Goal: Task Accomplishment & Management: Manage account settings

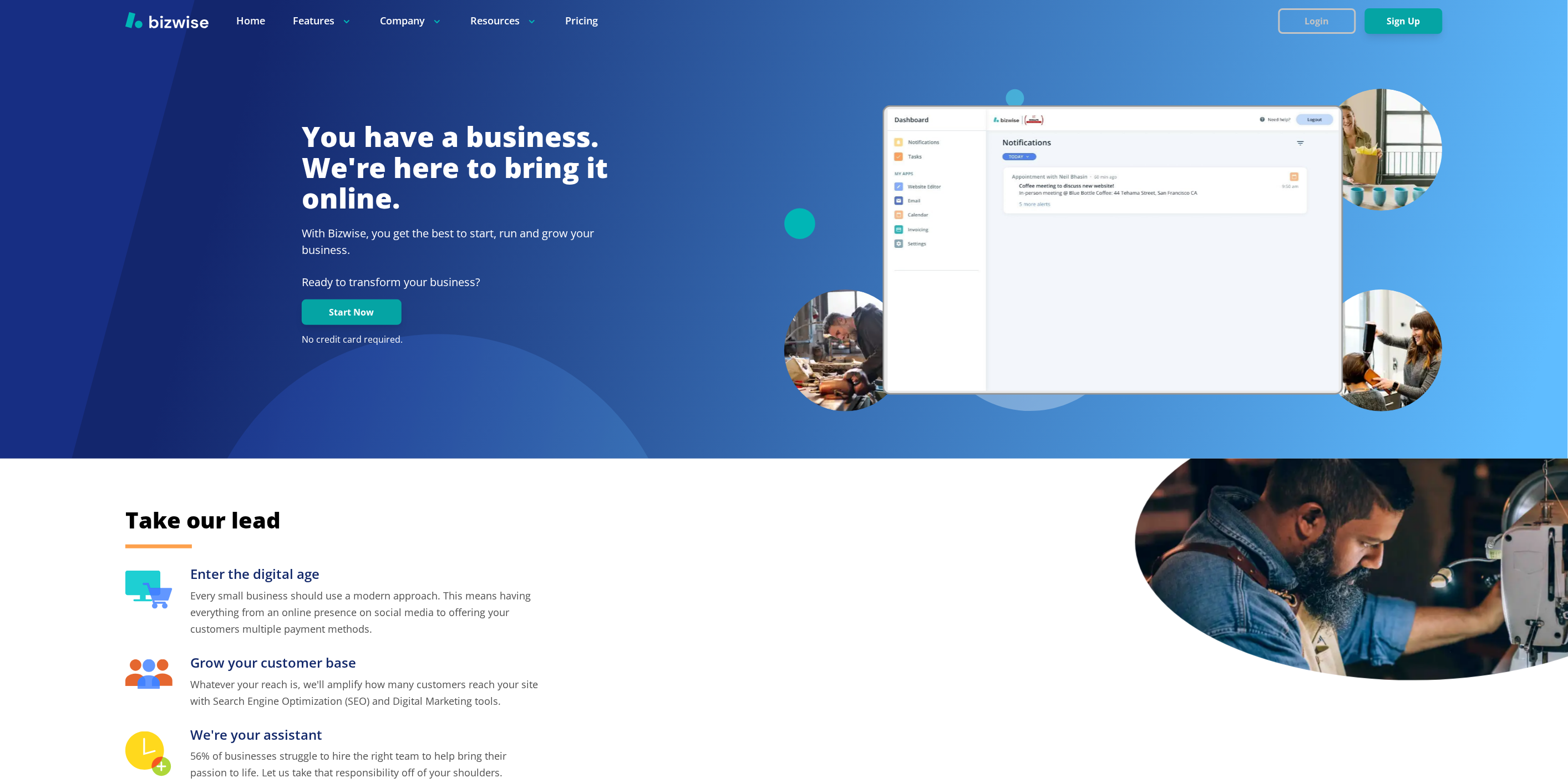
click at [1329, 17] on button "Login" at bounding box center [1317, 20] width 77 height 25
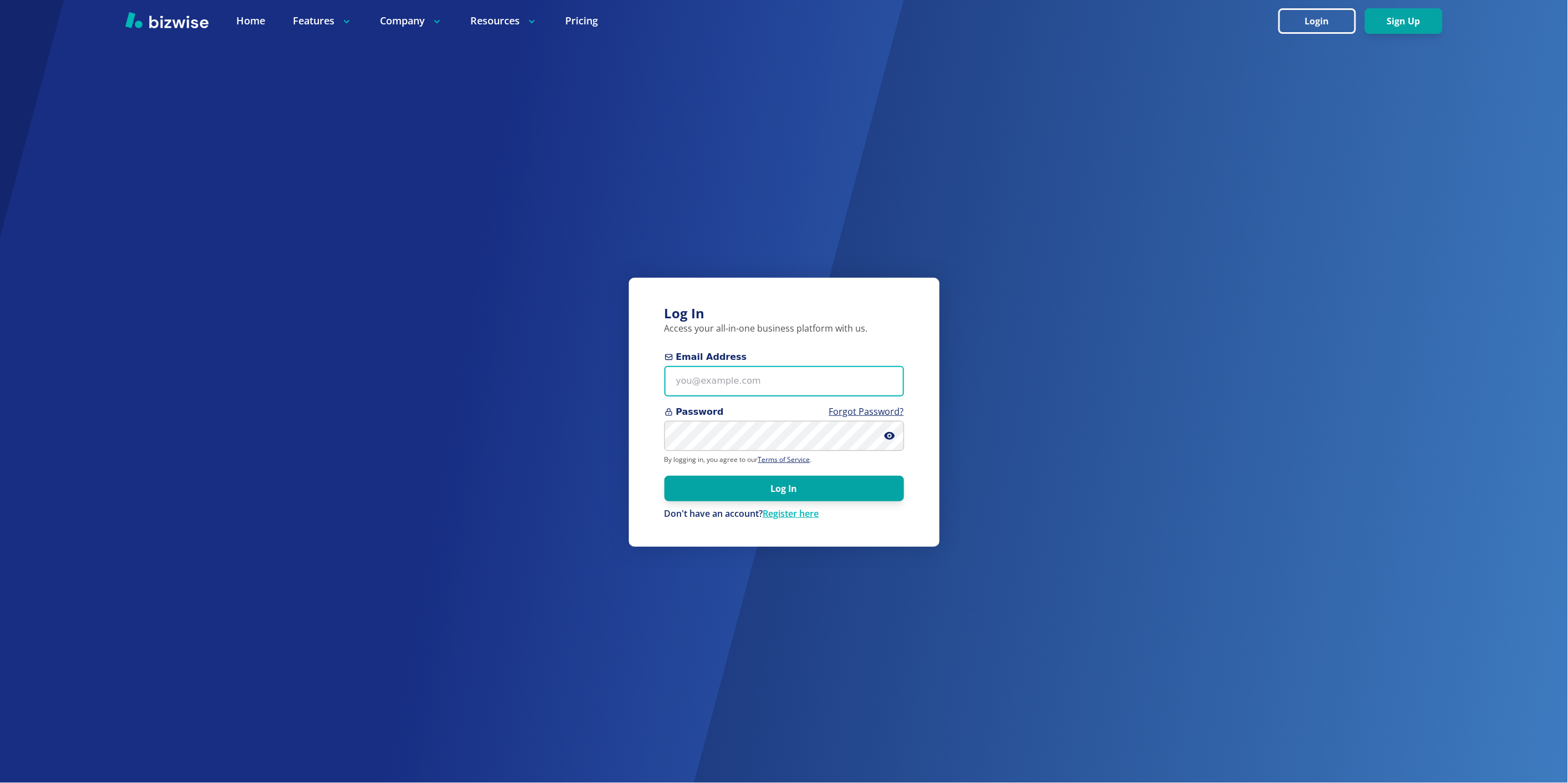
type input "marie@bizwise.com"
click at [753, 392] on input "Email Address" at bounding box center [784, 381] width 240 height 30
paste input "dsdirectoflex@gmail.com"
type input "[EMAIL_ADDRESS][DOMAIN_NAME]"
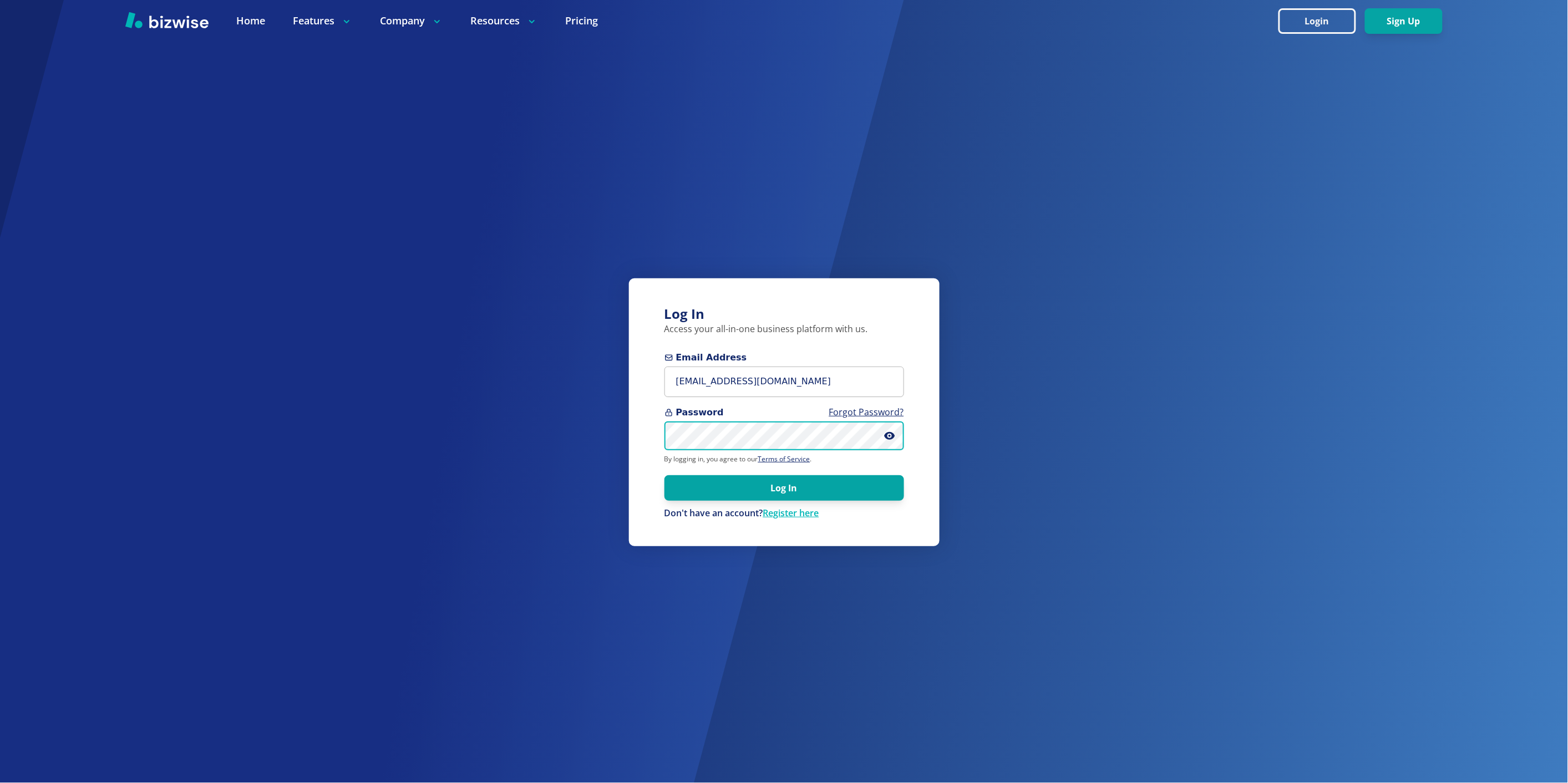
click at [664, 475] on button "Log In" at bounding box center [784, 488] width 240 height 25
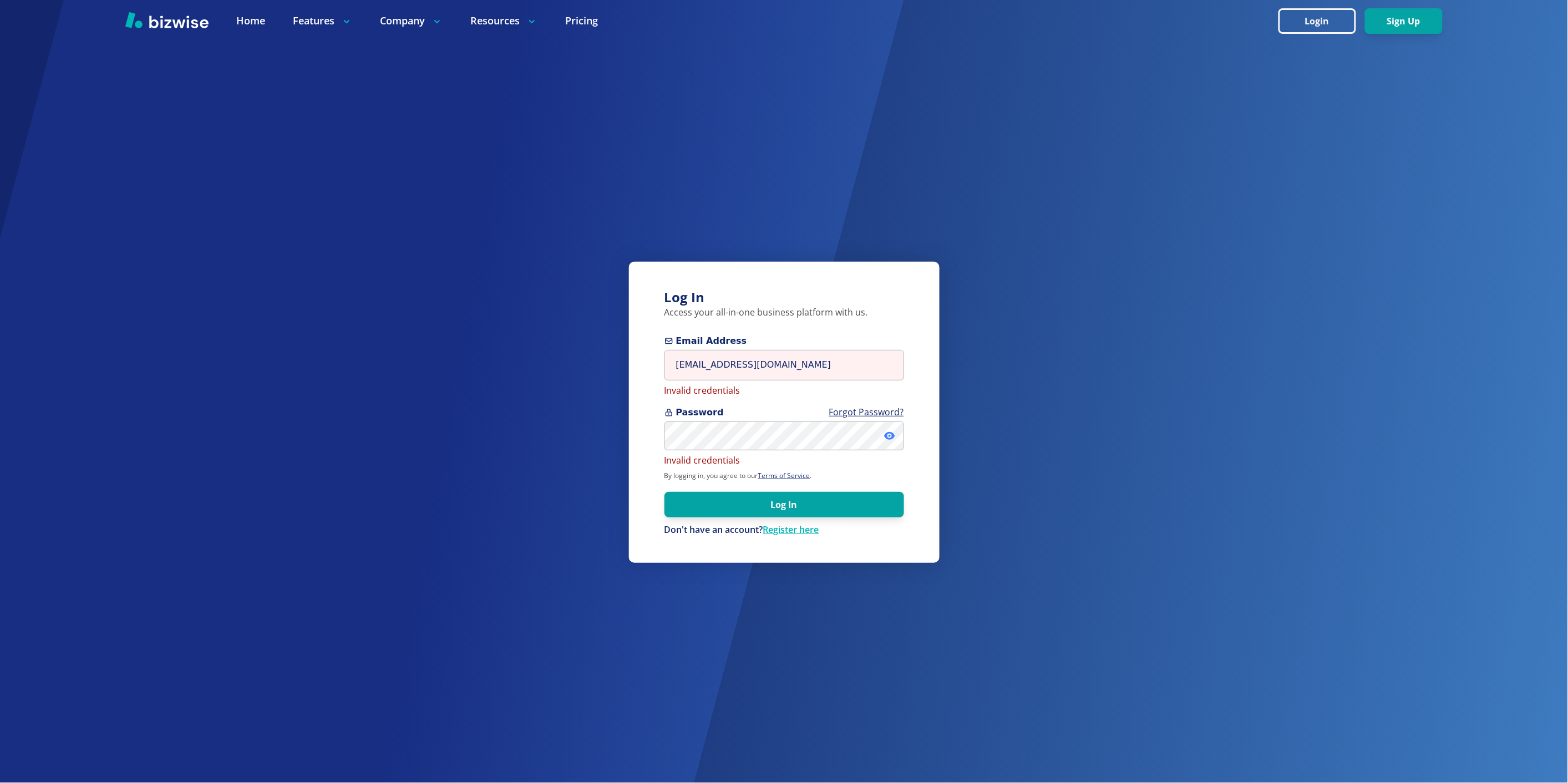
click at [888, 435] on icon at bounding box center [890, 435] width 11 height 11
click at [827, 378] on input "[EMAIL_ADDRESS][DOMAIN_NAME]" at bounding box center [784, 364] width 240 height 30
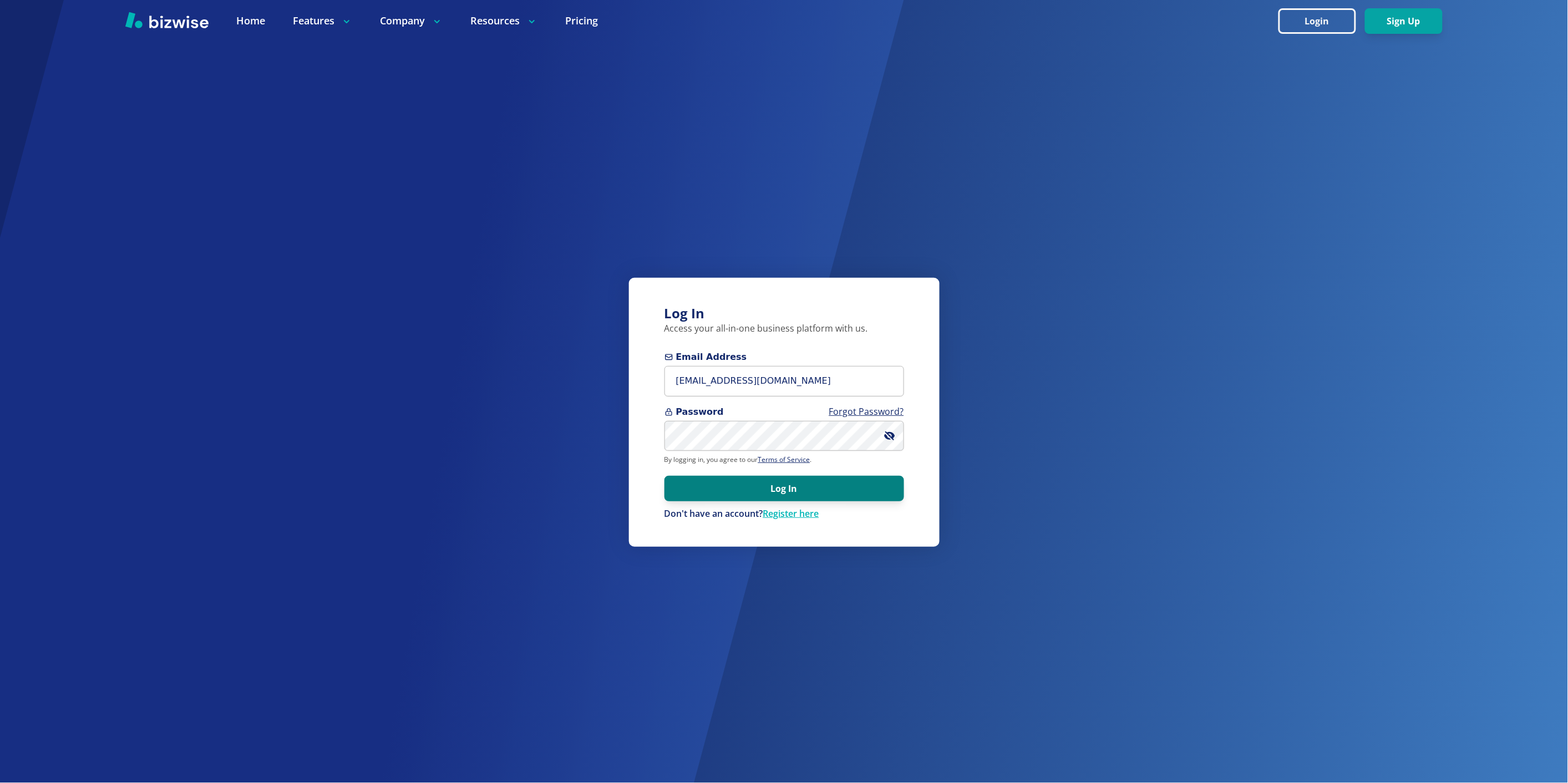
click at [697, 487] on button "Log In" at bounding box center [784, 488] width 240 height 25
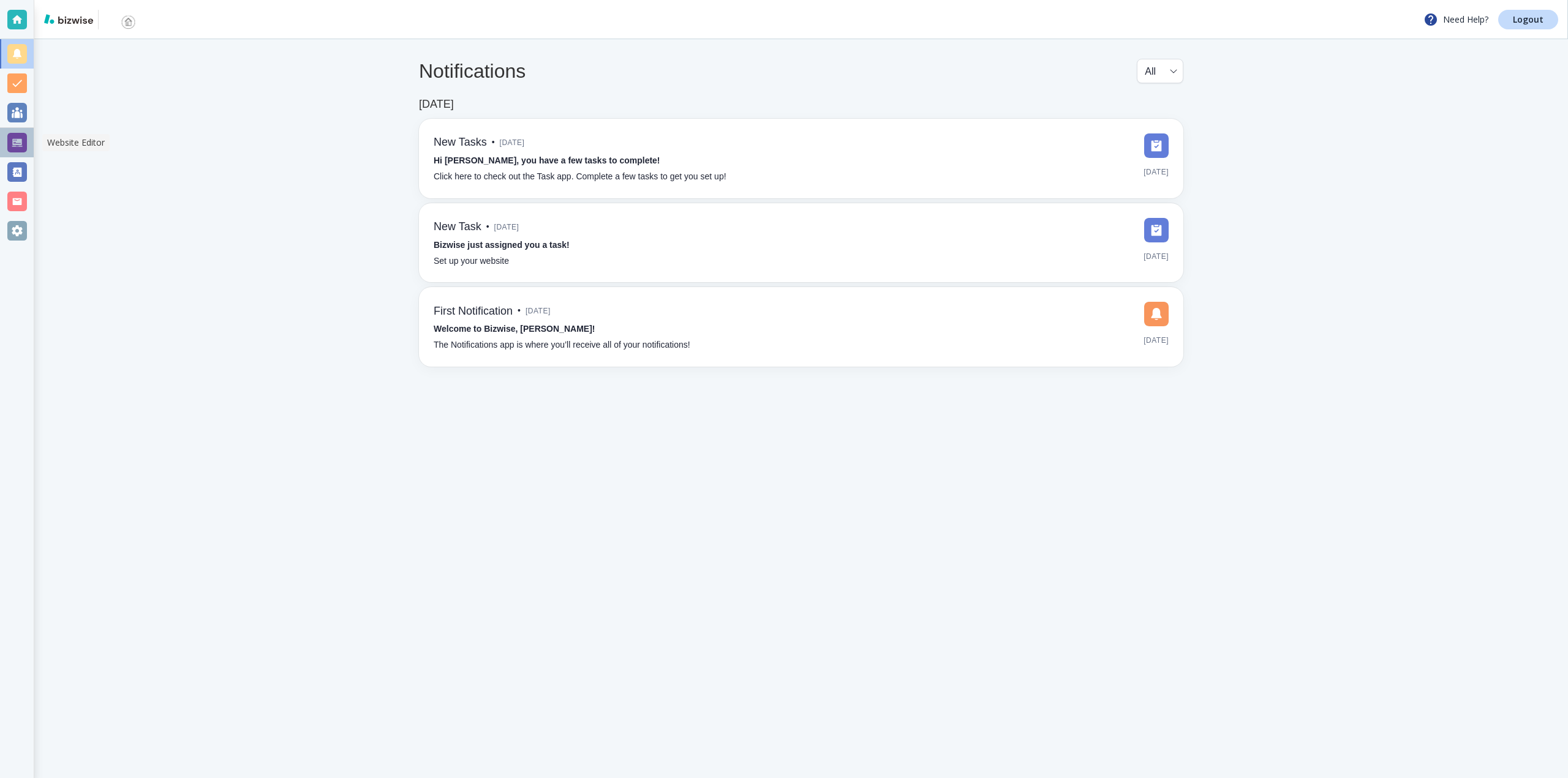
click at [25, 149] on div at bounding box center [17, 142] width 20 height 20
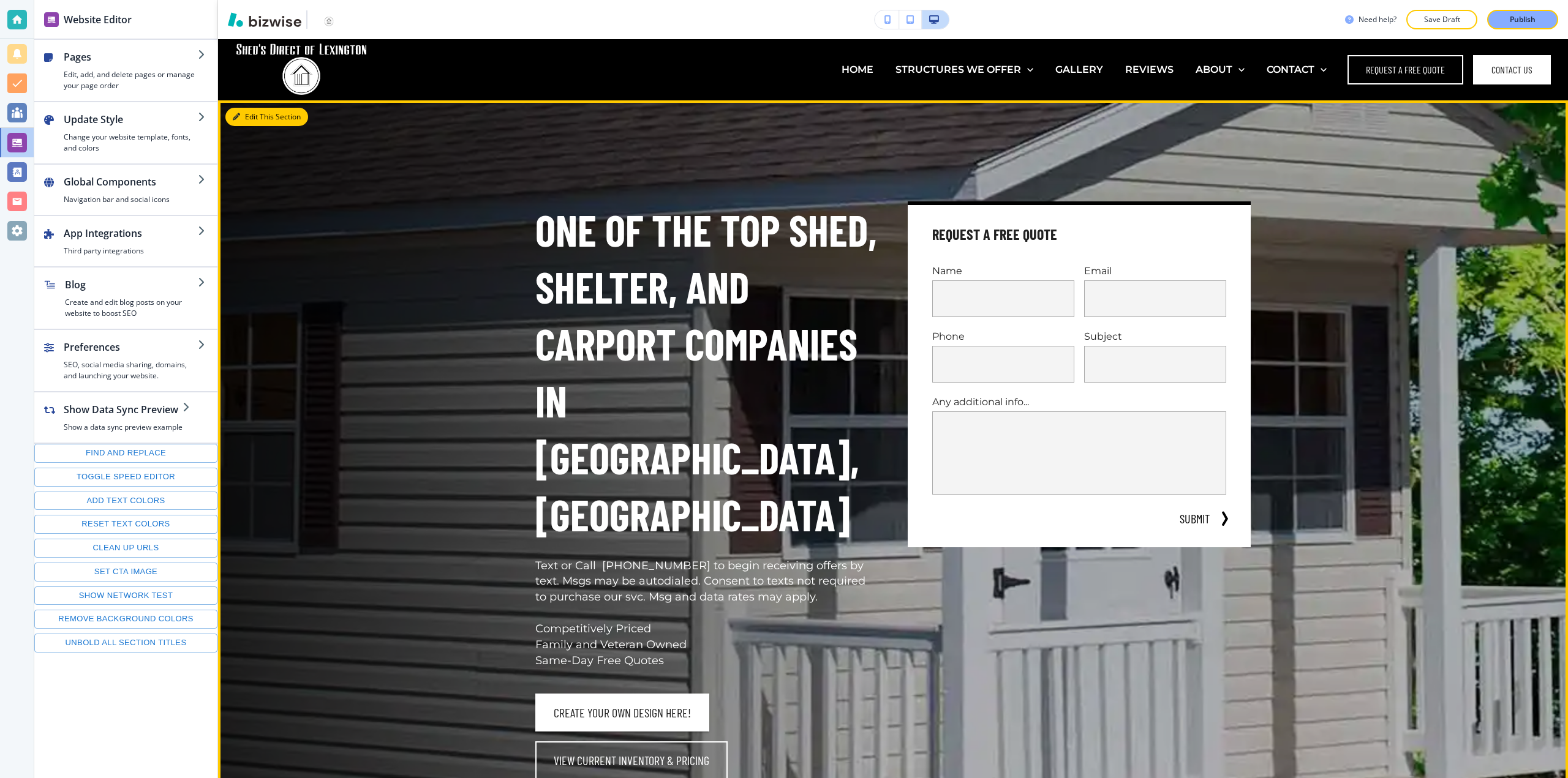
click at [248, 112] on button "Edit This Section" at bounding box center [266, 117] width 83 height 18
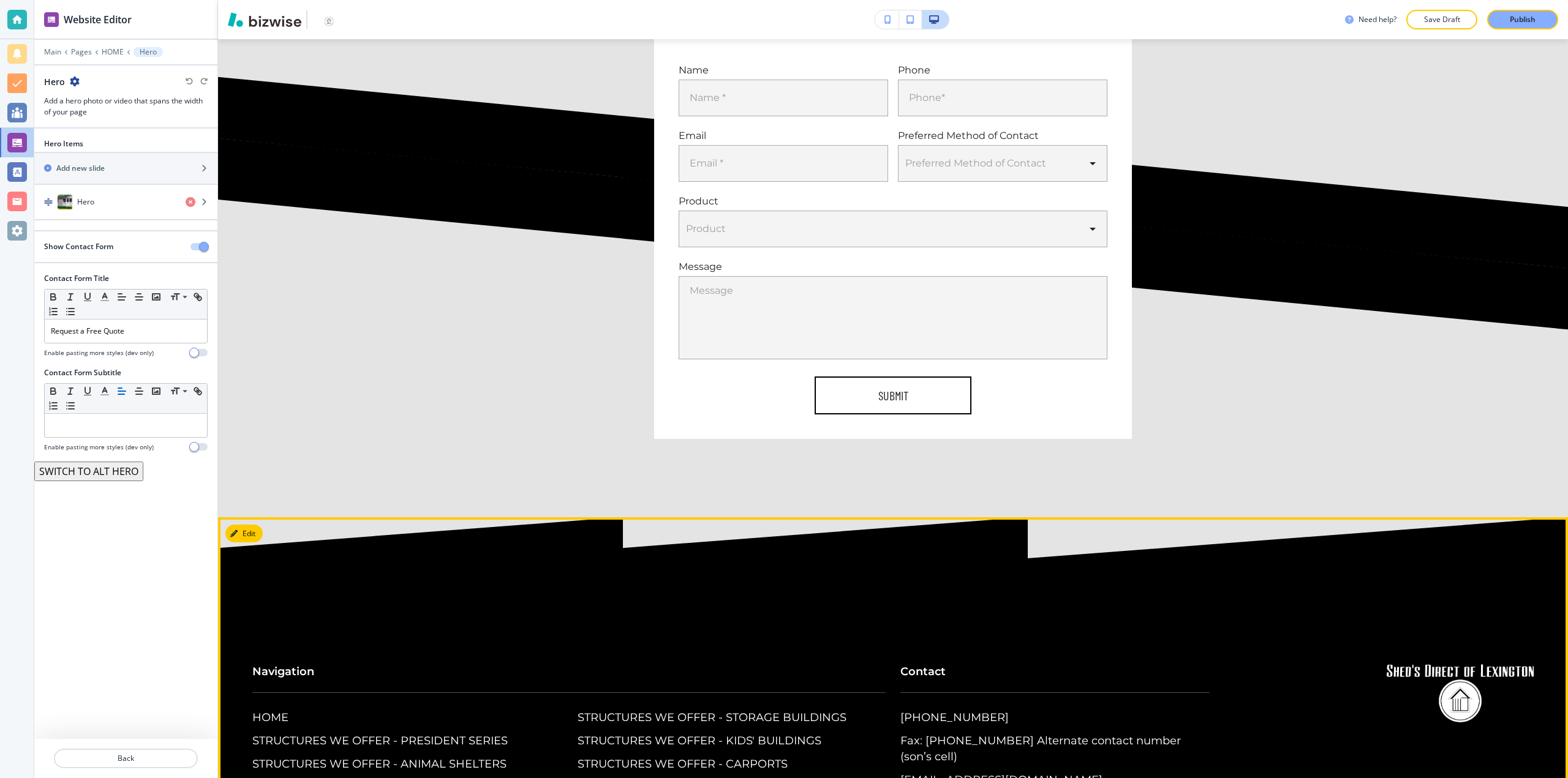
scroll to position [10004, 0]
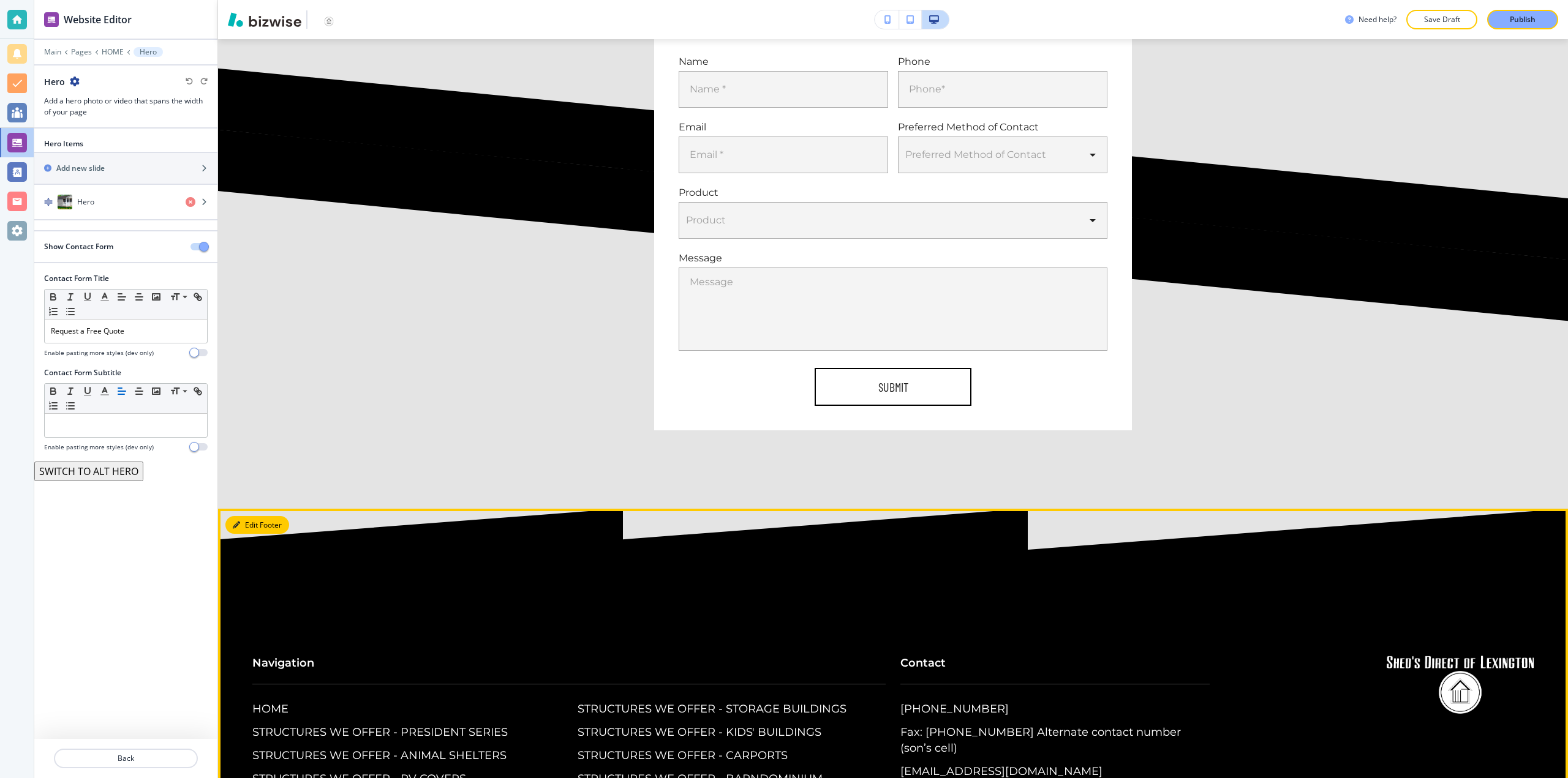
click at [253, 516] on button "Edit Footer" at bounding box center [257, 525] width 64 height 18
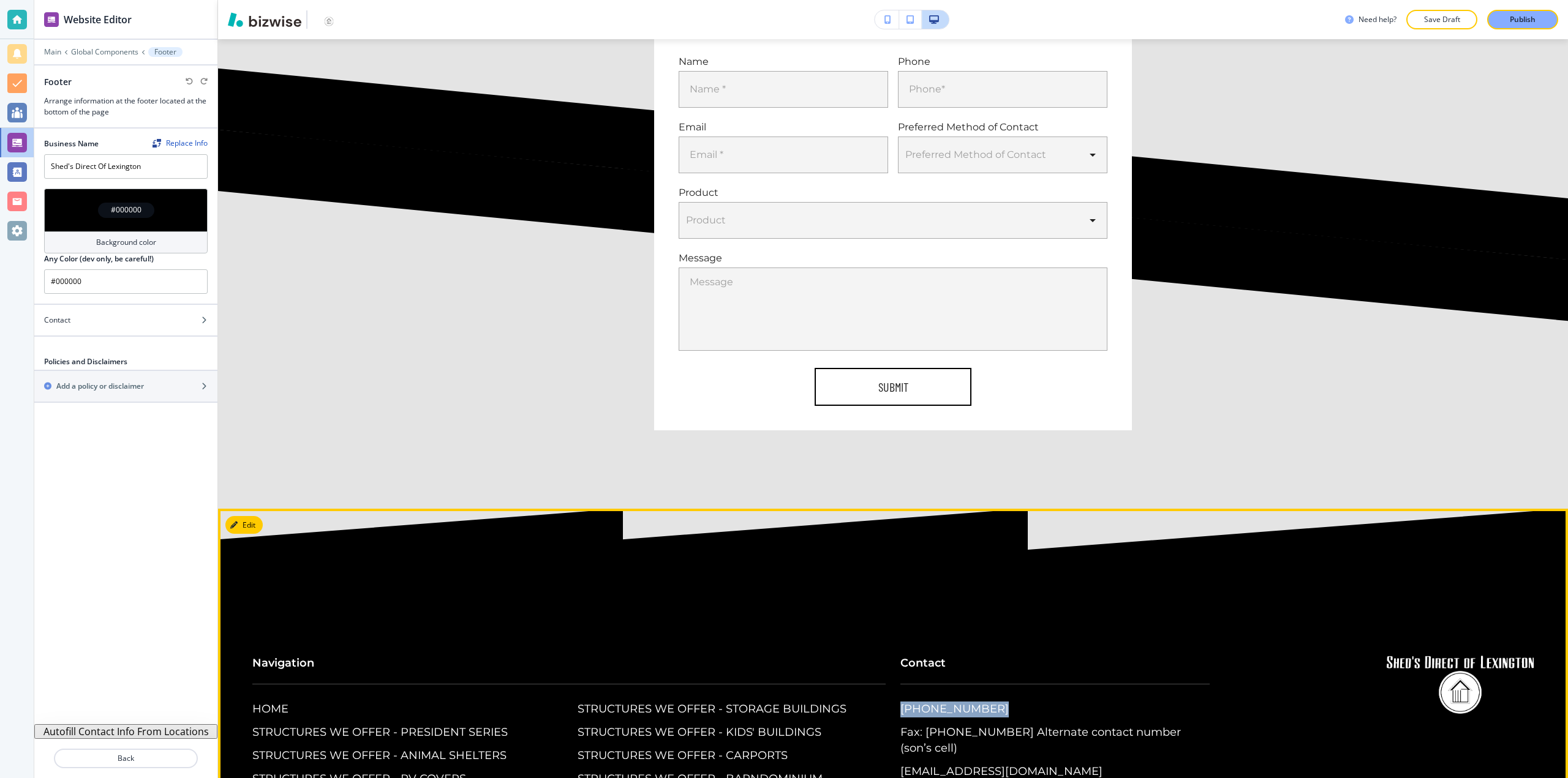
drag, startPoint x: 981, startPoint y: 561, endPoint x: 893, endPoint y: 565, distance: 88.1
click at [893, 632] on div "Contact [PHONE_NUMBER] Fax: [PHONE_NUMBER] Alternate contact number (son’s cell…" at bounding box center [1047, 729] width 324 height 195
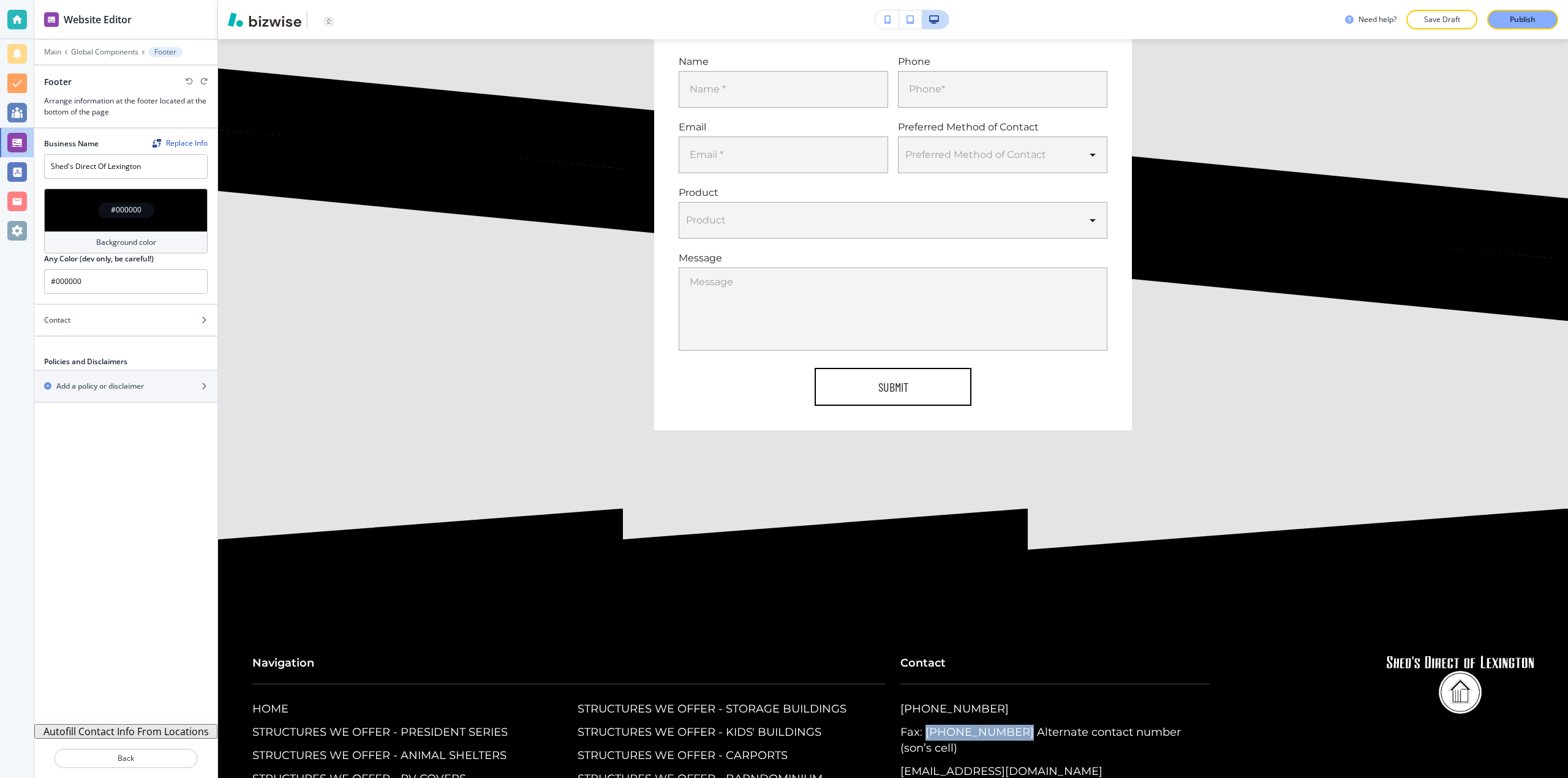
drag, startPoint x: 921, startPoint y: 584, endPoint x: 1000, endPoint y: 588, distance: 79.1
click at [1000, 725] on p "Fax: [PHONE_NUMBER] Alternate contact number (son’s cell)" at bounding box center [1055, 741] width 309 height 32
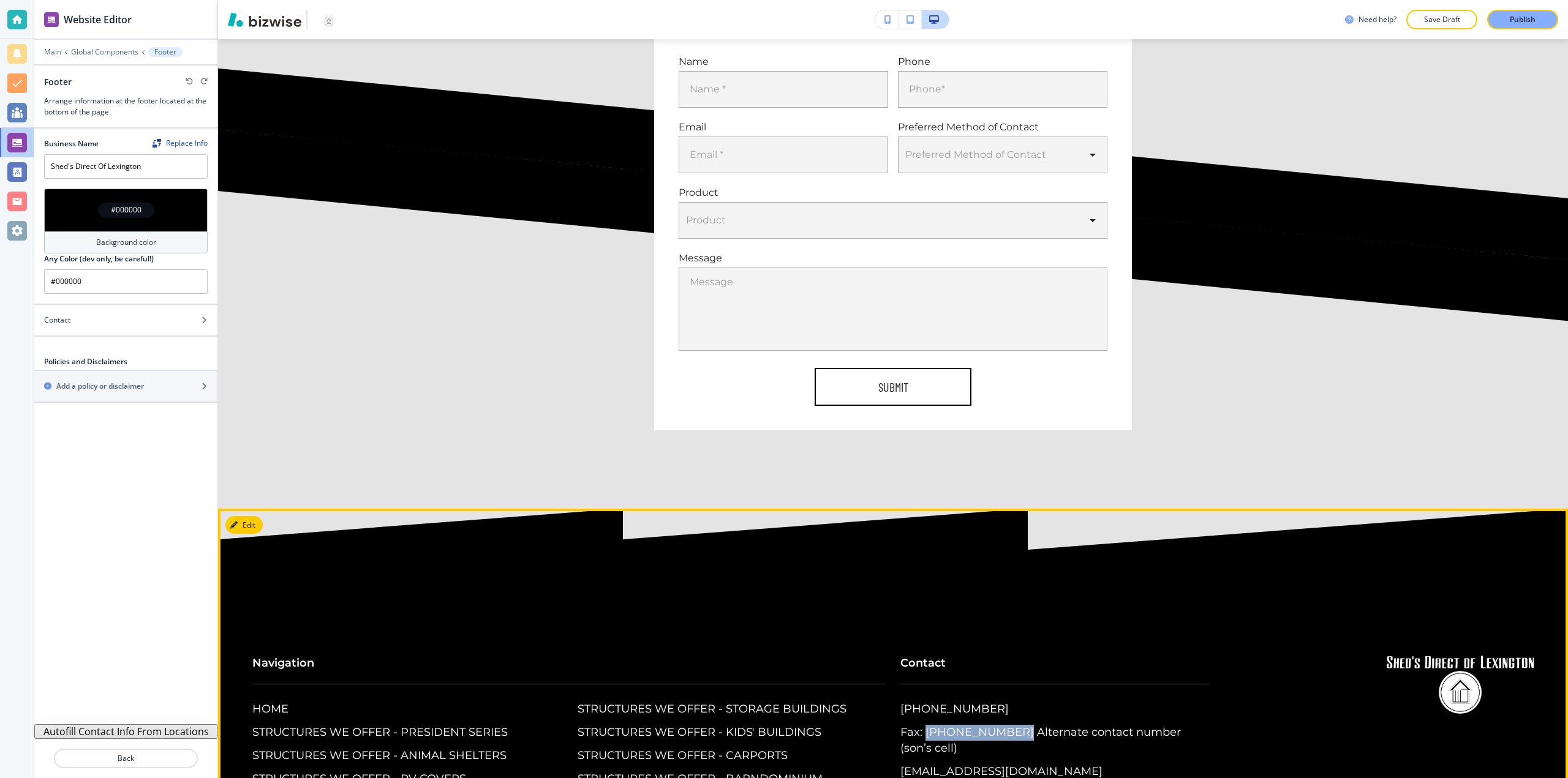
drag, startPoint x: 994, startPoint y: 596, endPoint x: 997, endPoint y: 586, distance: 10.4
click at [997, 725] on p "Fax: [PHONE_NUMBER] Alternate contact number (son’s cell)" at bounding box center [1055, 741] width 309 height 32
click at [1263, 509] on footer "Navigation HOME STRUCTURES WE OFFER - PRESIDENT SERIES STRUCTURES WE OFFER - AN…" at bounding box center [893, 717] width 1350 height 416
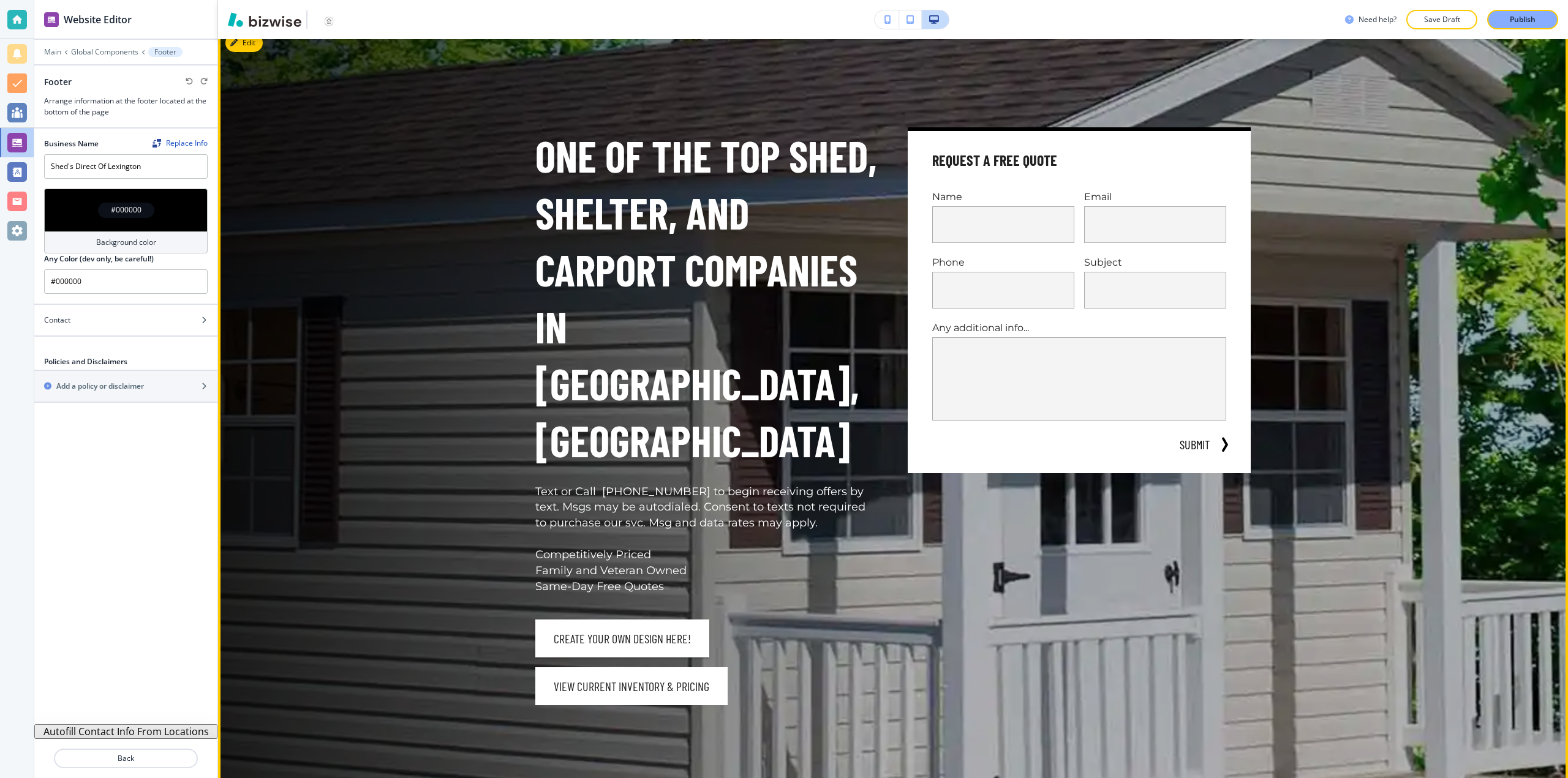
scroll to position [0, 0]
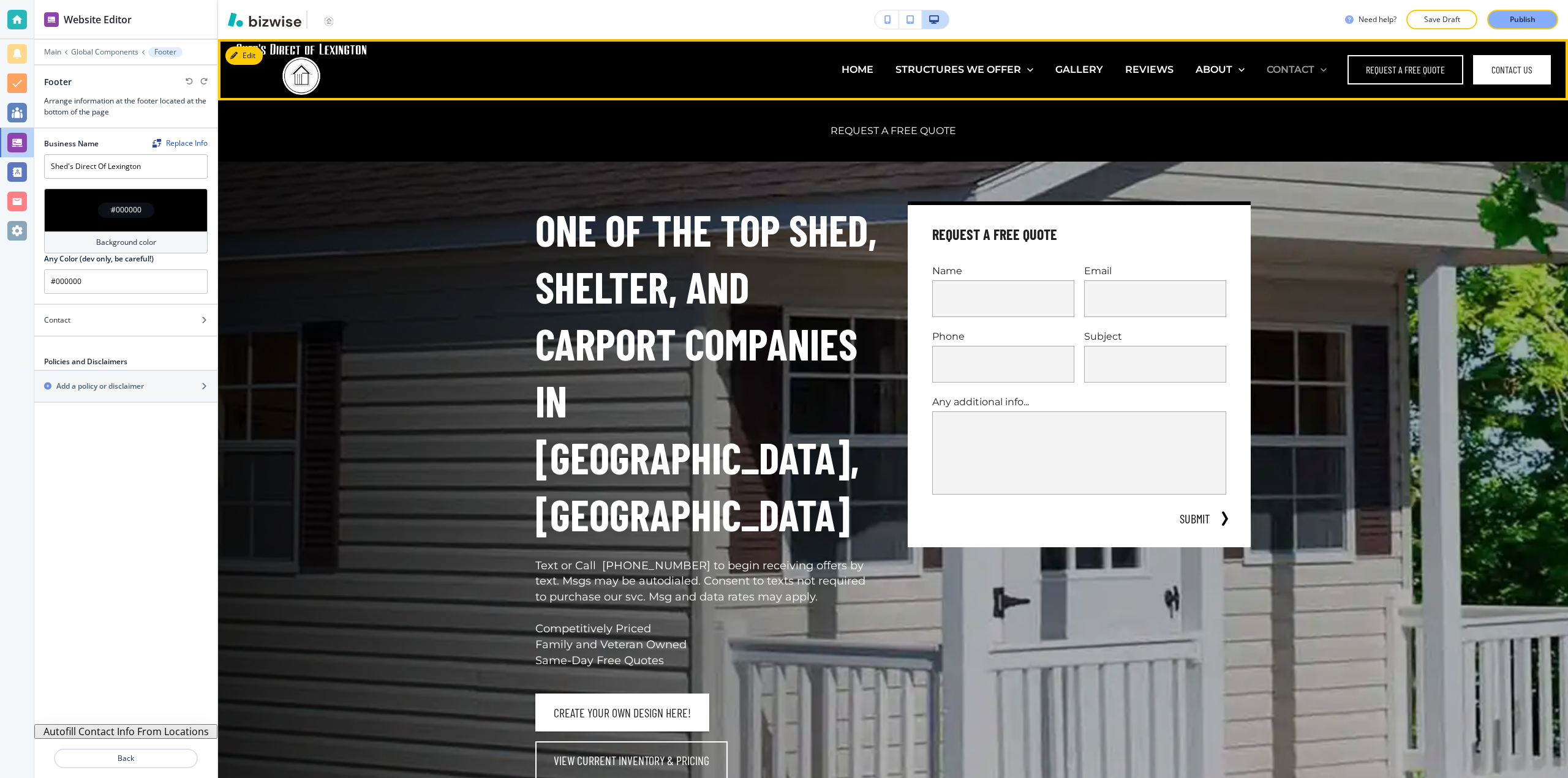
click at [1285, 67] on p "CONTACT" at bounding box center [1291, 69] width 48 height 14
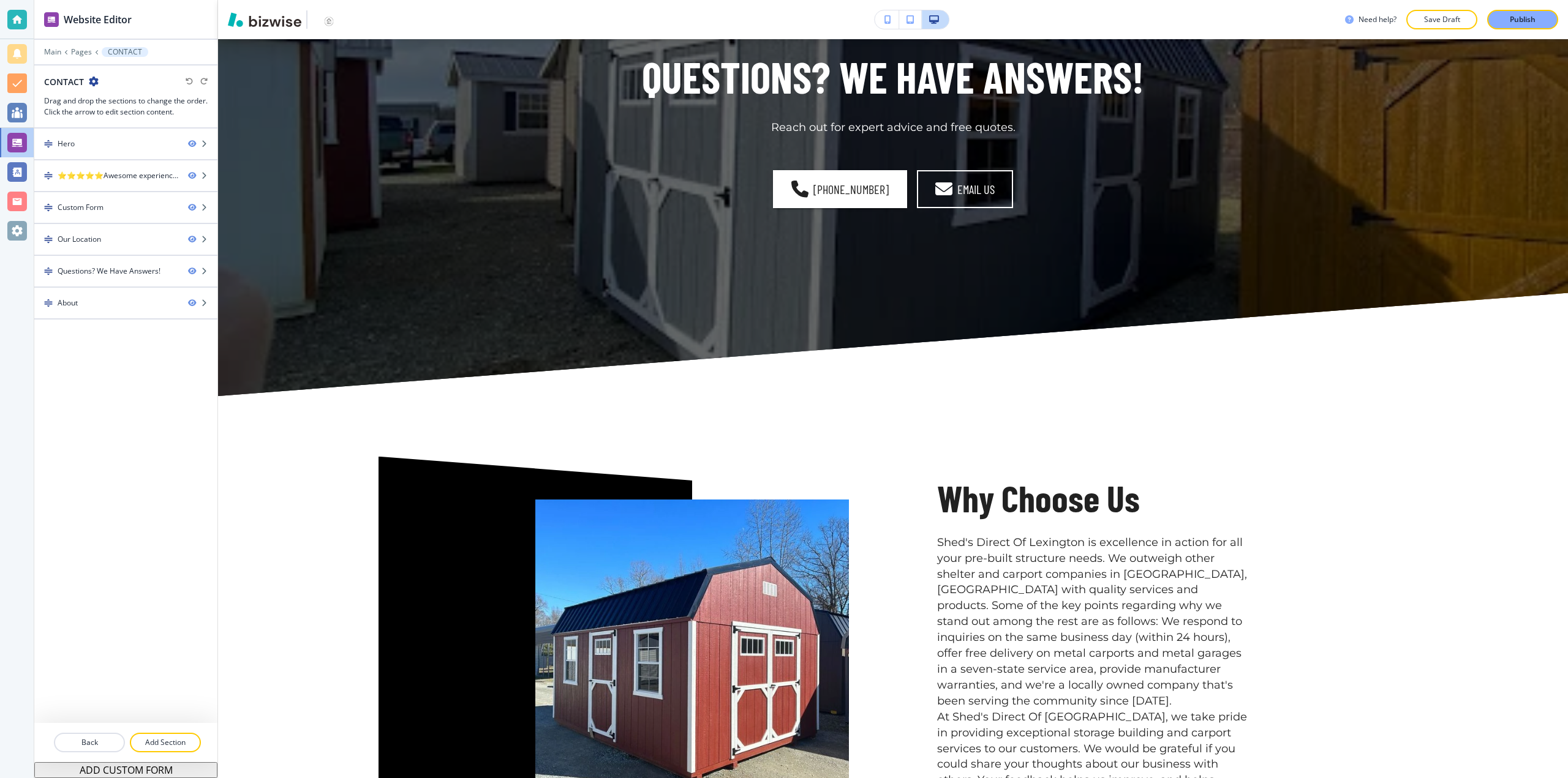
scroll to position [2450, 0]
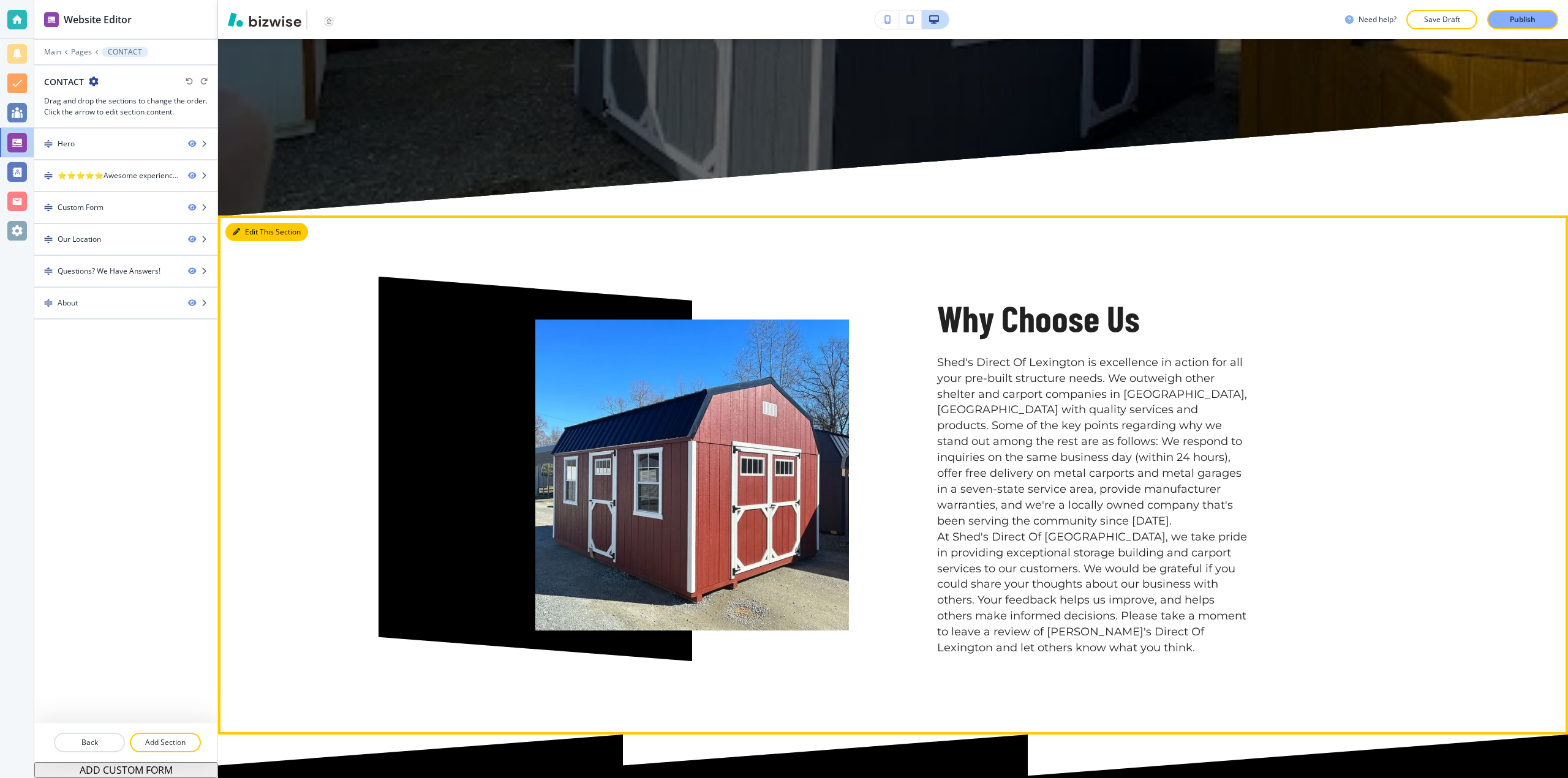
click at [246, 231] on button "Edit This Section" at bounding box center [266, 232] width 83 height 18
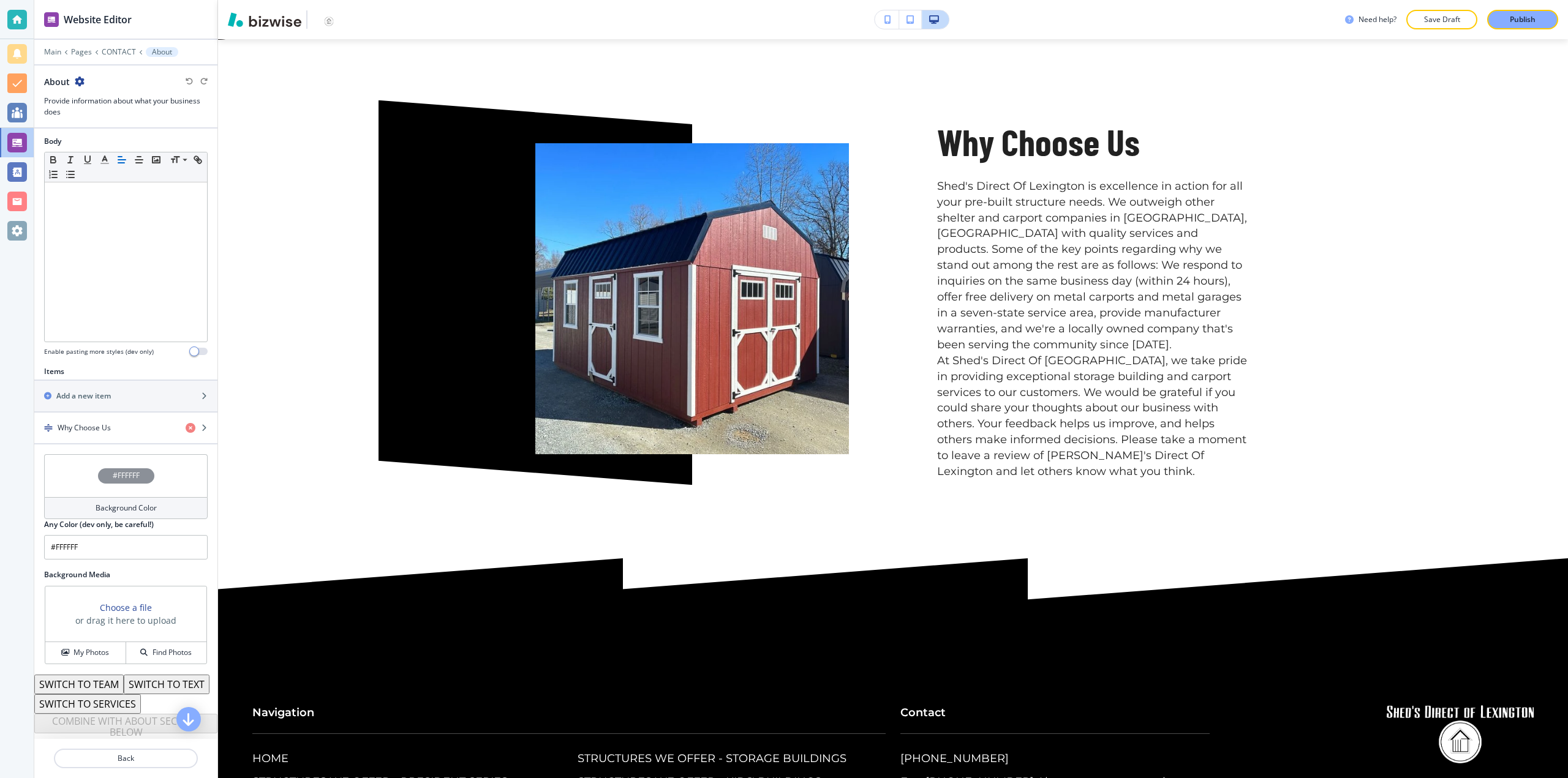
scroll to position [219, 0]
click at [89, 423] on h4 "Why Choose Us" at bounding box center [84, 428] width 53 height 11
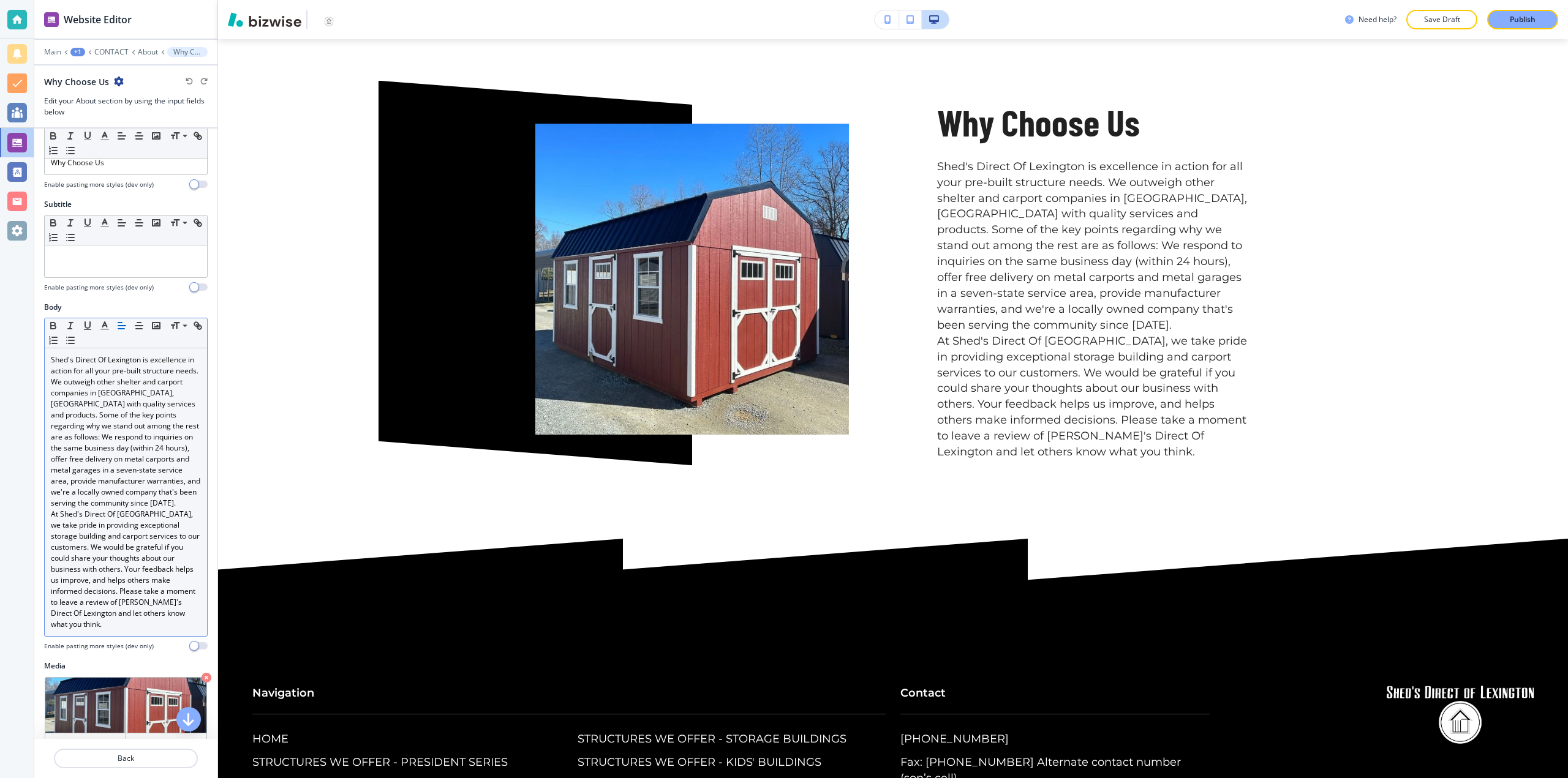
scroll to position [122, 0]
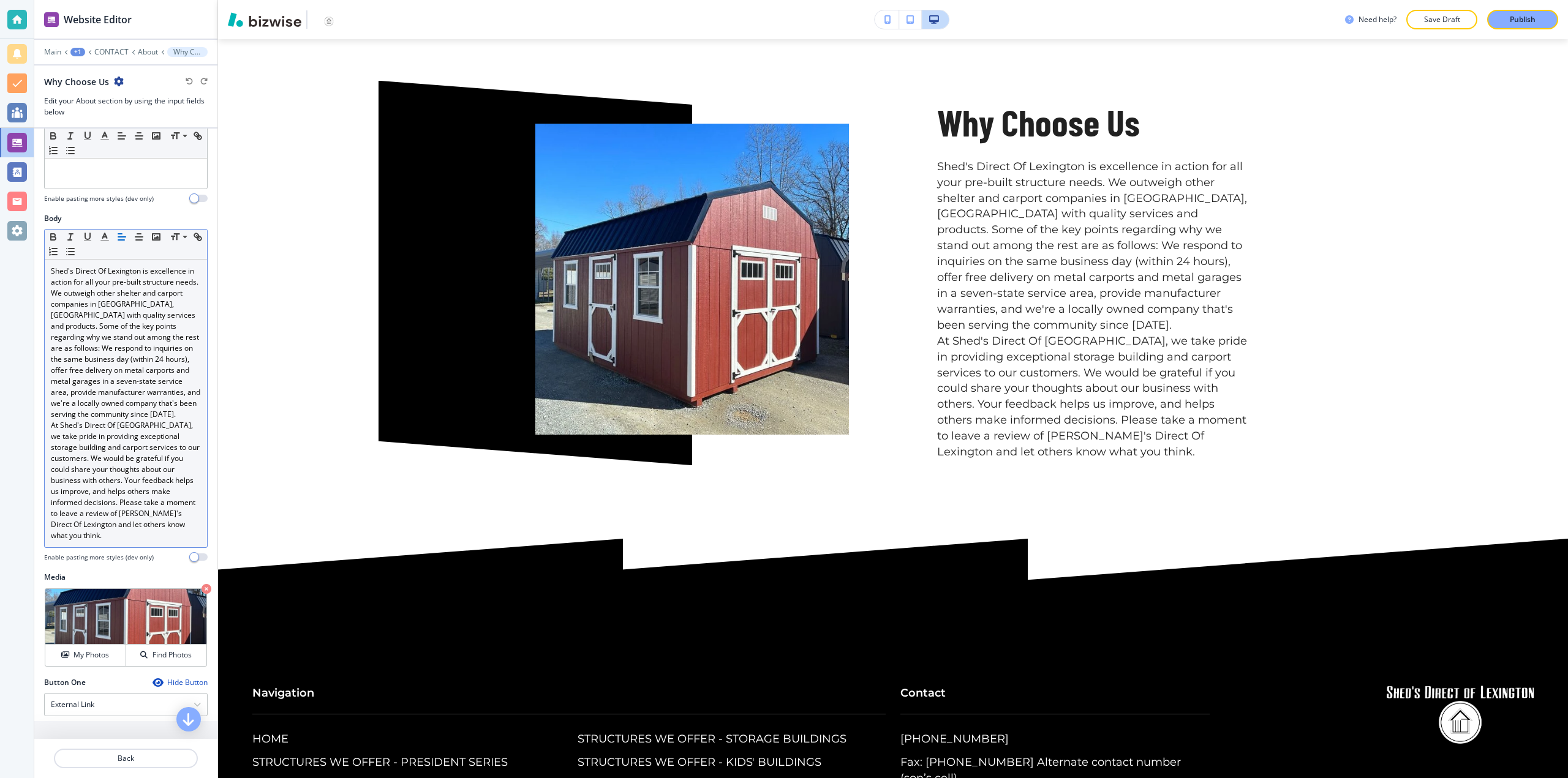
click at [182, 402] on p "Shed's Direct Of Lexington is excellence in action for all your pre-built struc…" at bounding box center [125, 343] width 150 height 155
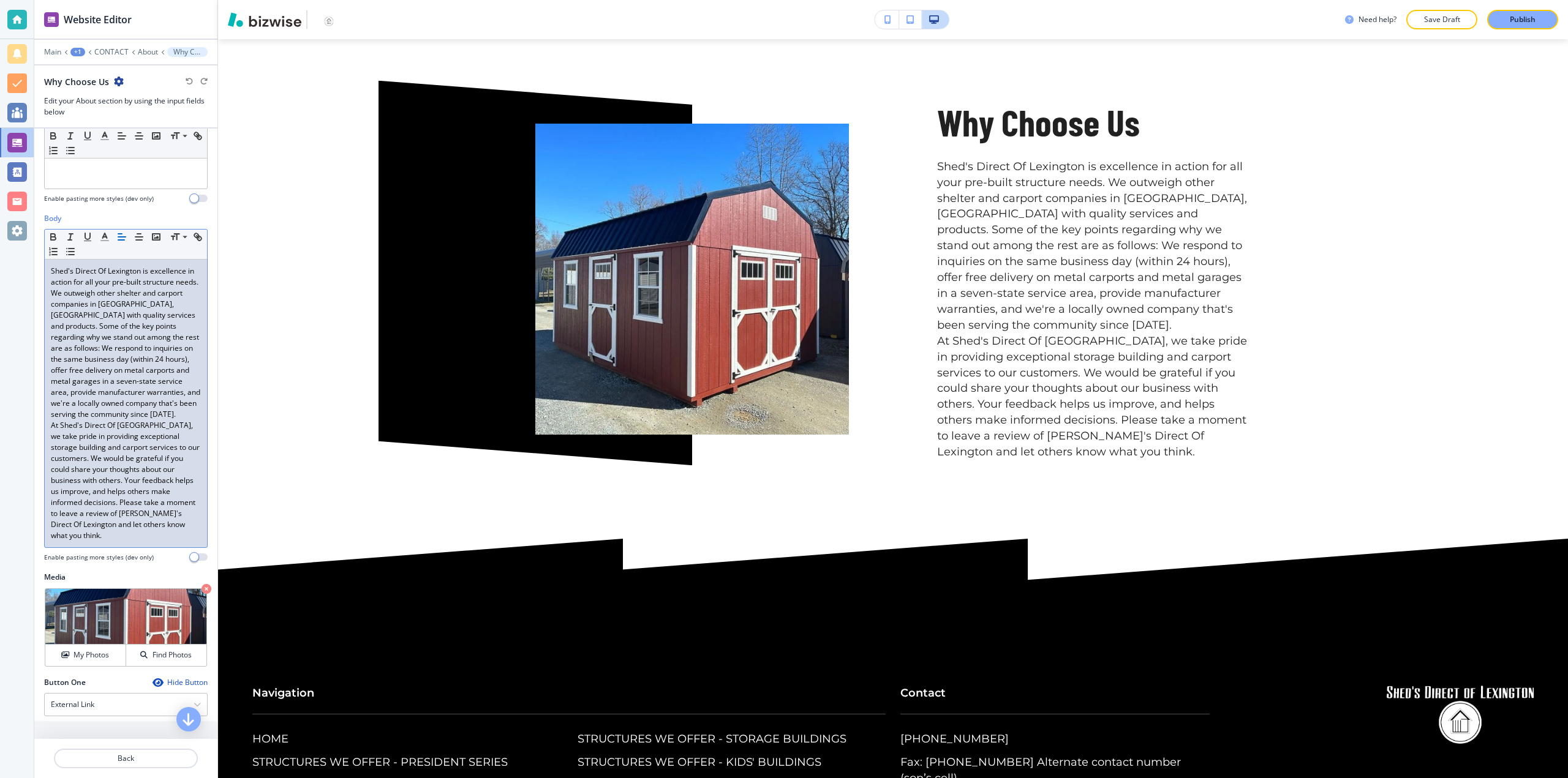
click at [192, 414] on div "Shed's Direct Of Lexington is excellence in action for all your pre-built struc…" at bounding box center [125, 403] width 162 height 288
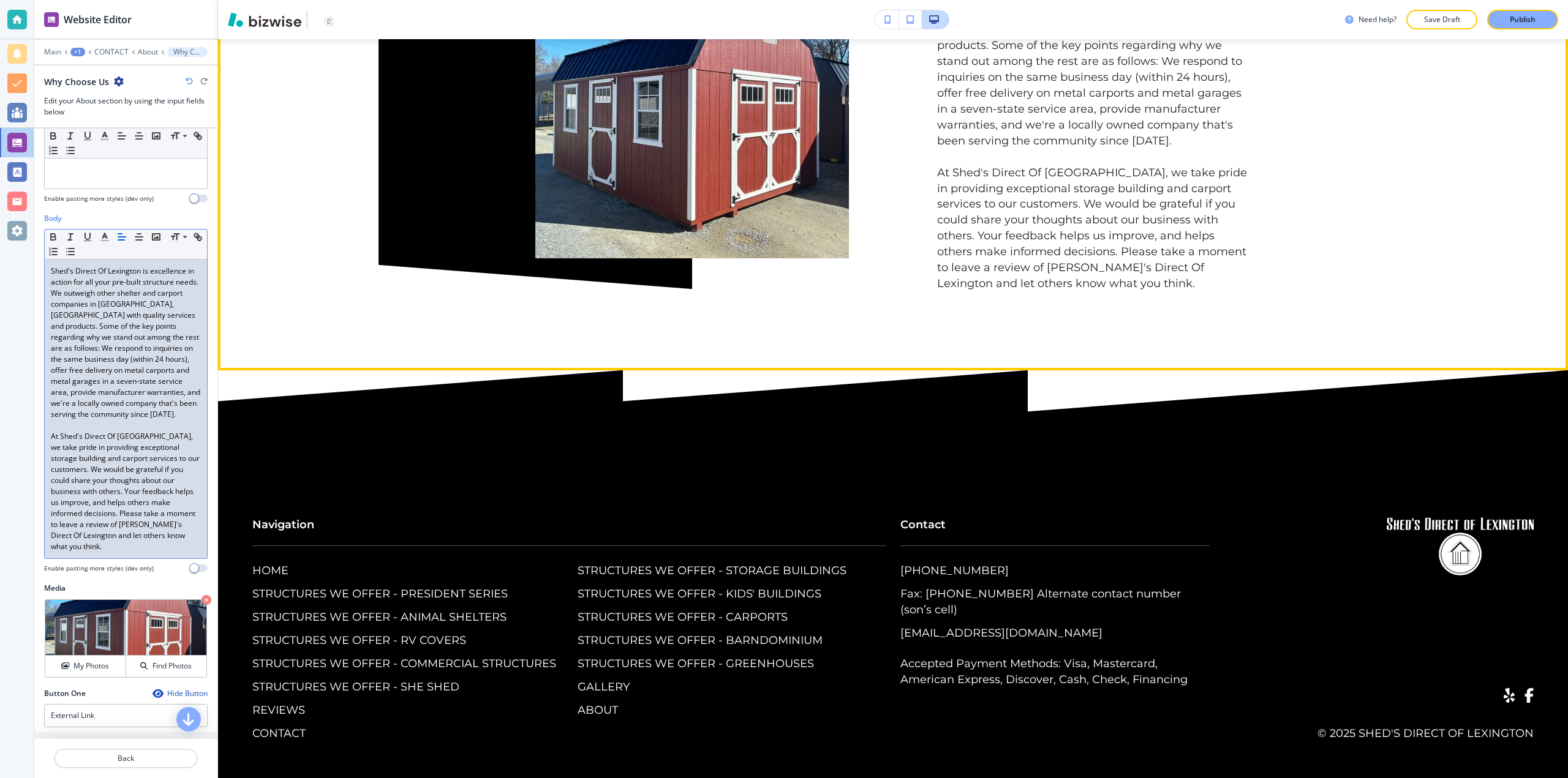
scroll to position [2837, 0]
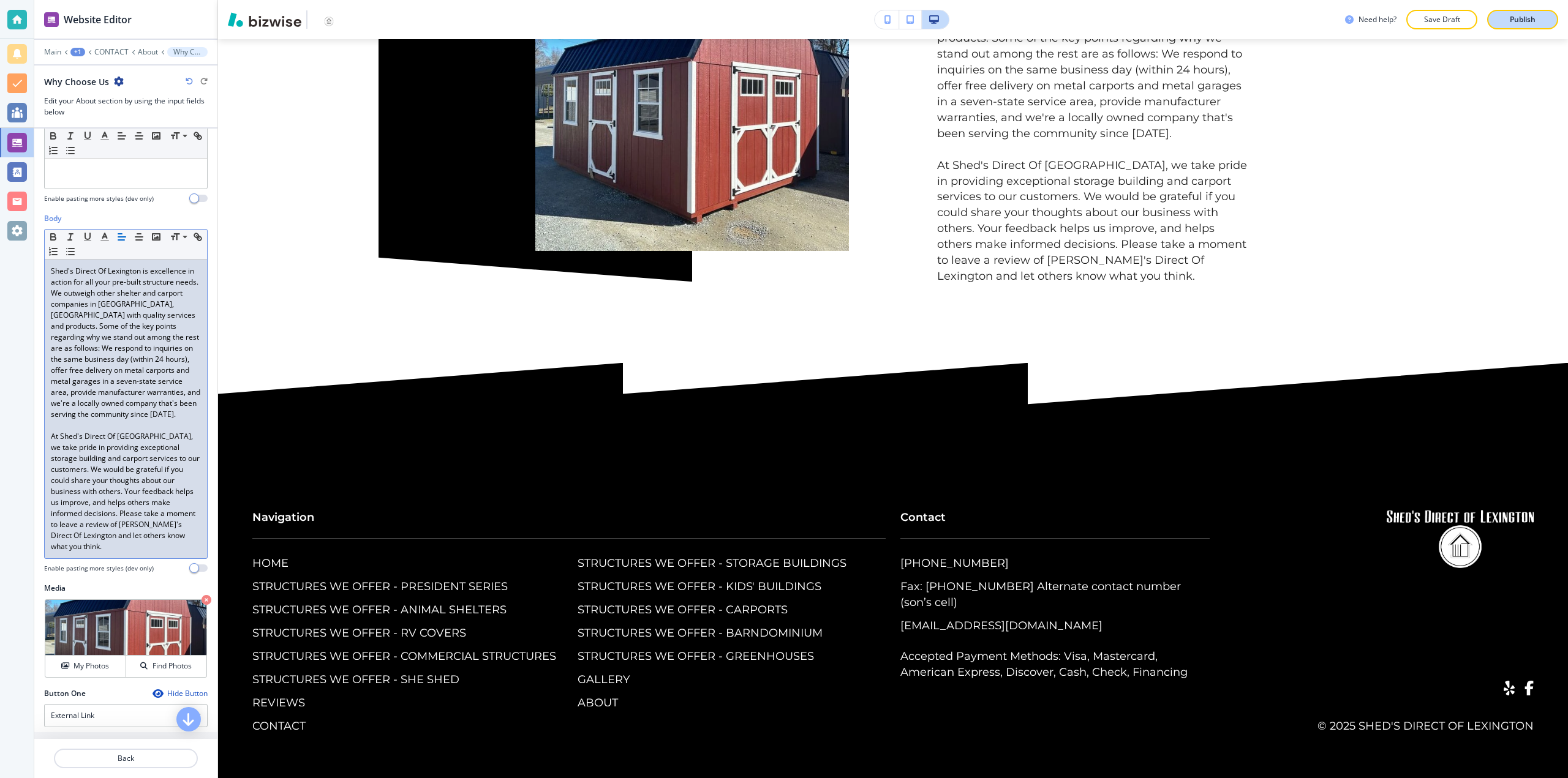
click at [1508, 19] on div "Publish" at bounding box center [1522, 20] width 39 height 11
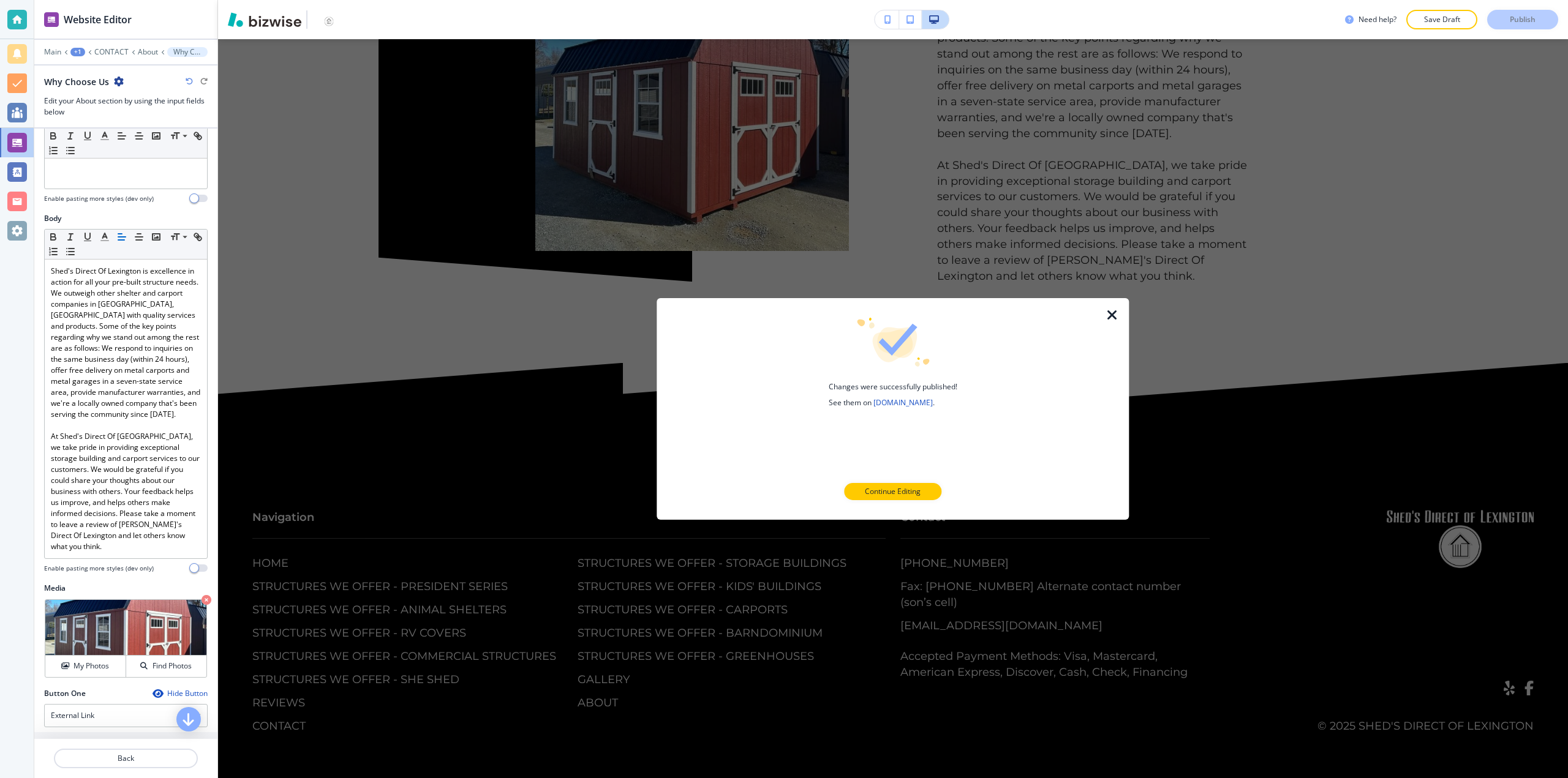
click at [1108, 315] on icon "button" at bounding box center [1112, 314] width 14 height 14
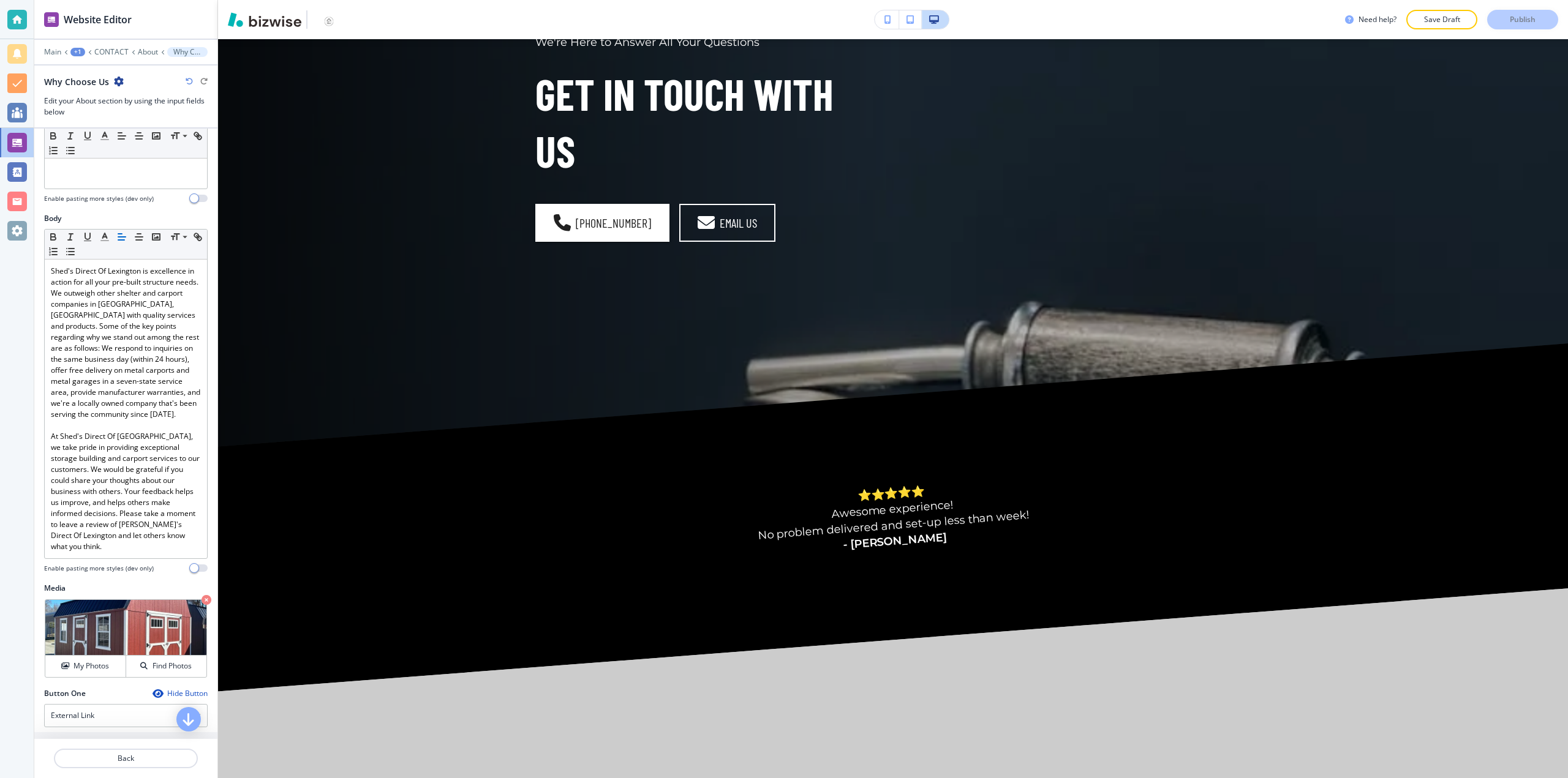
scroll to position [0, 0]
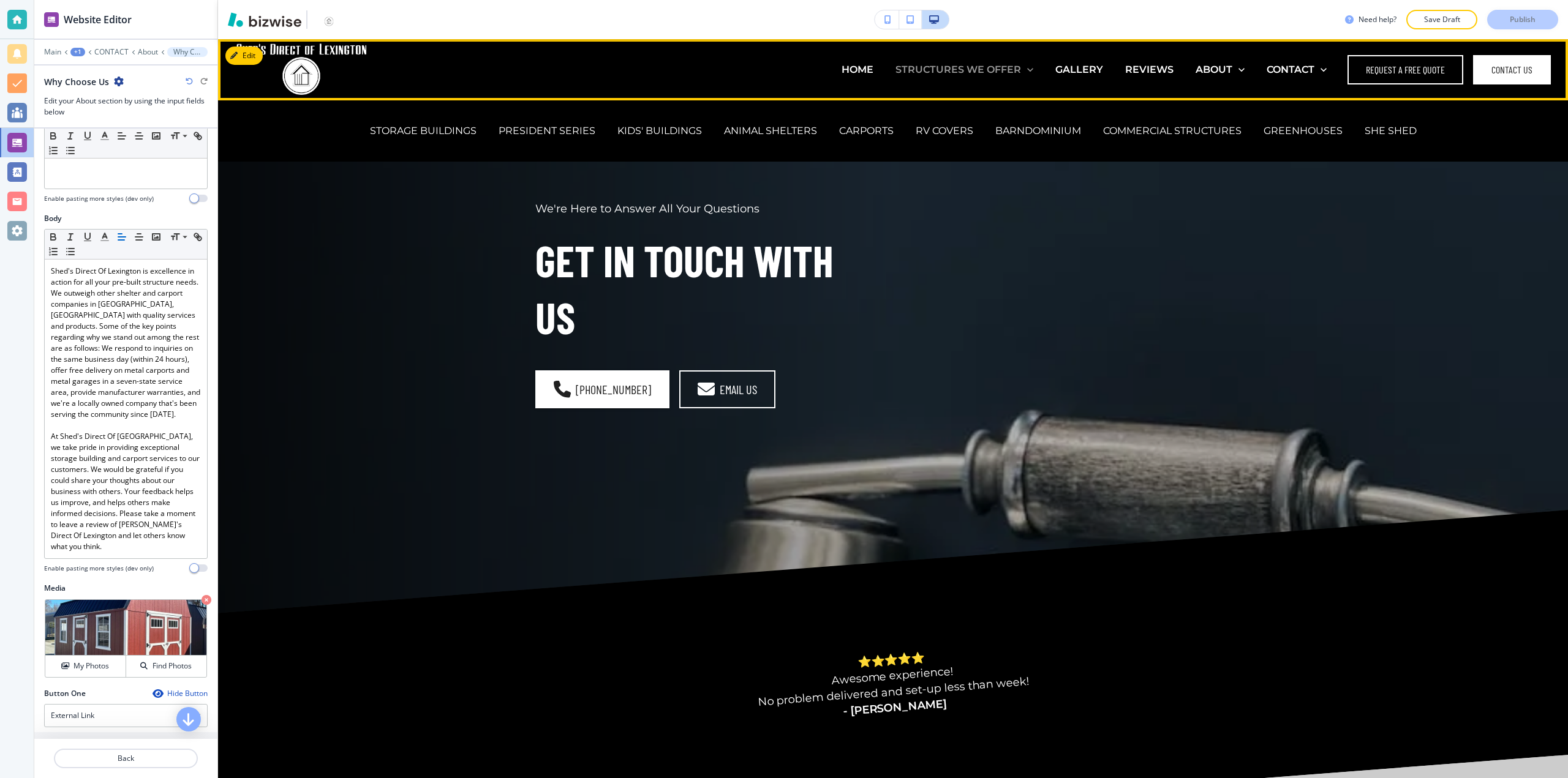
click at [967, 65] on p "STRUCTURES WE OFFER" at bounding box center [957, 69] width 125 height 14
click at [460, 131] on p "STORAGE BUILDINGS" at bounding box center [424, 131] width 107 height 14
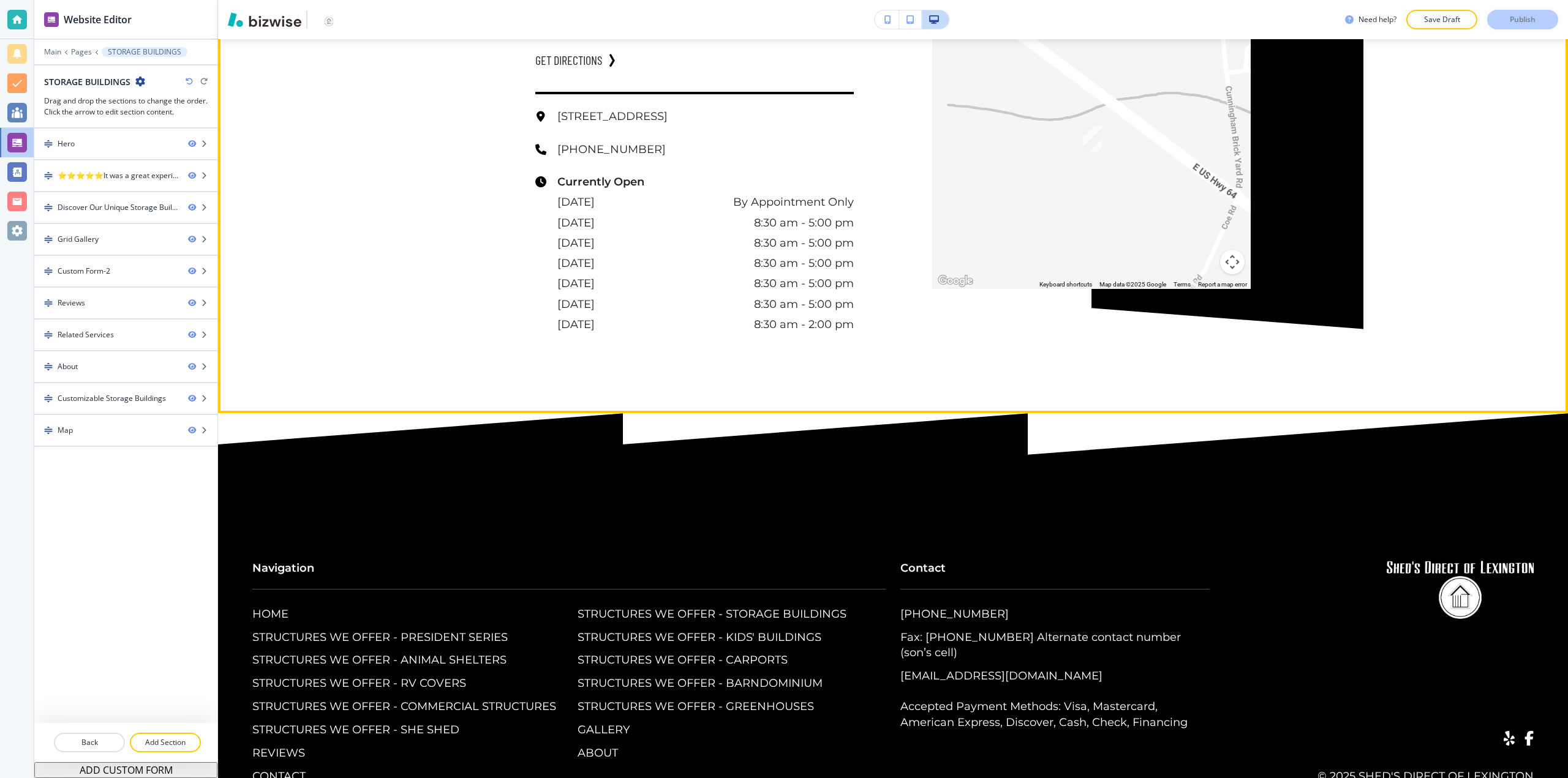
scroll to position [7342, 0]
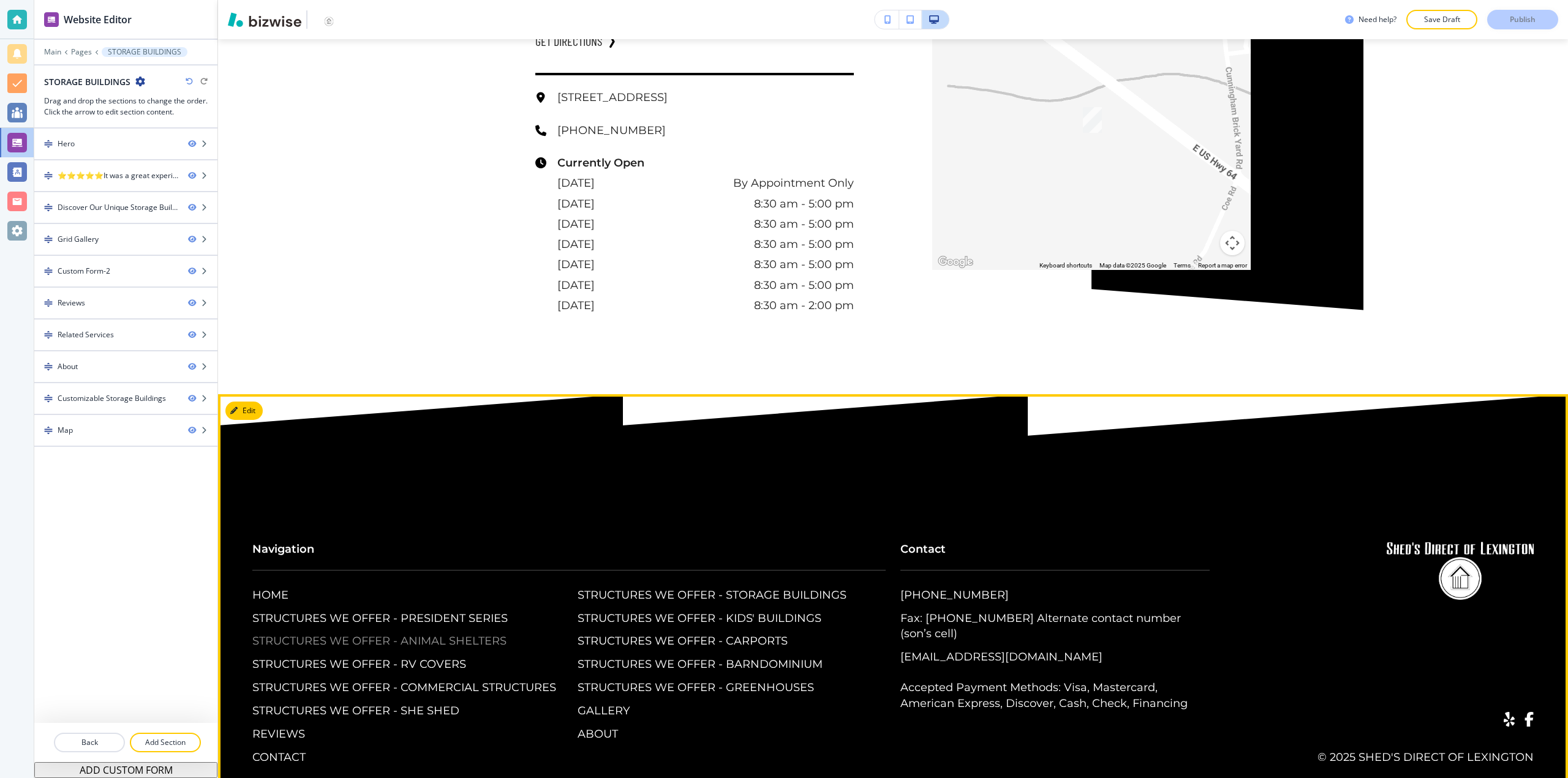
click at [324, 634] on p "STRUCTURES WE OFFER - ANIMAL SHELTERS" at bounding box center [379, 641] width 254 height 16
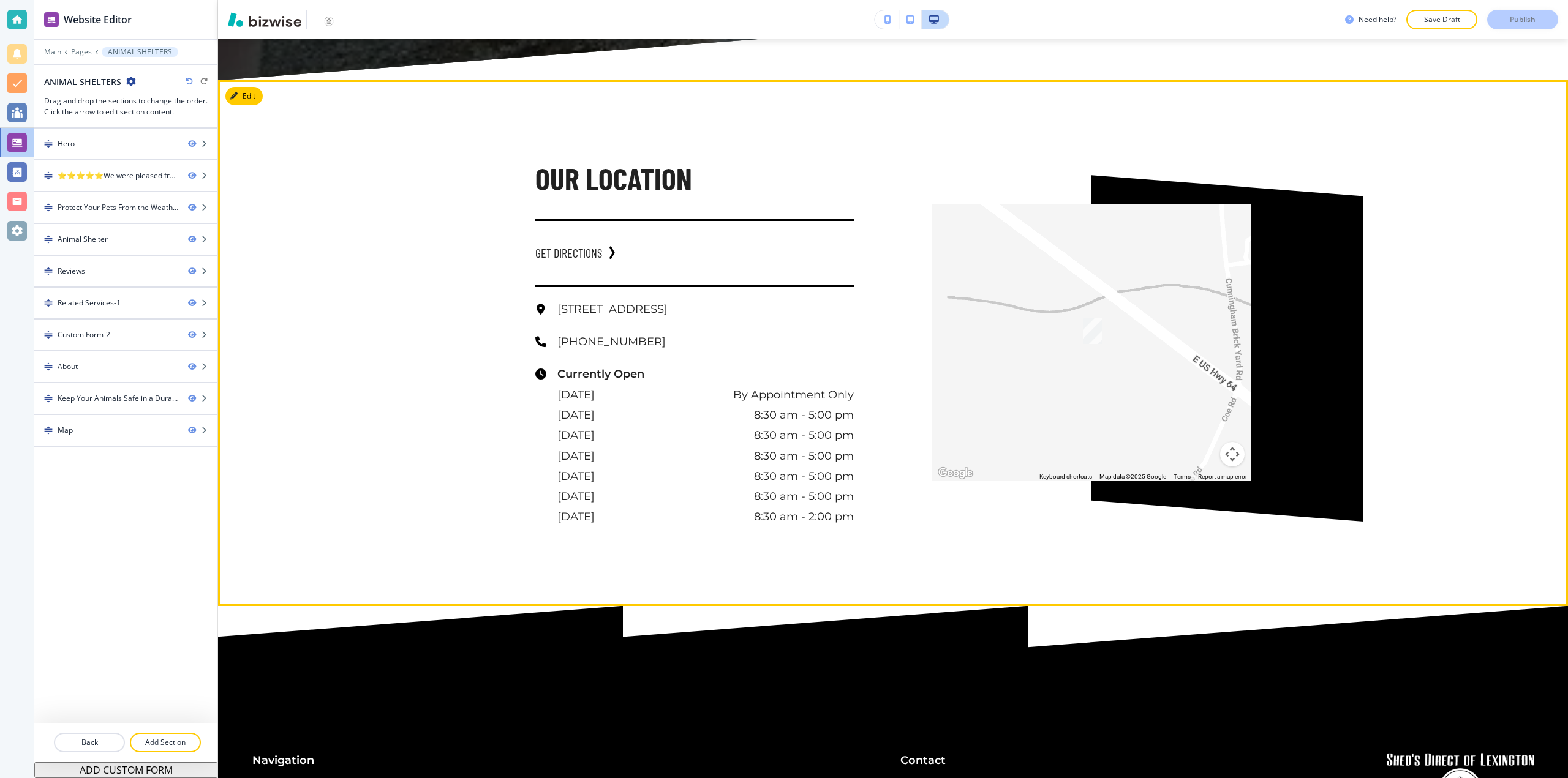
scroll to position [5351, 0]
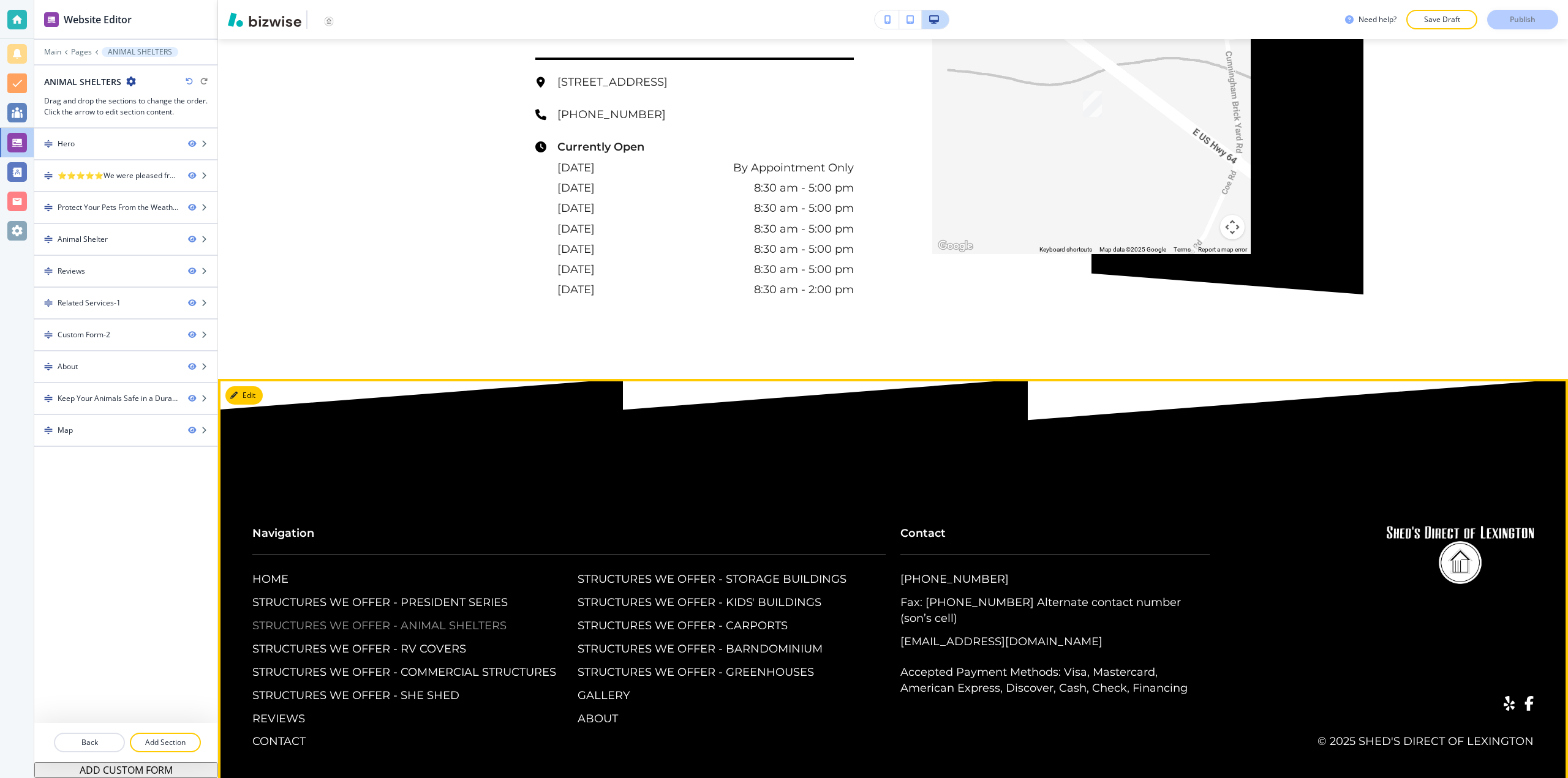
click at [461, 619] on p "STRUCTURES WE OFFER - ANIMAL SHELTERS" at bounding box center [379, 626] width 254 height 16
click at [420, 642] on p "STRUCTURES WE OFFER - RV COVERS" at bounding box center [359, 649] width 214 height 16
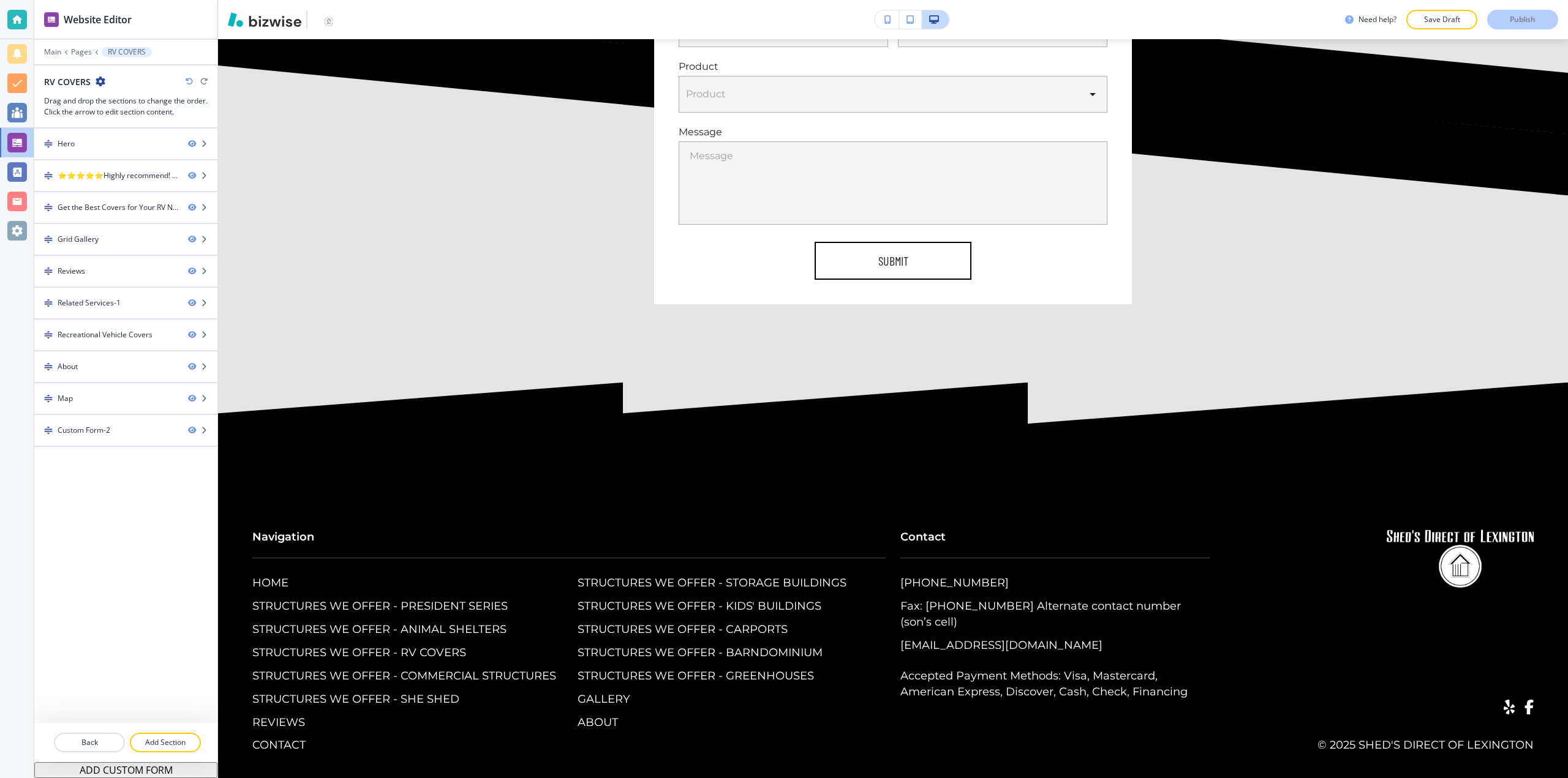
scroll to position [6419, 0]
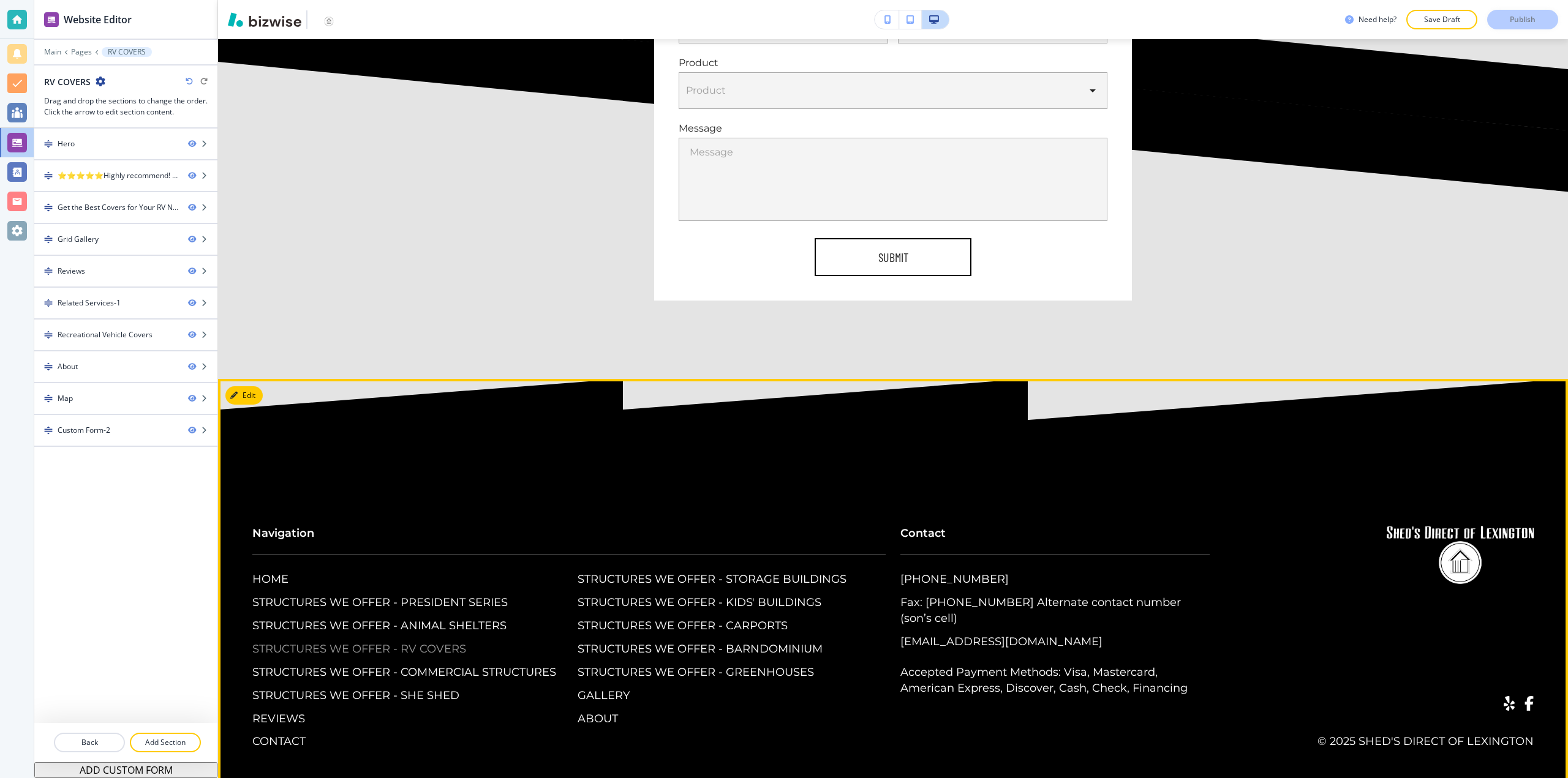
click at [436, 642] on p "STRUCTURES WE OFFER - RV COVERS" at bounding box center [359, 649] width 214 height 16
click at [457, 665] on p "STRUCTURES WE OFFER - COMMERCIAL STRUCTURES" at bounding box center [404, 673] width 304 height 16
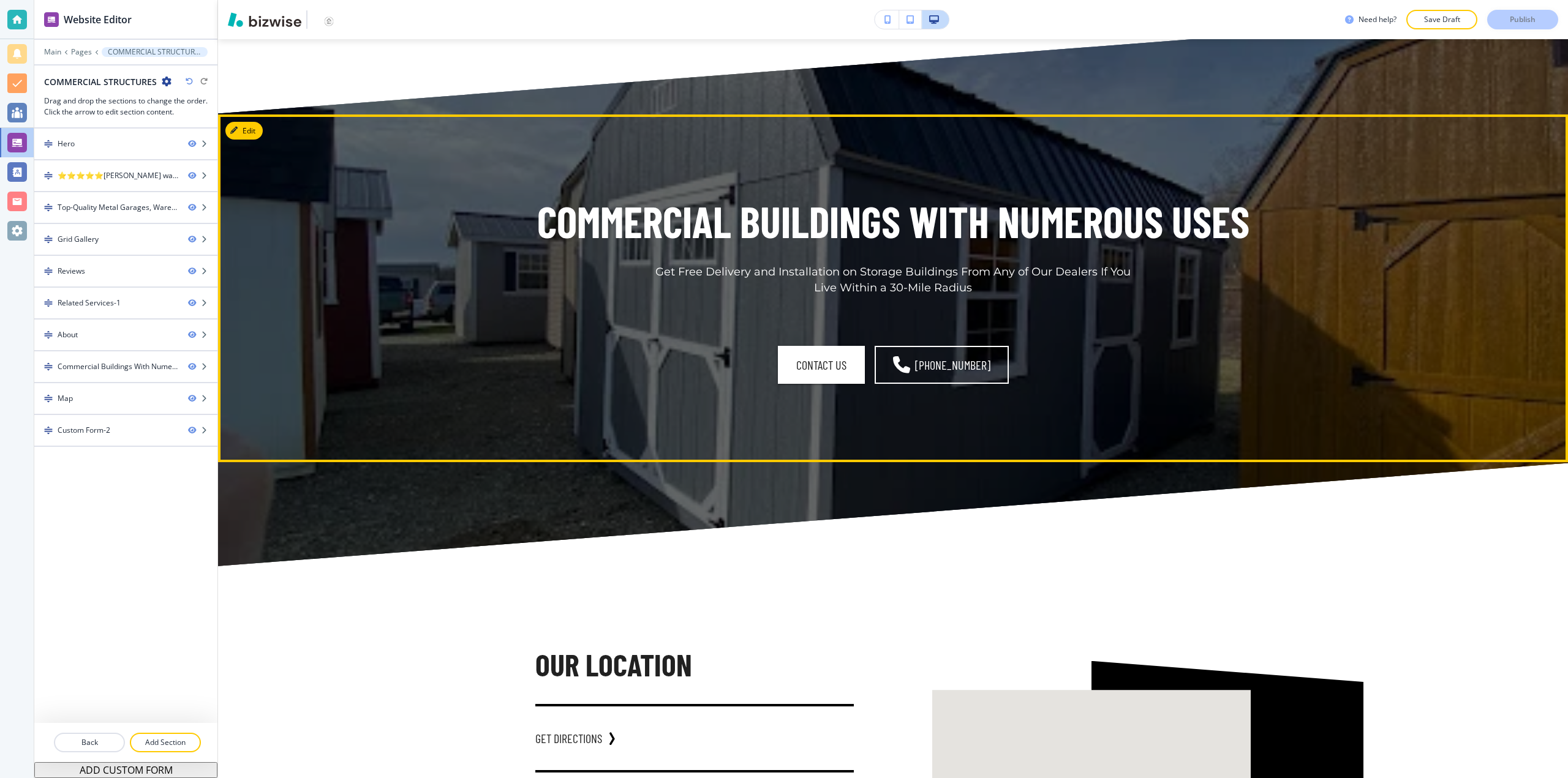
scroll to position [5083, 0]
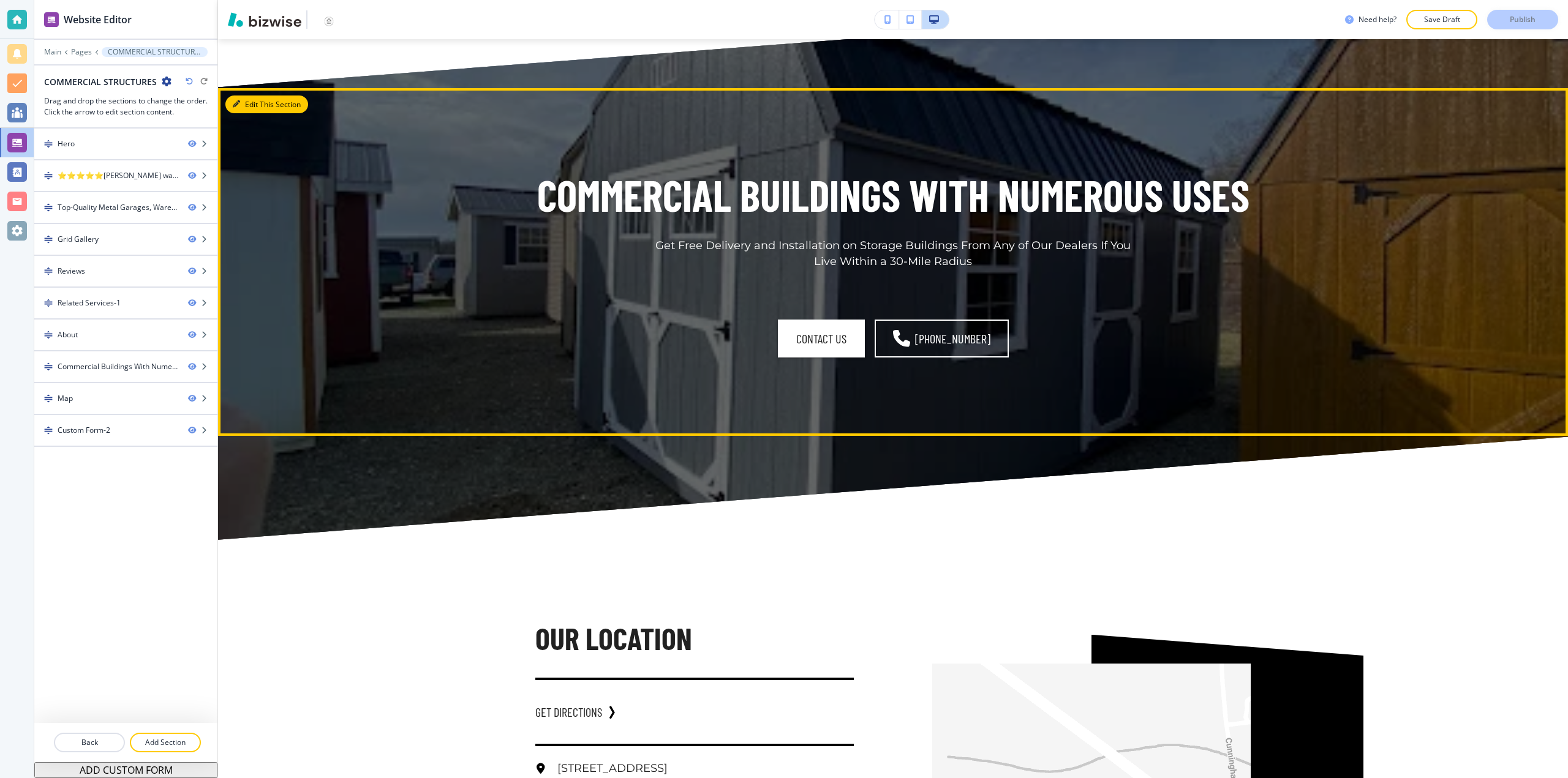
click at [249, 96] on button "Edit This Section" at bounding box center [266, 105] width 83 height 18
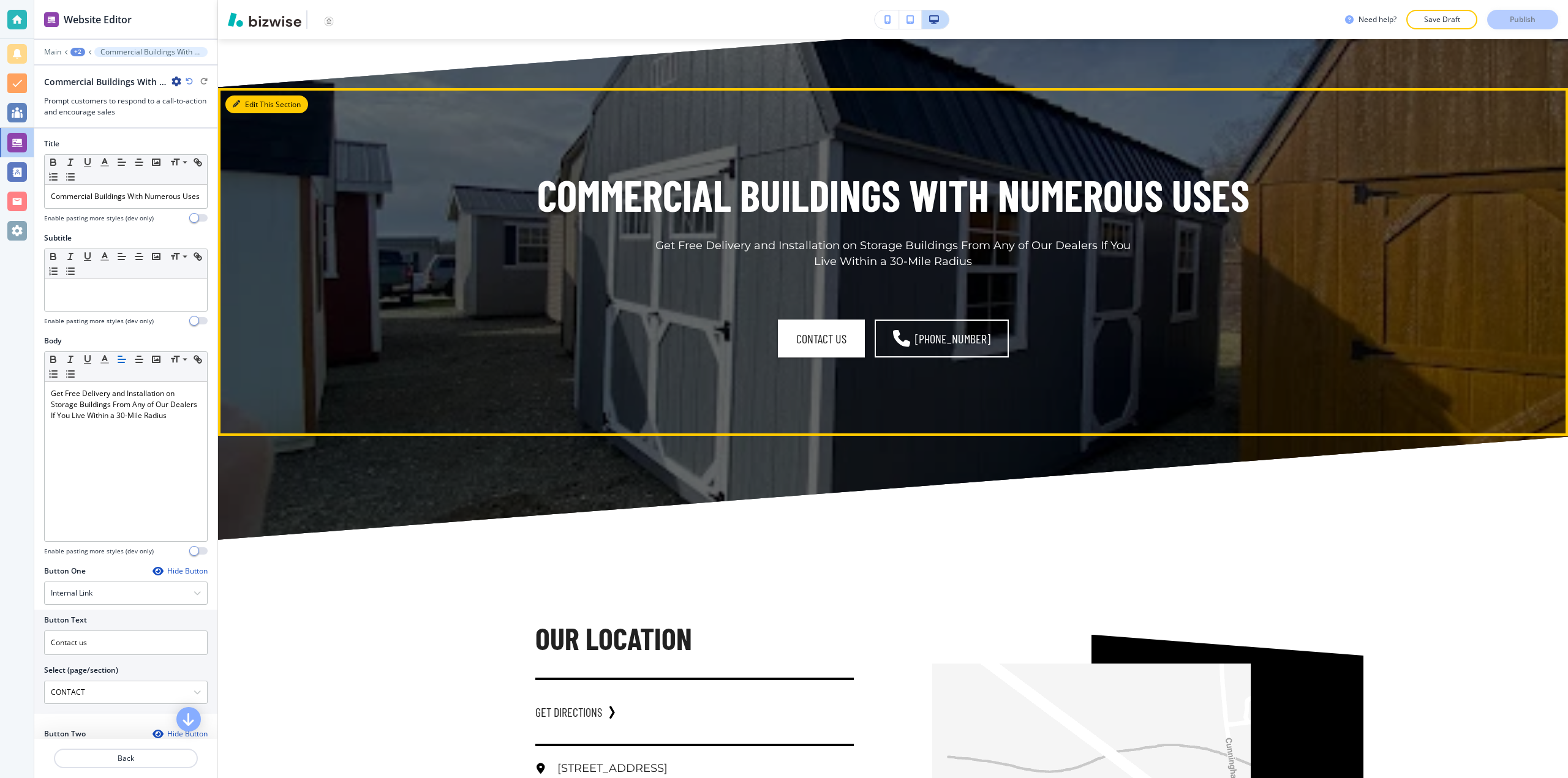
scroll to position [5116, 0]
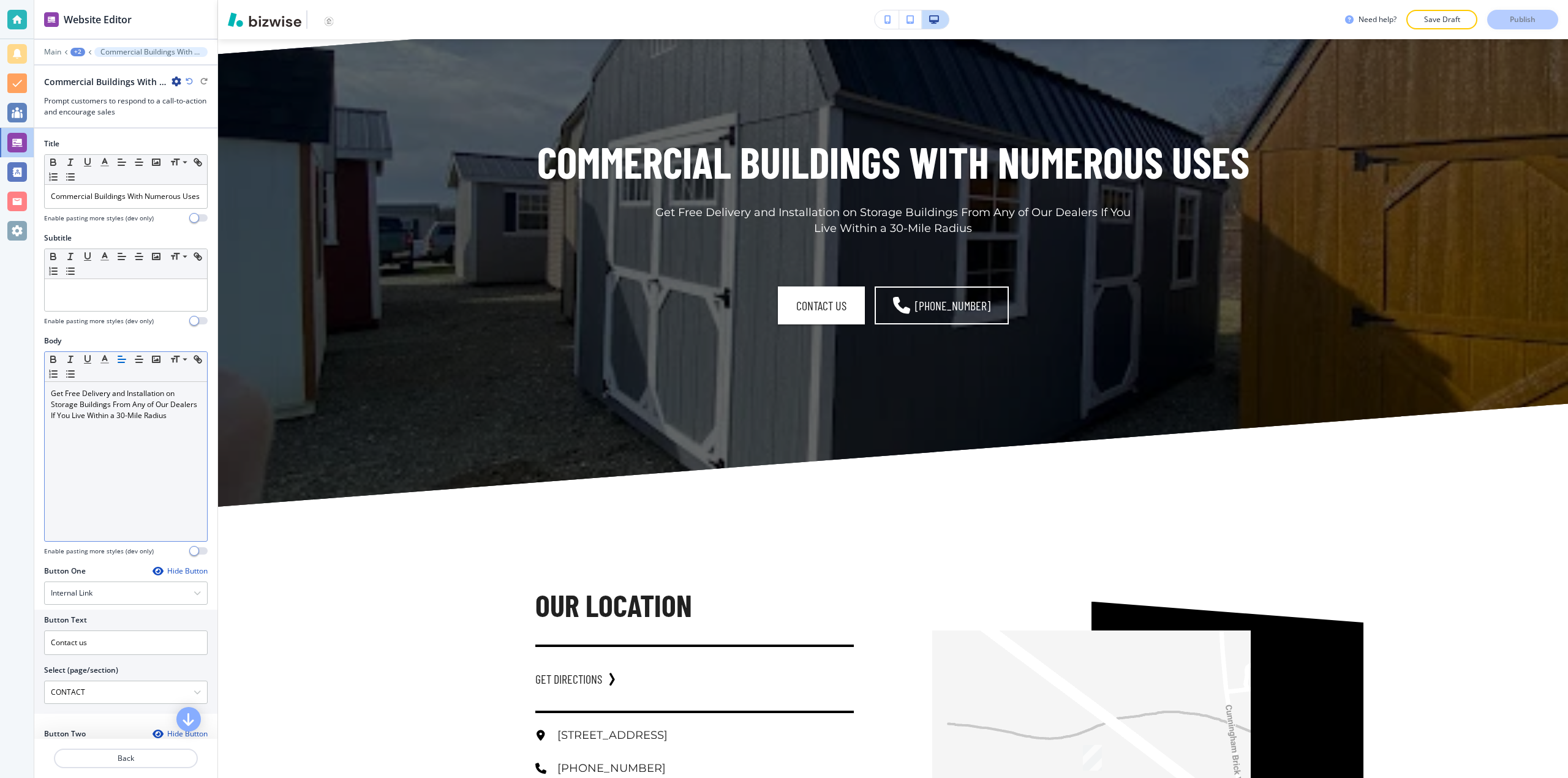
click at [100, 445] on div "Get Free Delivery and Installation on Storage Buildings From Any of Our Dealers…" at bounding box center [125, 461] width 162 height 159
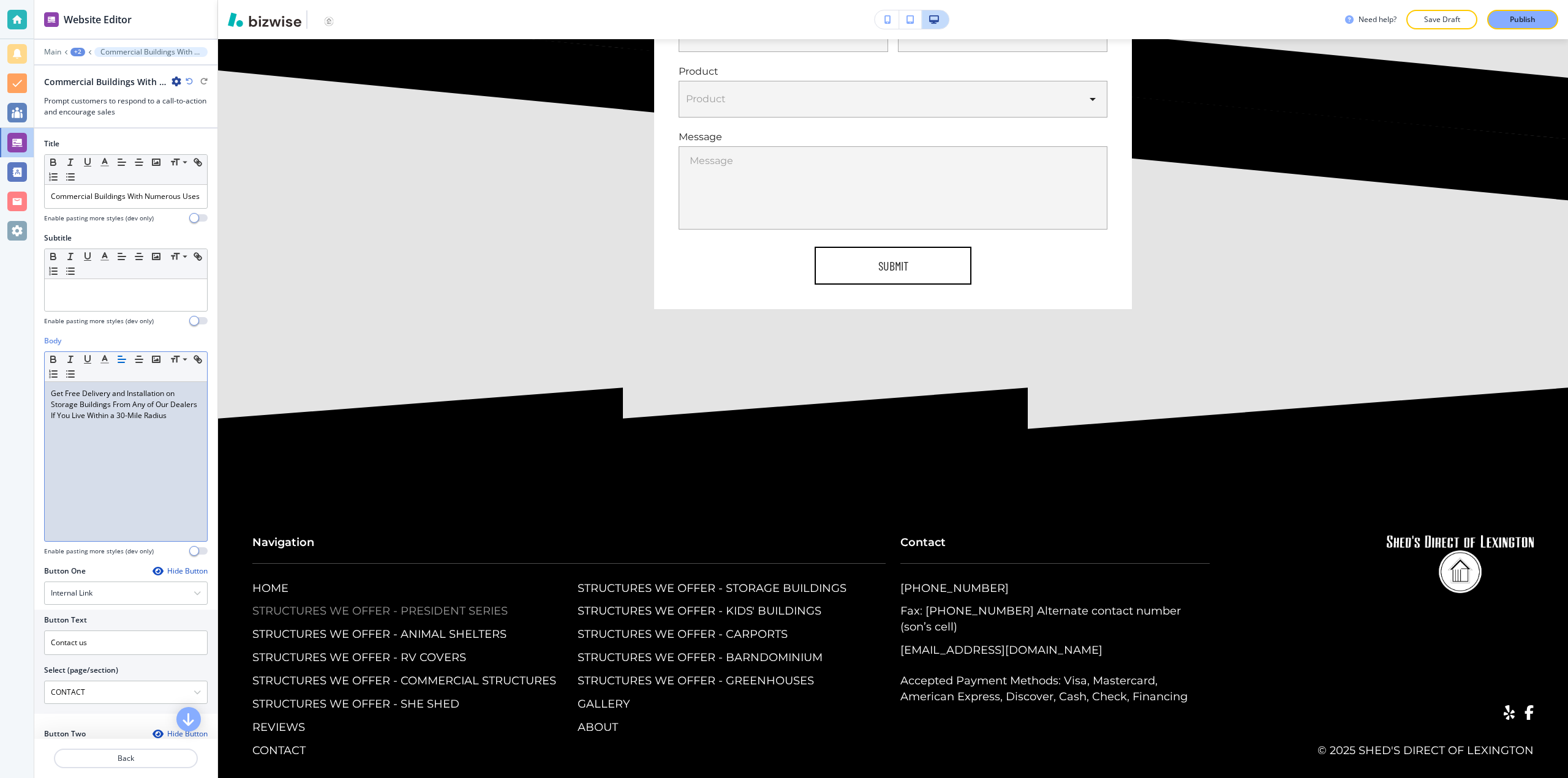
scroll to position [6546, 0]
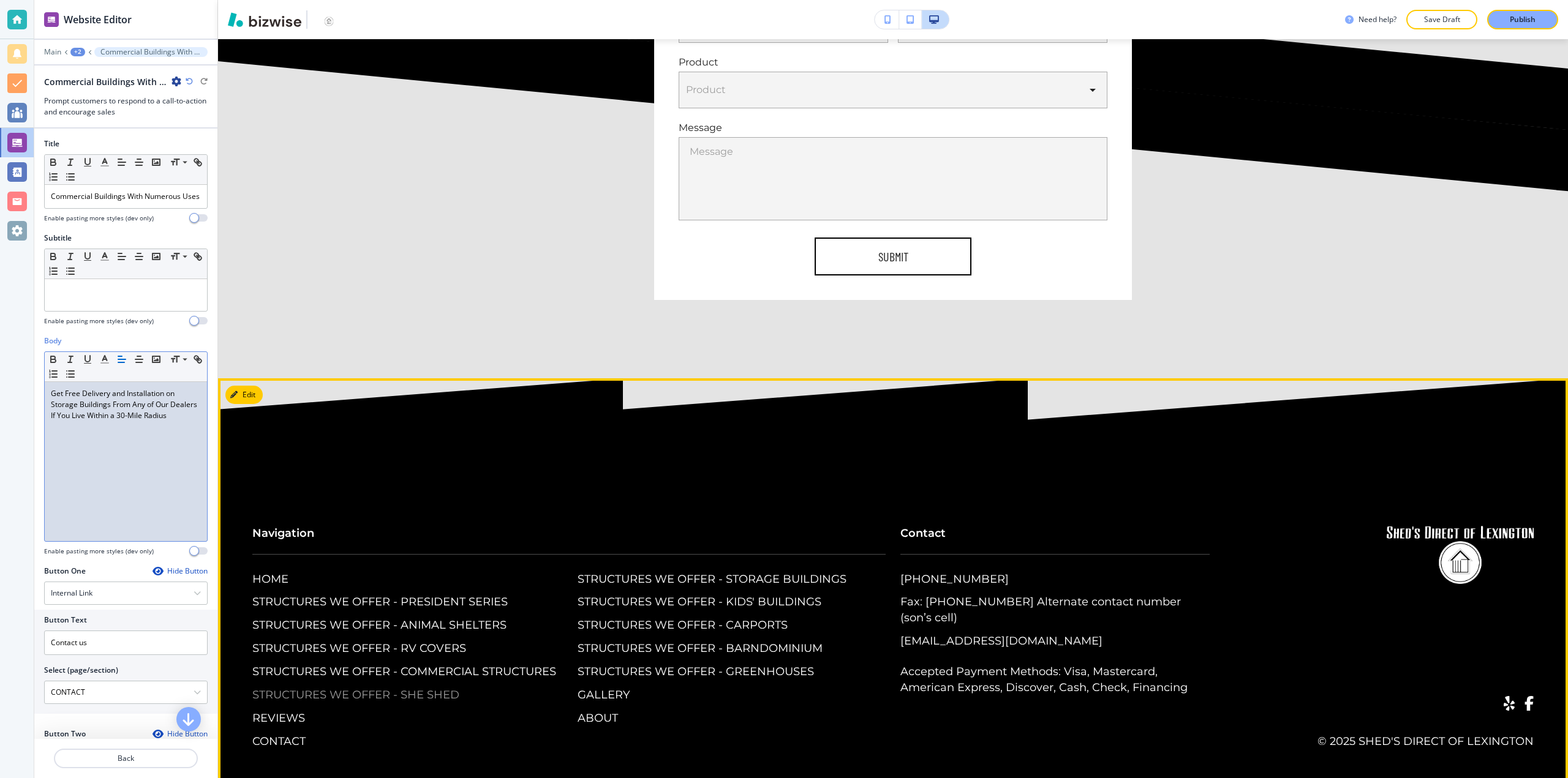
click at [430, 688] on p "STRUCTURES WE OFFER - SHE SHED" at bounding box center [356, 695] width 207 height 16
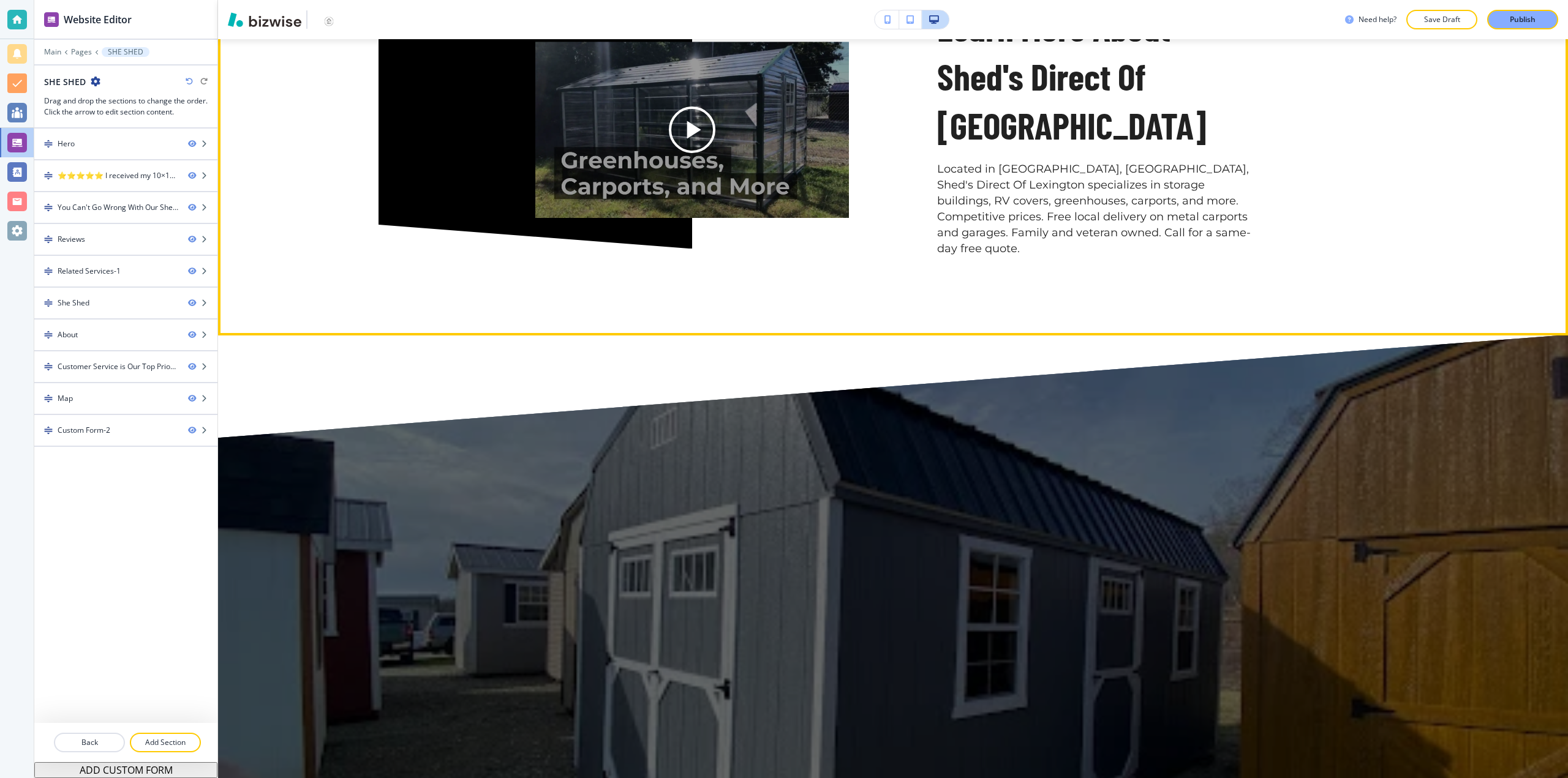
scroll to position [4164, 0]
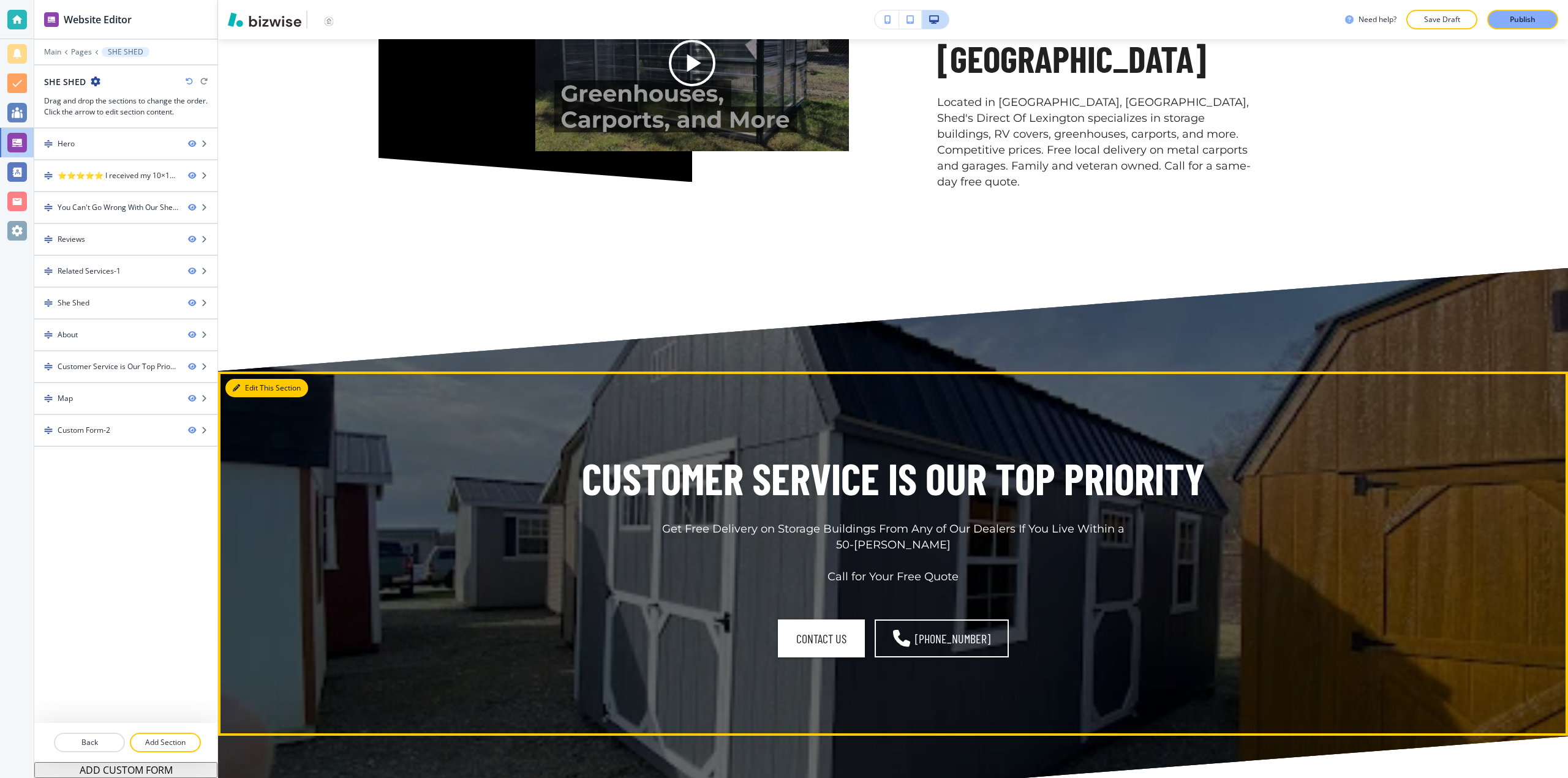
click at [253, 391] on button "Edit This Section" at bounding box center [266, 388] width 83 height 18
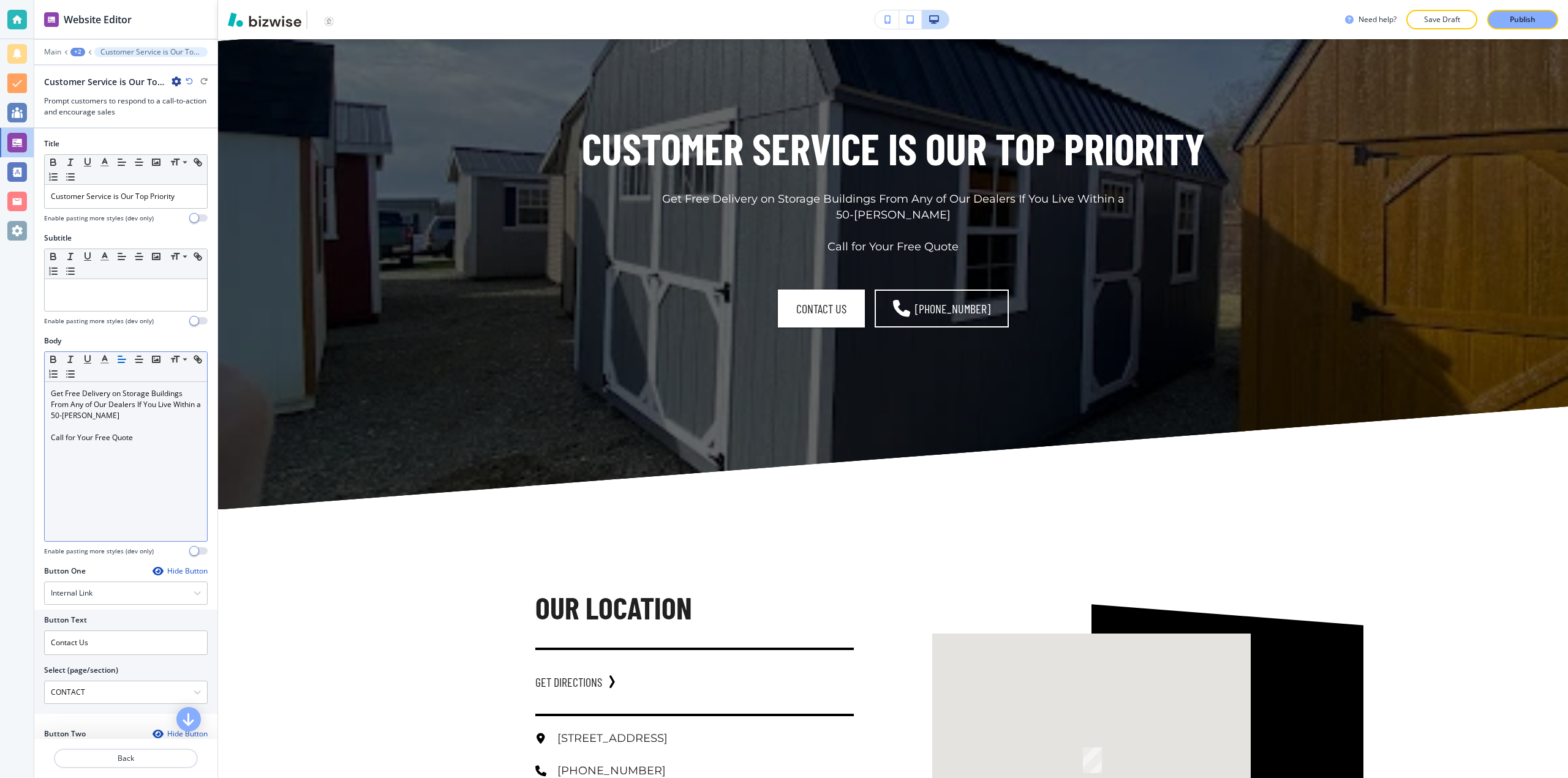
scroll to position [4495, 0]
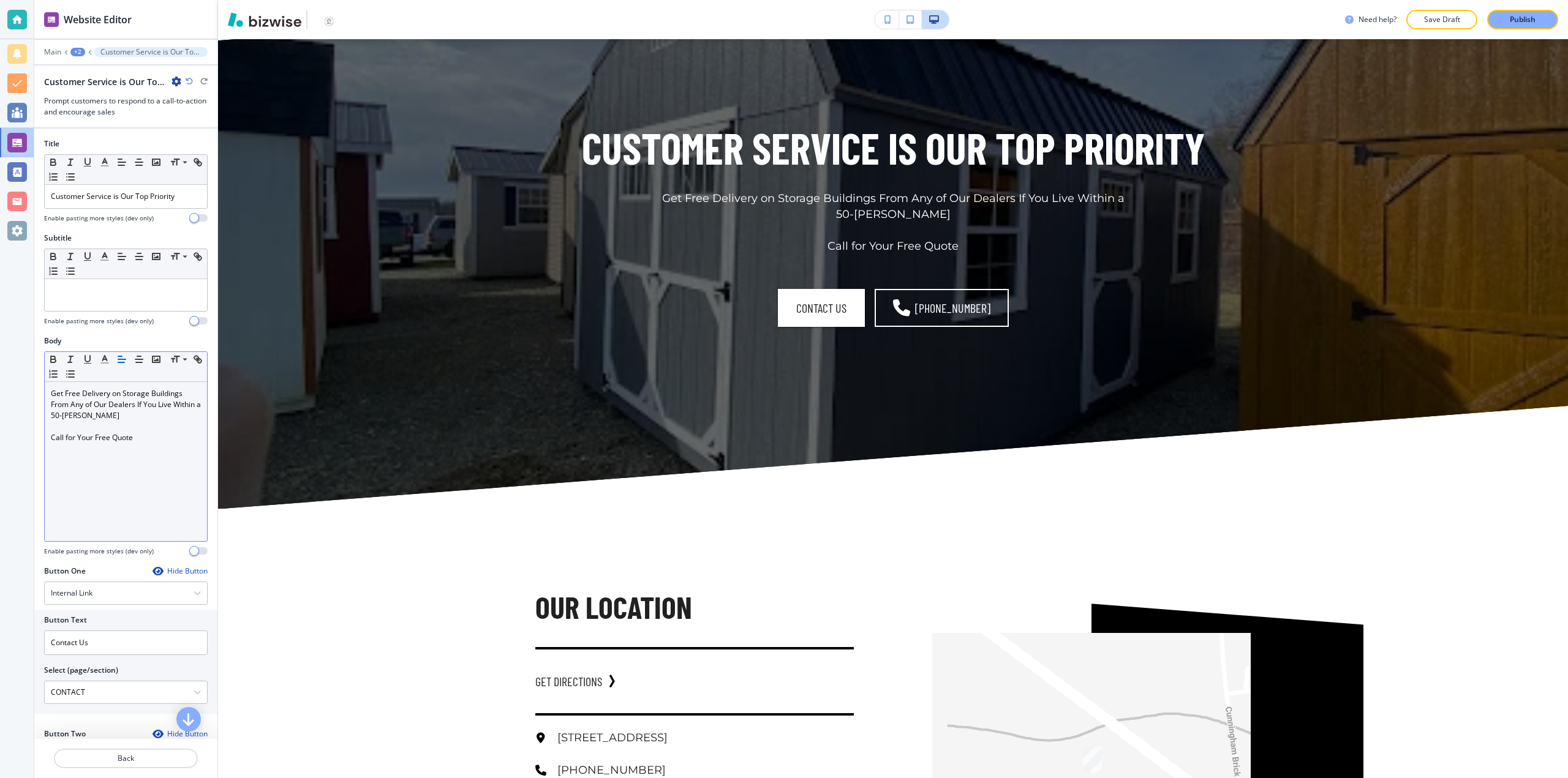
click at [149, 446] on div "Get Free Delivery on Storage Buildings From Any of Our Dealers If You Live With…" at bounding box center [125, 461] width 162 height 159
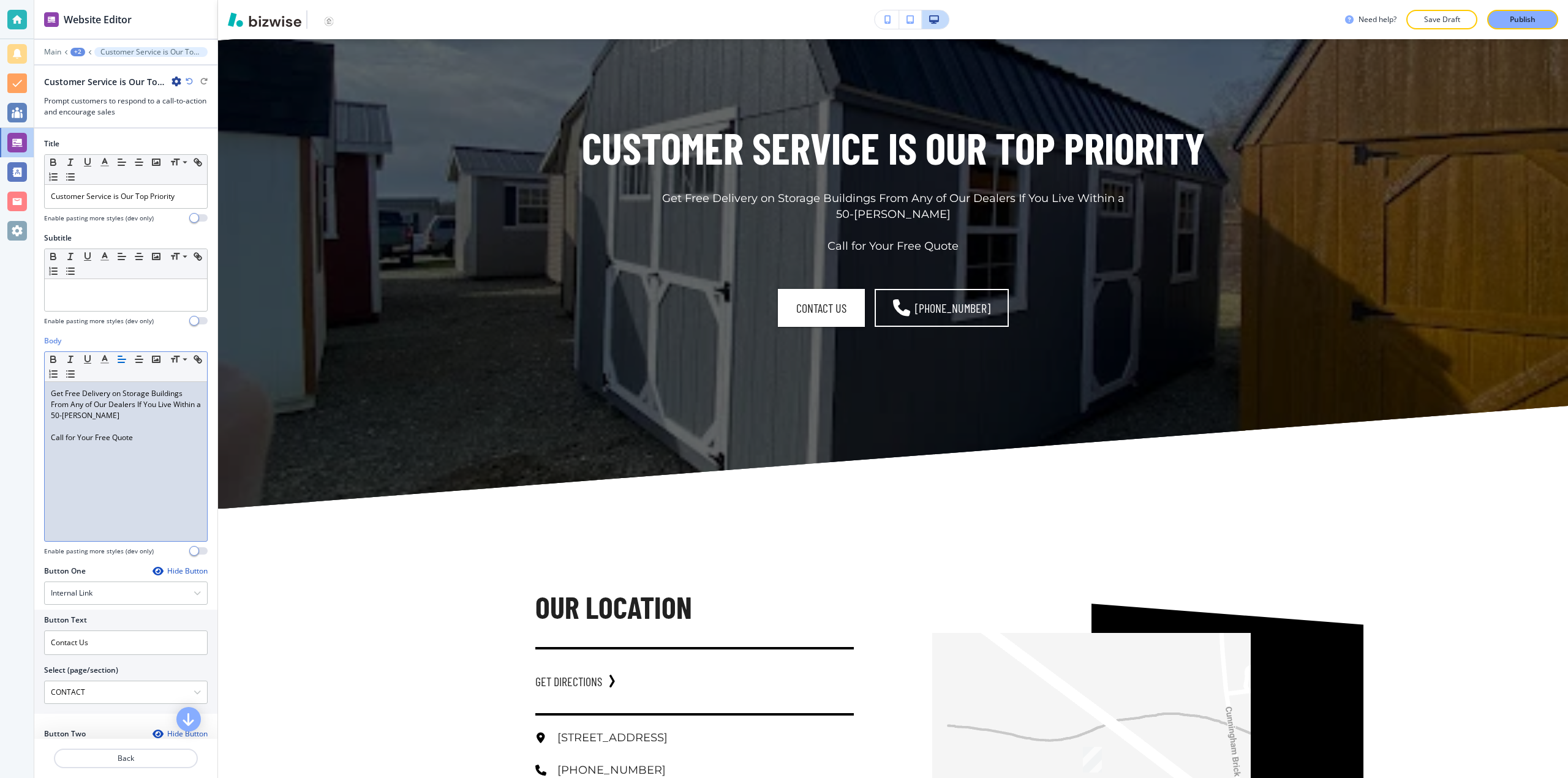
click at [168, 423] on p at bounding box center [125, 427] width 150 height 11
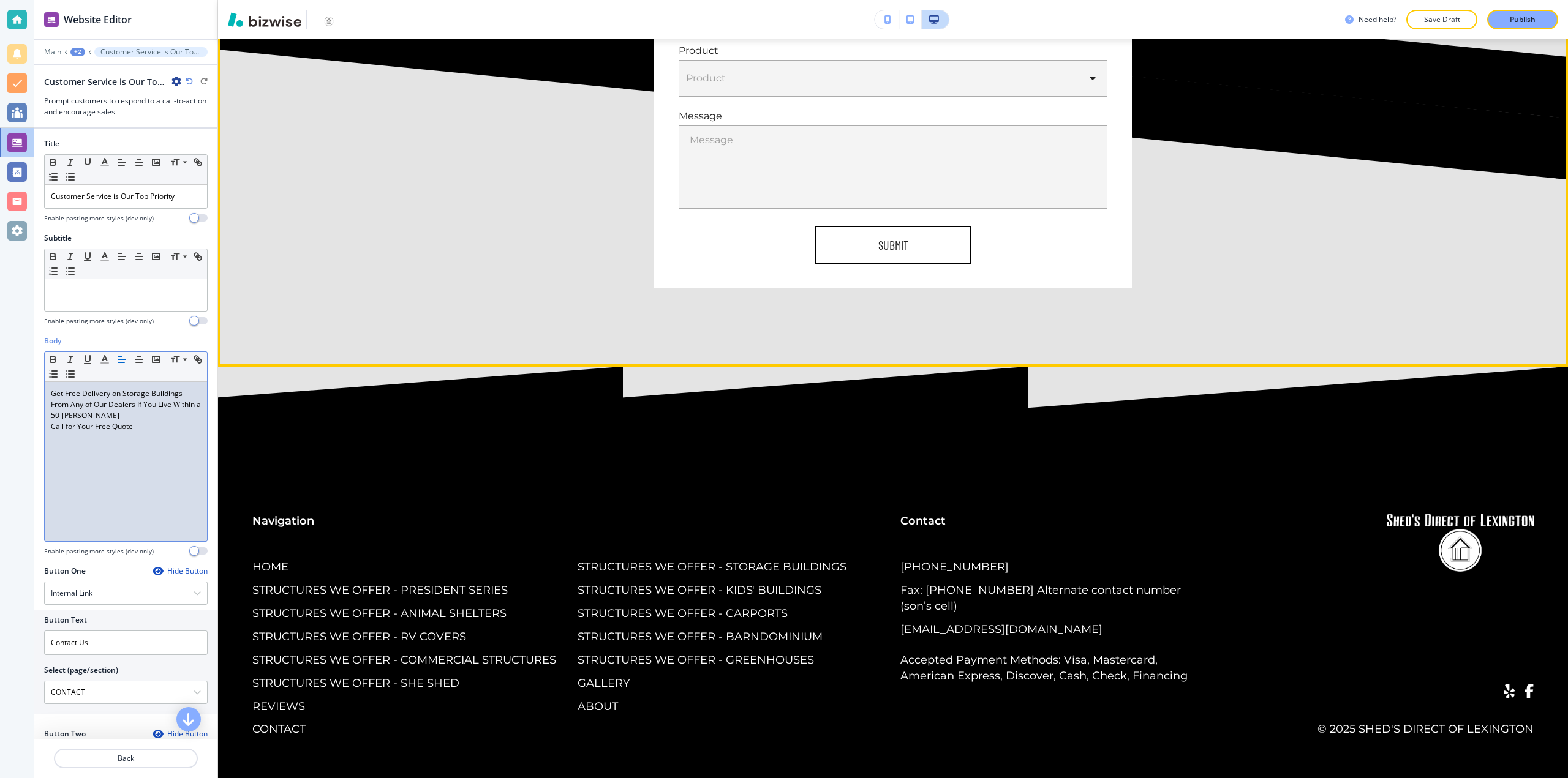
scroll to position [5941, 0]
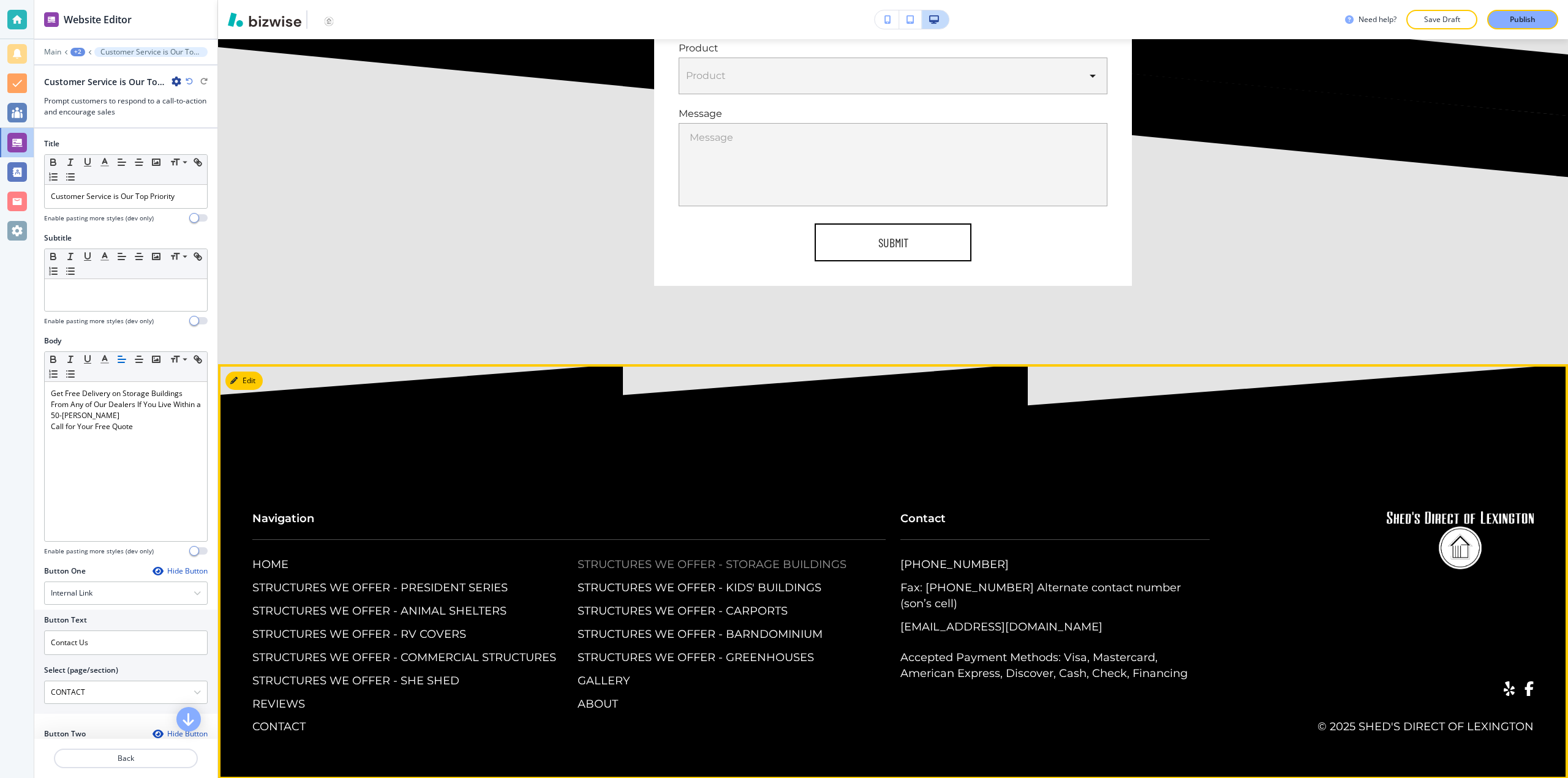
click at [606, 563] on p "STRUCTURES WE OFFER - STORAGE BUILDINGS" at bounding box center [712, 565] width 269 height 16
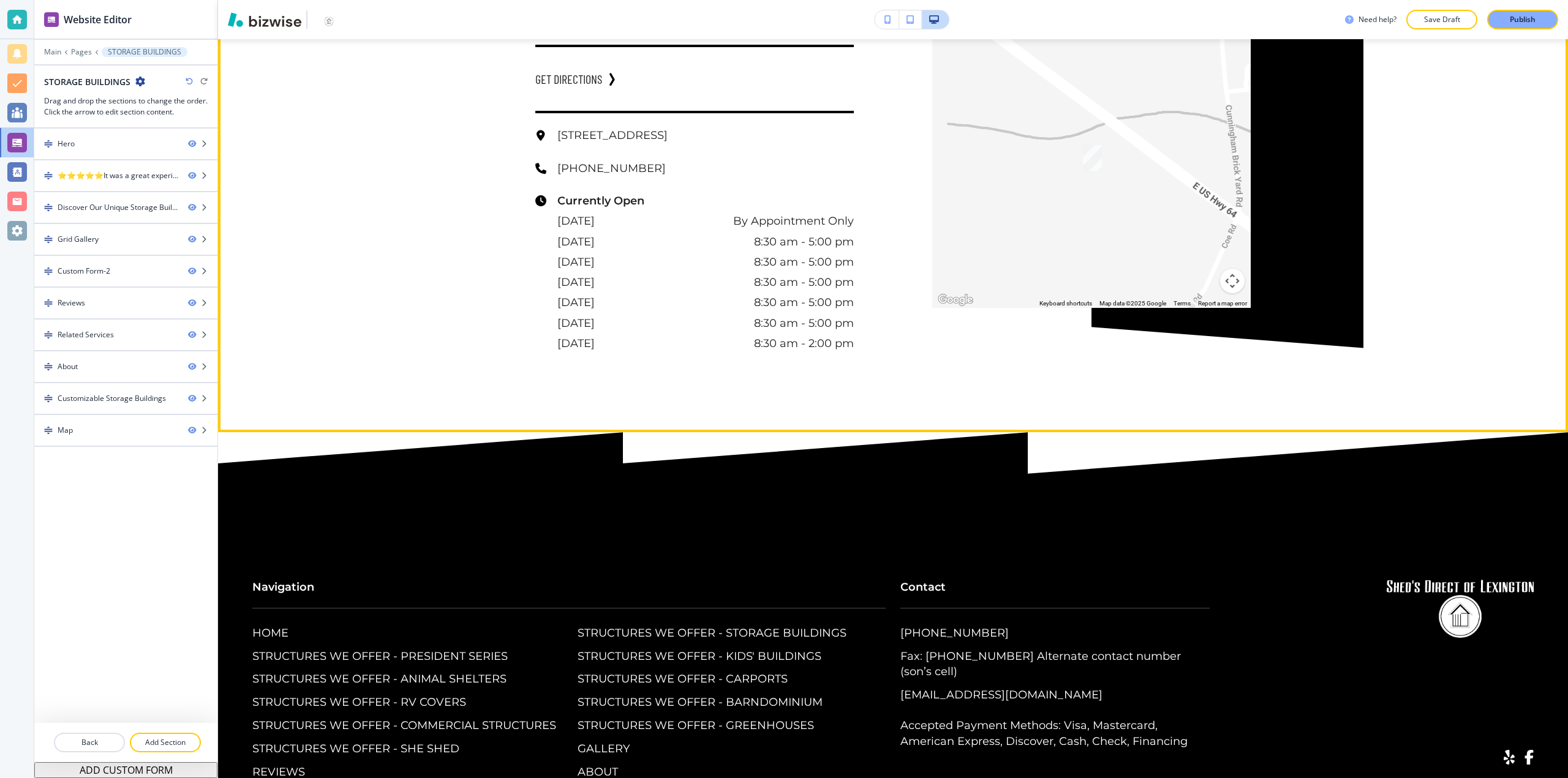
scroll to position [7342, 0]
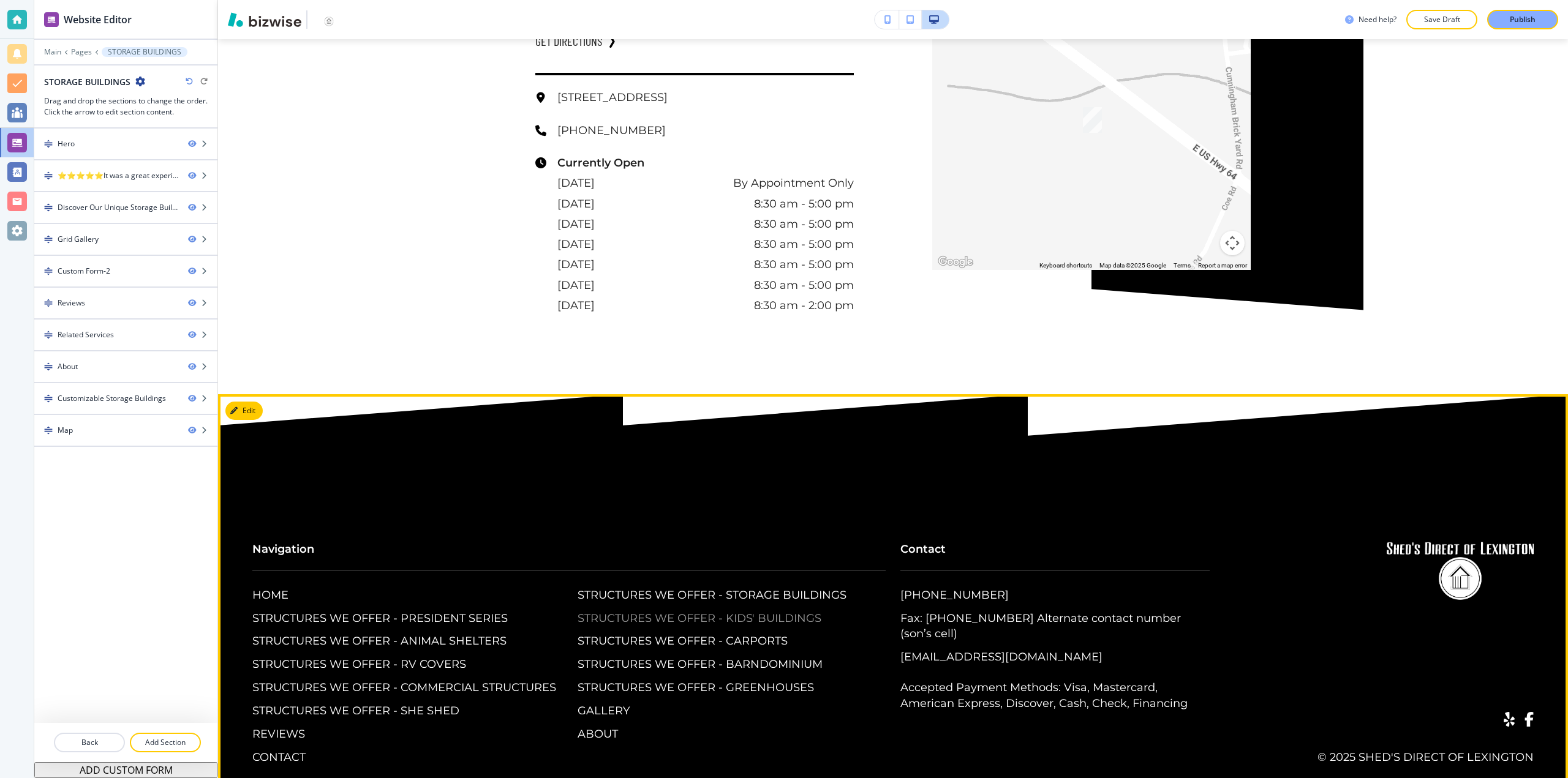
click at [594, 611] on p "STRUCTURES WE OFFER - KIDS' BUILDINGS" at bounding box center [699, 619] width 244 height 16
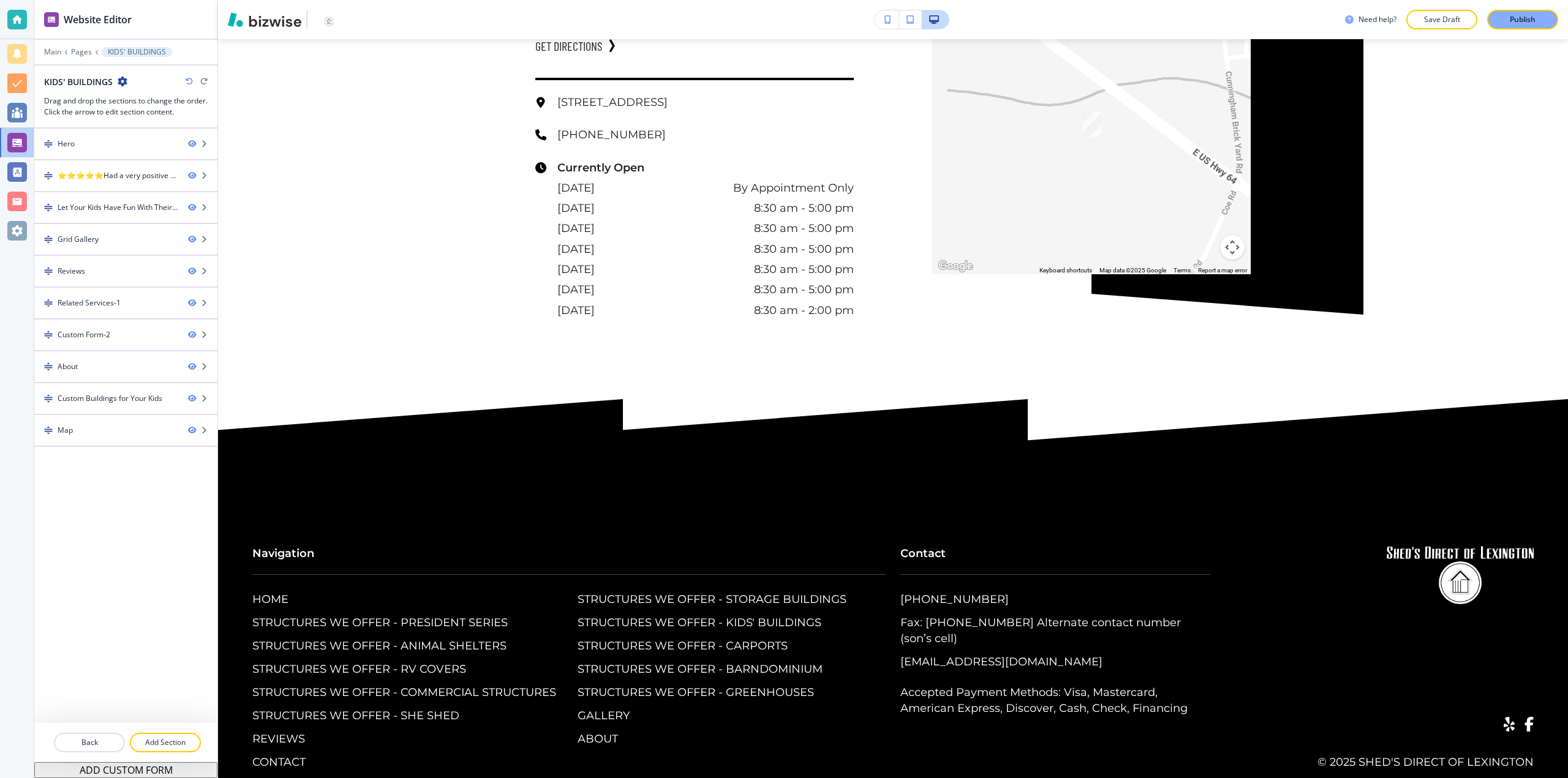
scroll to position [5172, 0]
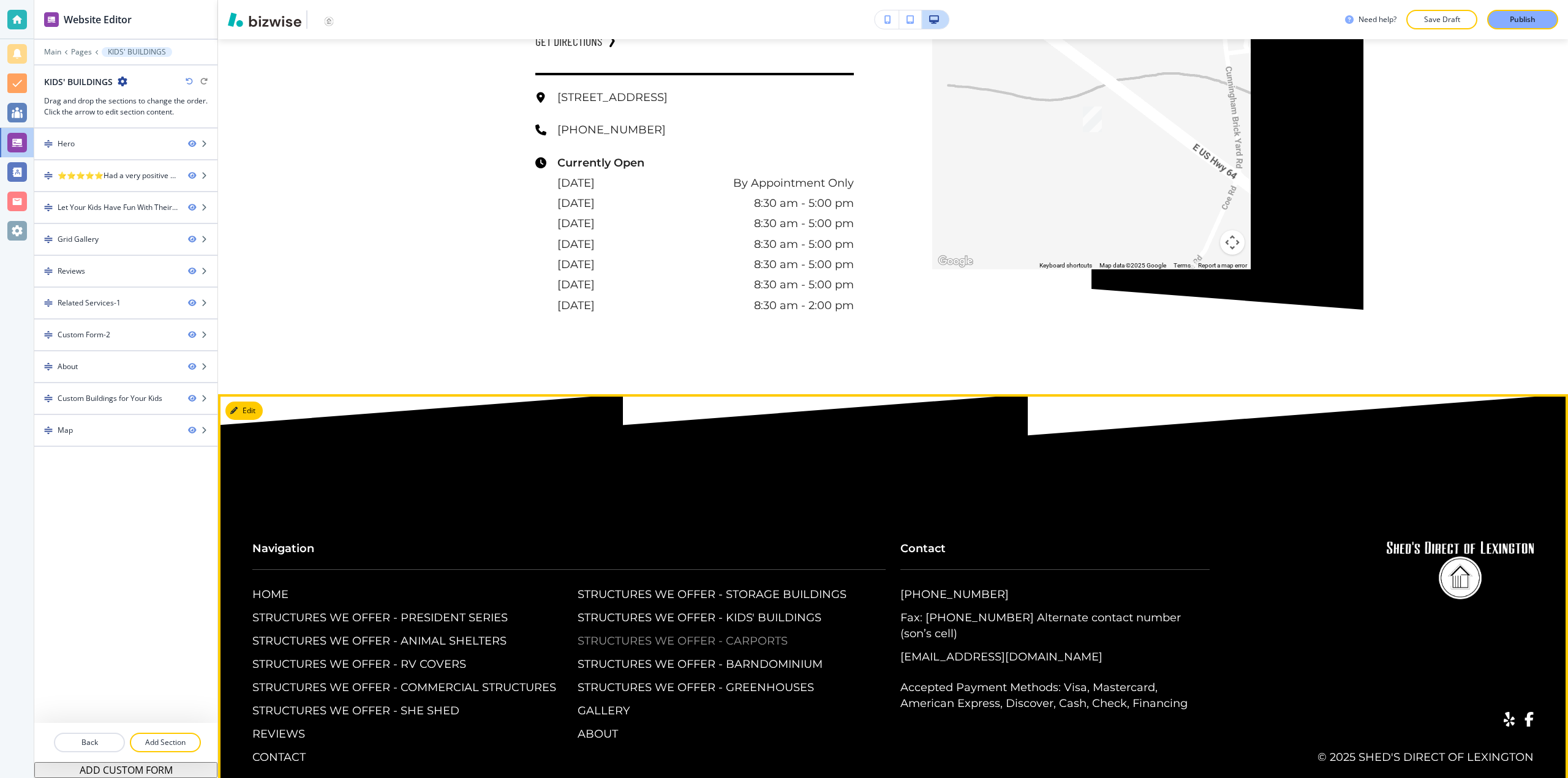
click at [671, 634] on p "STRUCTURES WE OFFER - CARPORTS" at bounding box center [682, 641] width 210 height 16
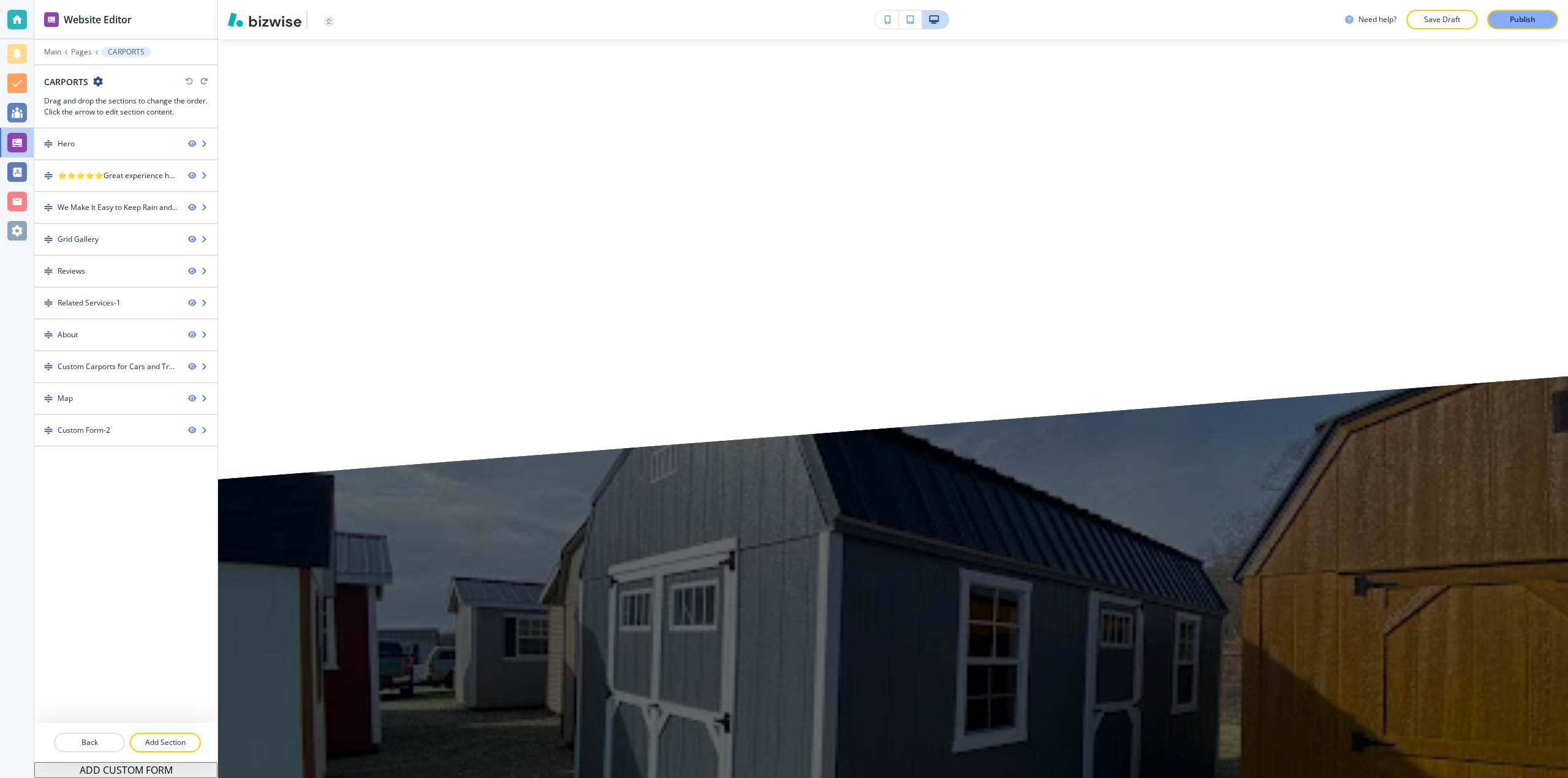
scroll to position [0, 0]
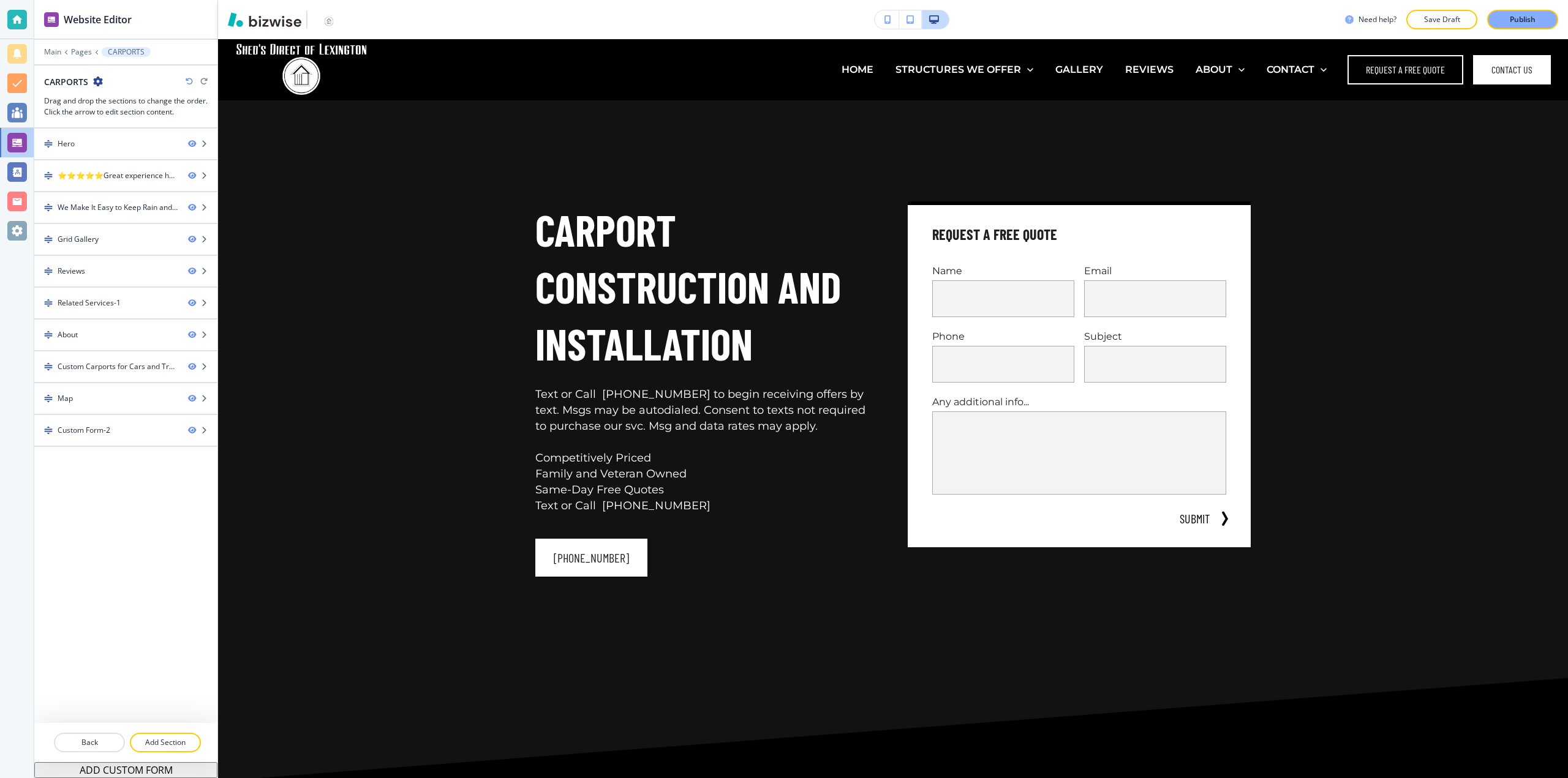
click at [1513, 31] on div "Need help? Save Draft Publish" at bounding box center [893, 19] width 1350 height 39
click at [1532, 22] on p "Publish" at bounding box center [1523, 20] width 26 height 11
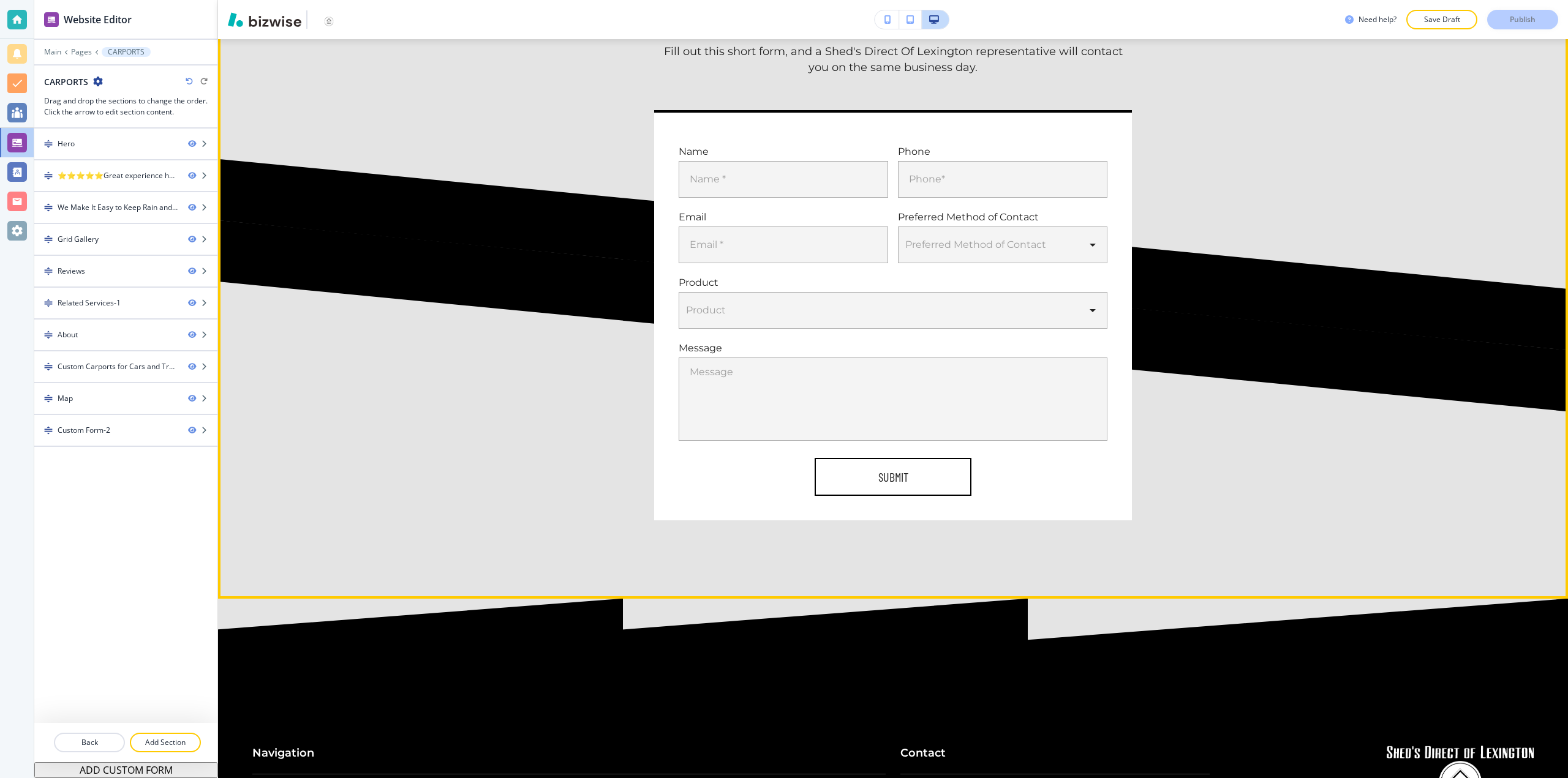
scroll to position [7043, 0]
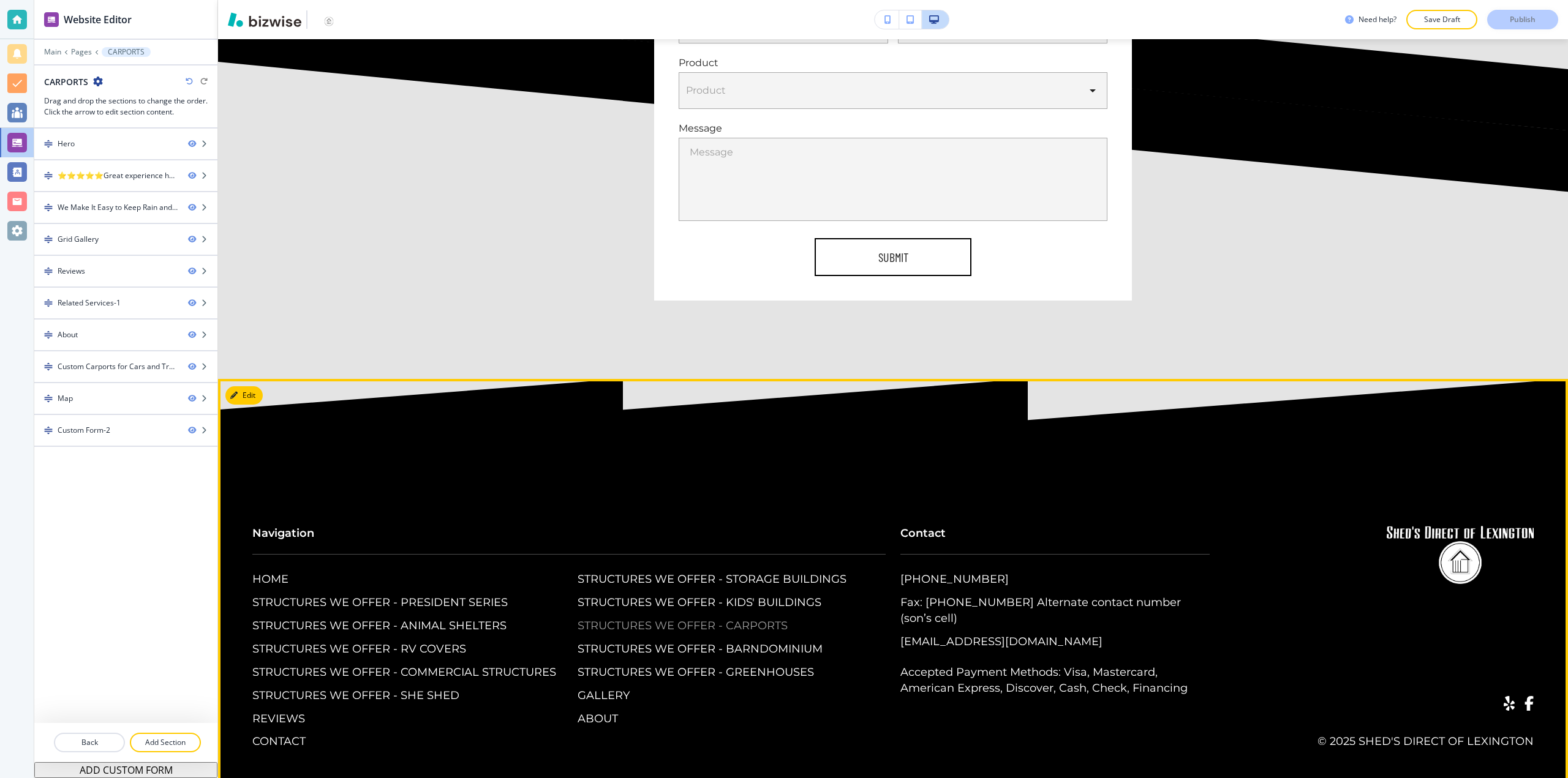
click at [626, 619] on p "STRUCTURES WE OFFER - CARPORTS" at bounding box center [682, 626] width 210 height 16
click at [628, 642] on p "STRUCTURES WE OFFER - BARNDOMINIUM" at bounding box center [700, 649] width 245 height 16
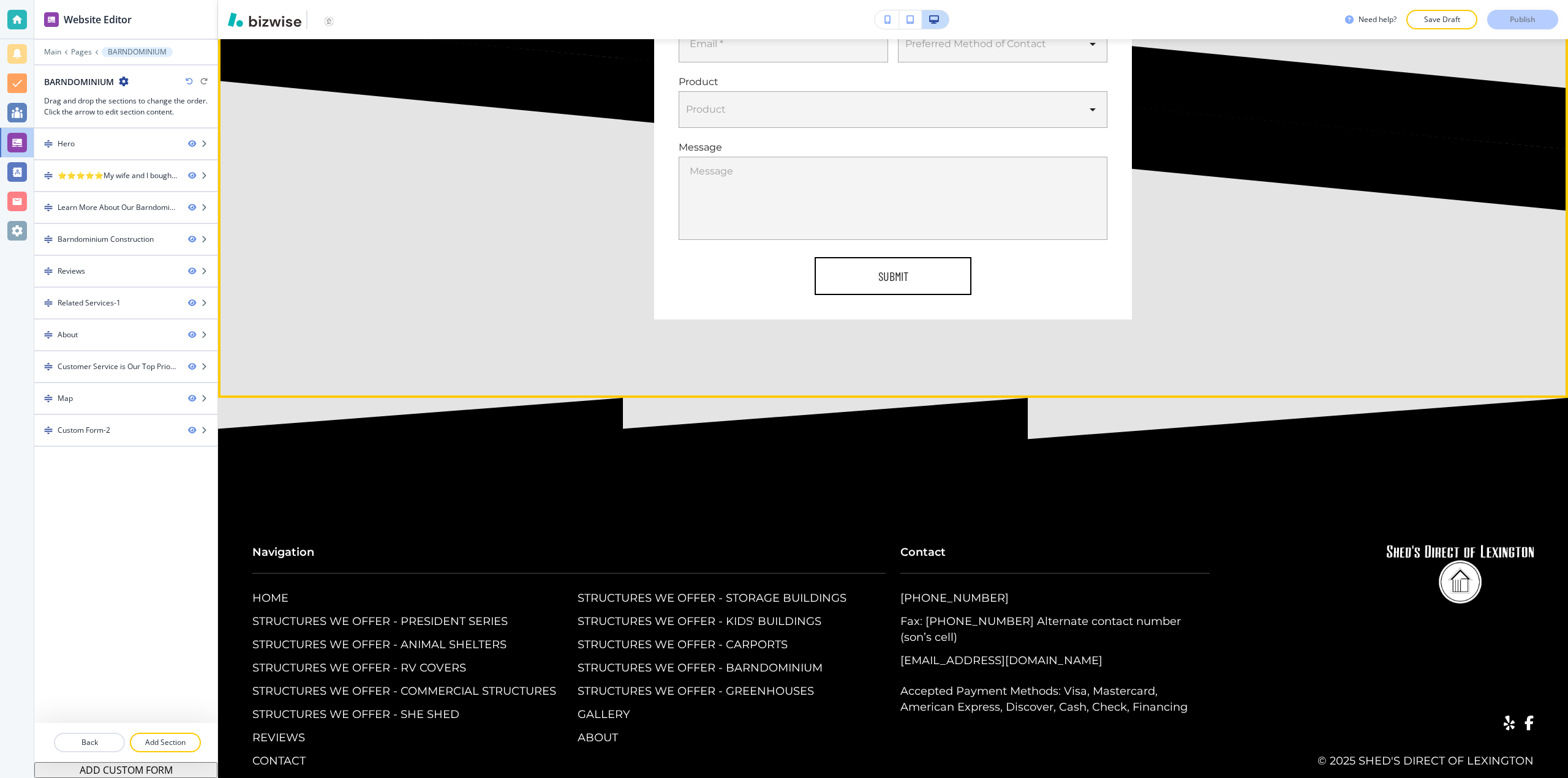
scroll to position [8576, 0]
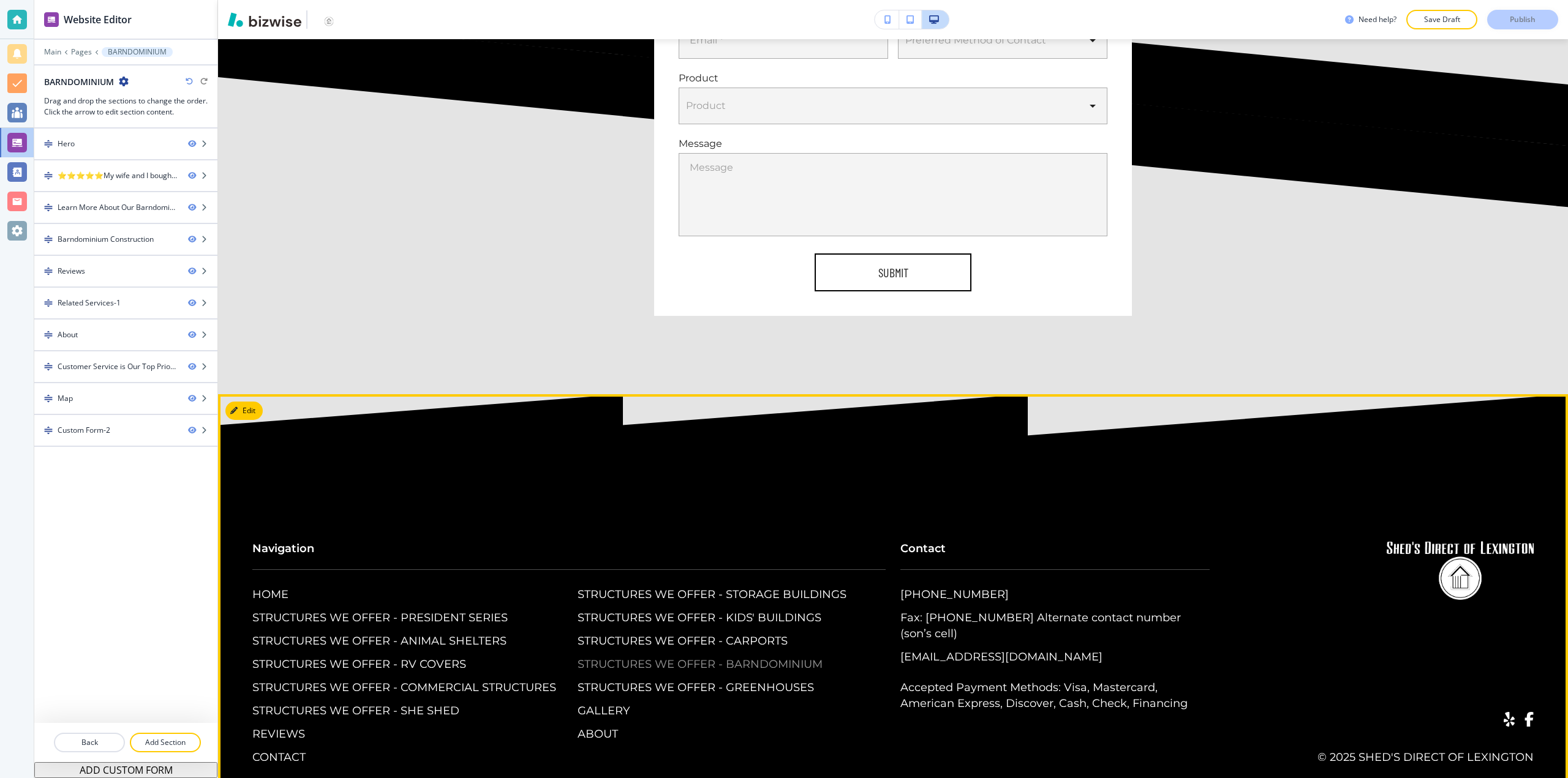
click at [682, 657] on p "STRUCTURES WE OFFER - BARNDOMINIUM" at bounding box center [700, 664] width 245 height 16
click at [703, 680] on p "STRUCTURES WE OFFER - GREENHOUSES" at bounding box center [695, 688] width 236 height 16
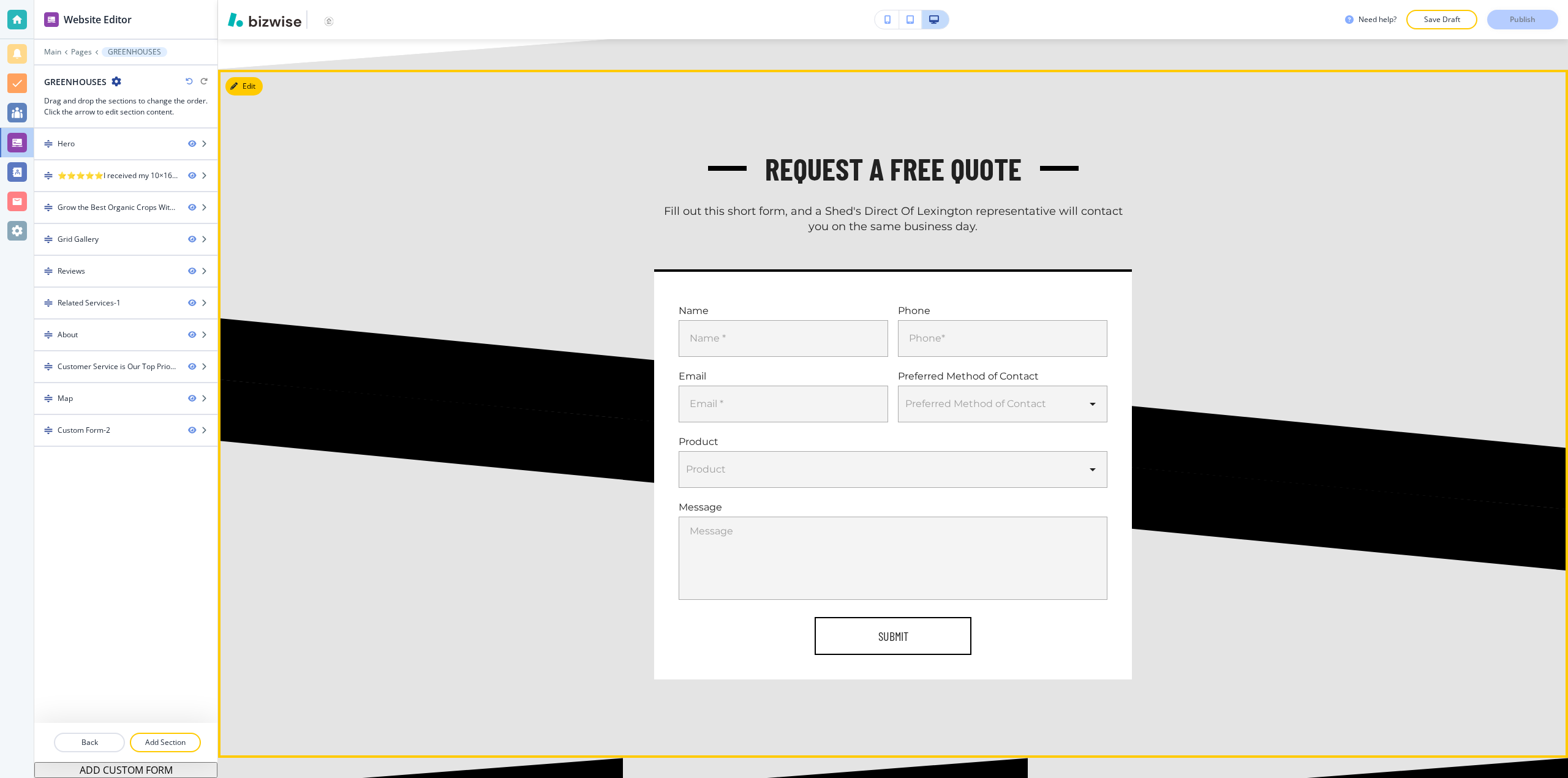
scroll to position [5651, 0]
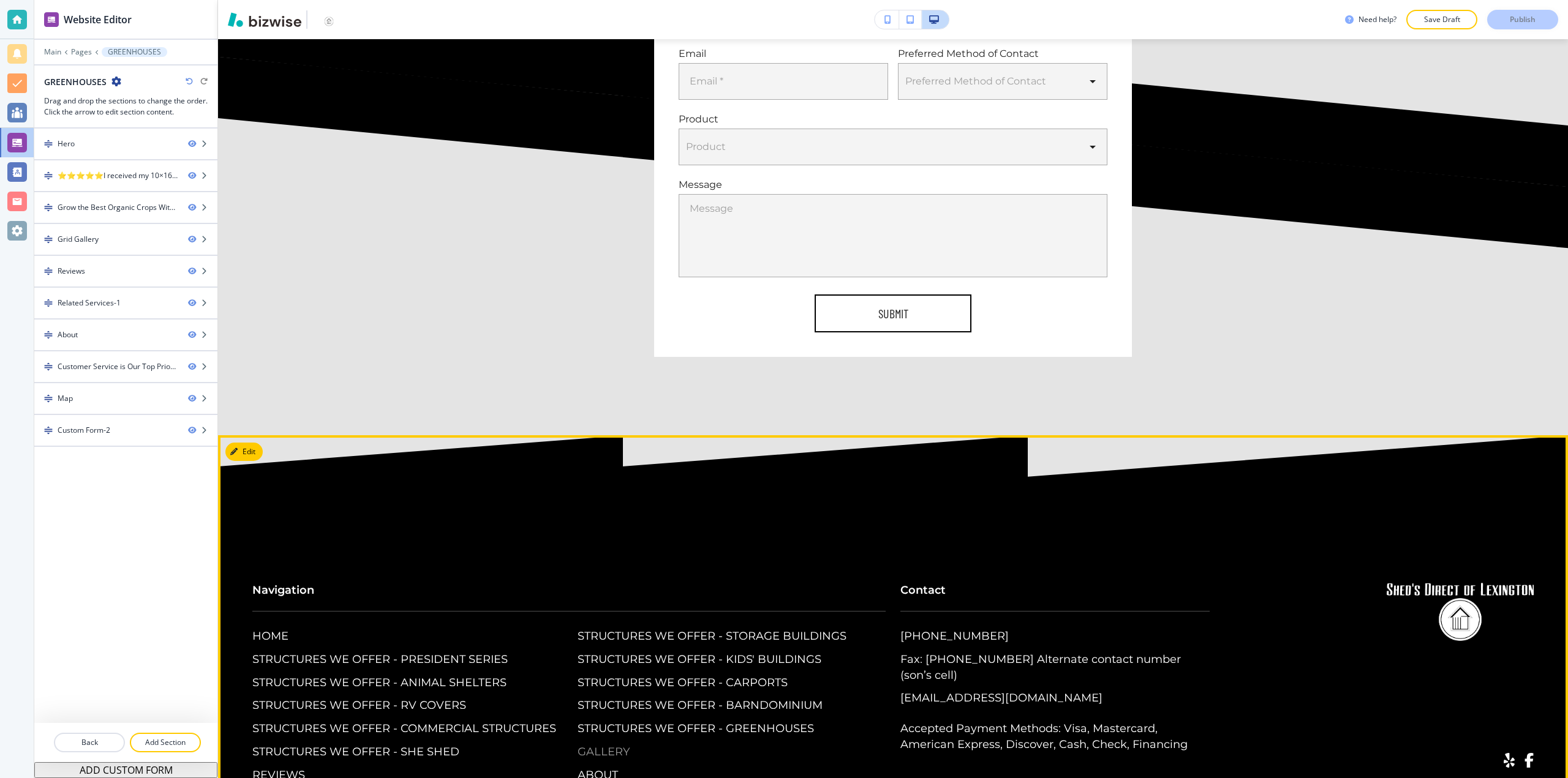
click at [619, 744] on p "GALLERY" at bounding box center [604, 752] width 52 height 16
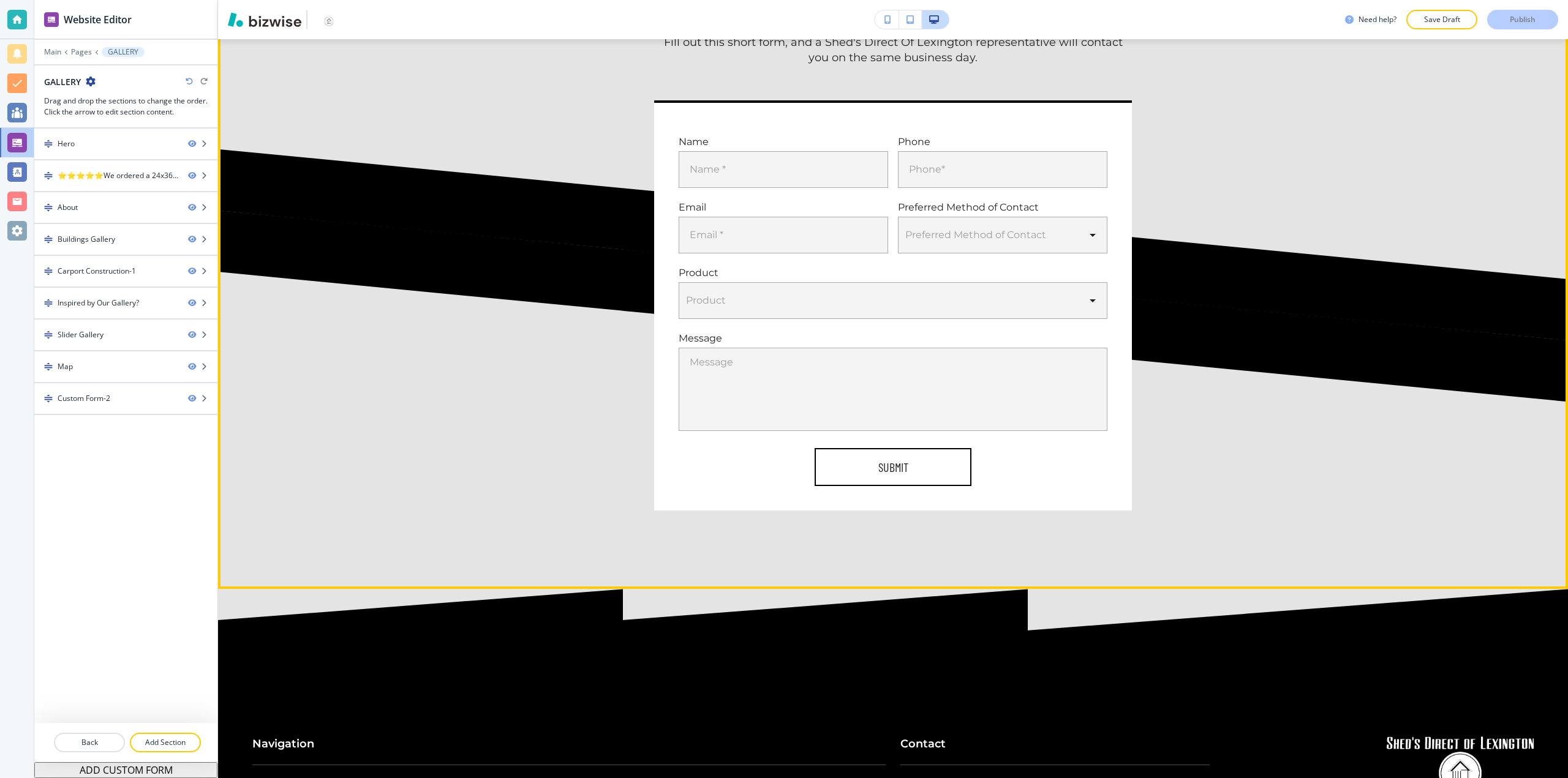
scroll to position [21850, 0]
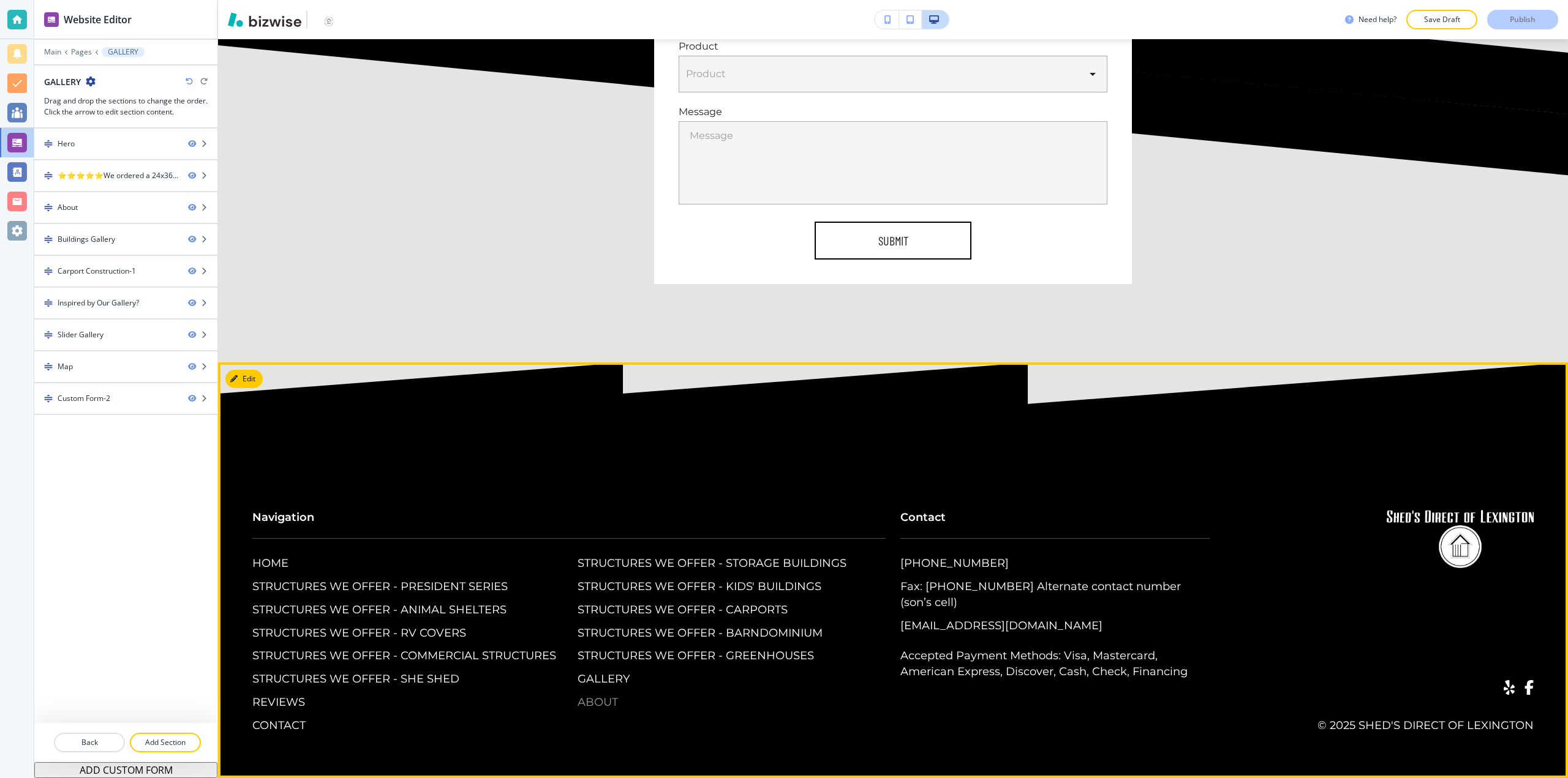
click at [595, 704] on p "ABOUT" at bounding box center [597, 703] width 40 height 16
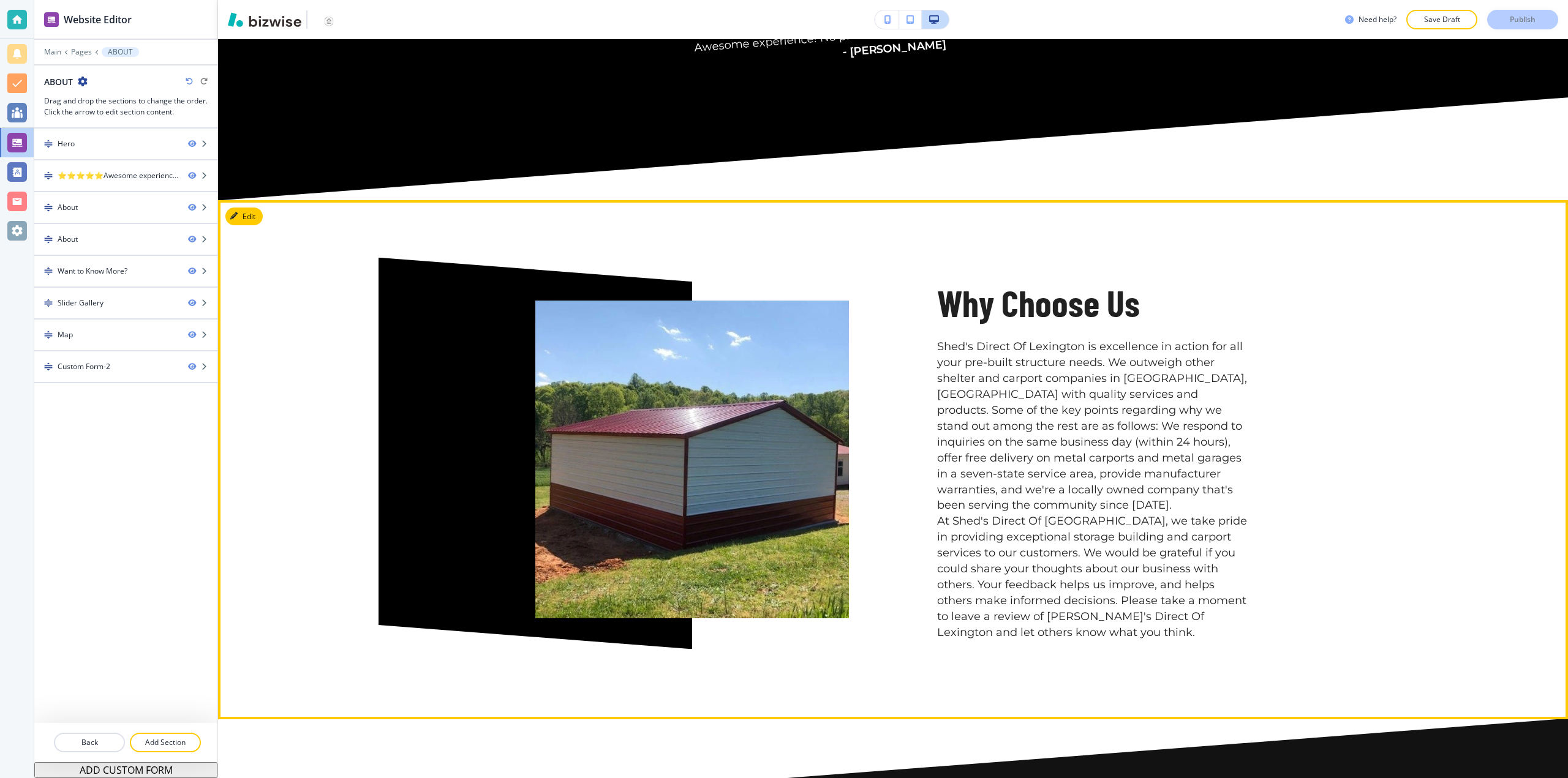
scroll to position [796, 0]
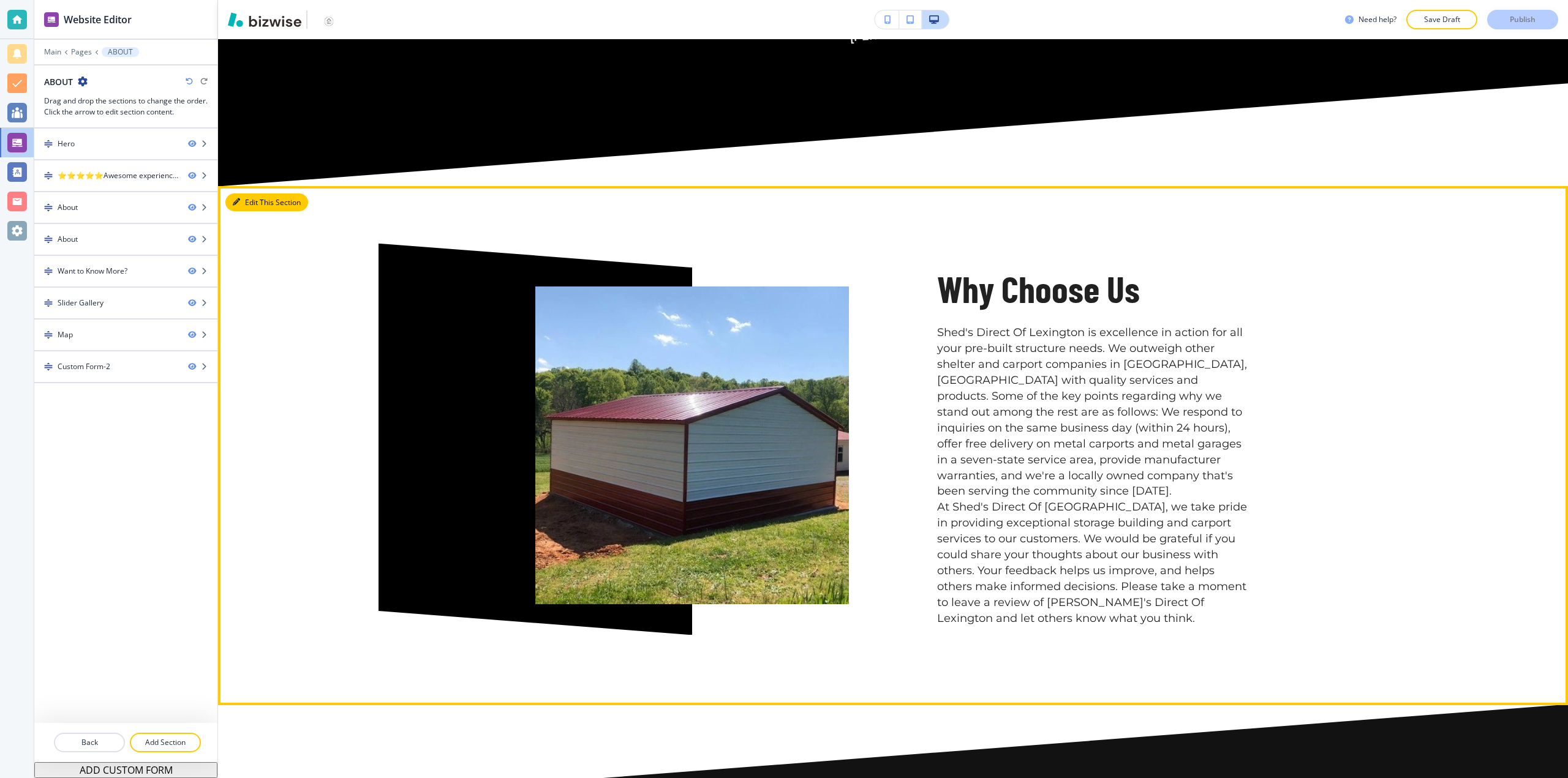
click at [248, 203] on button "Edit This Section" at bounding box center [266, 203] width 83 height 18
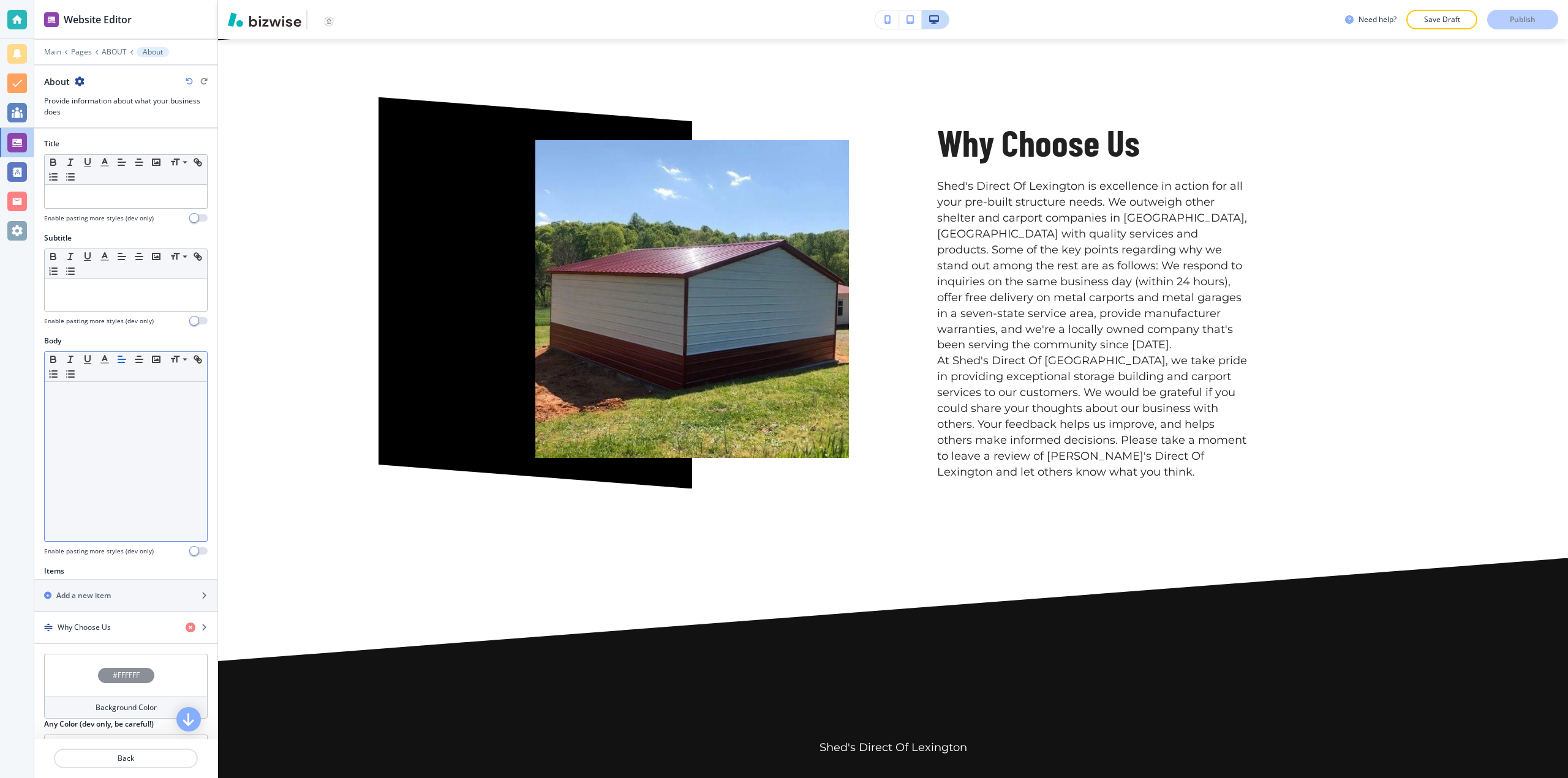
scroll to position [943, 0]
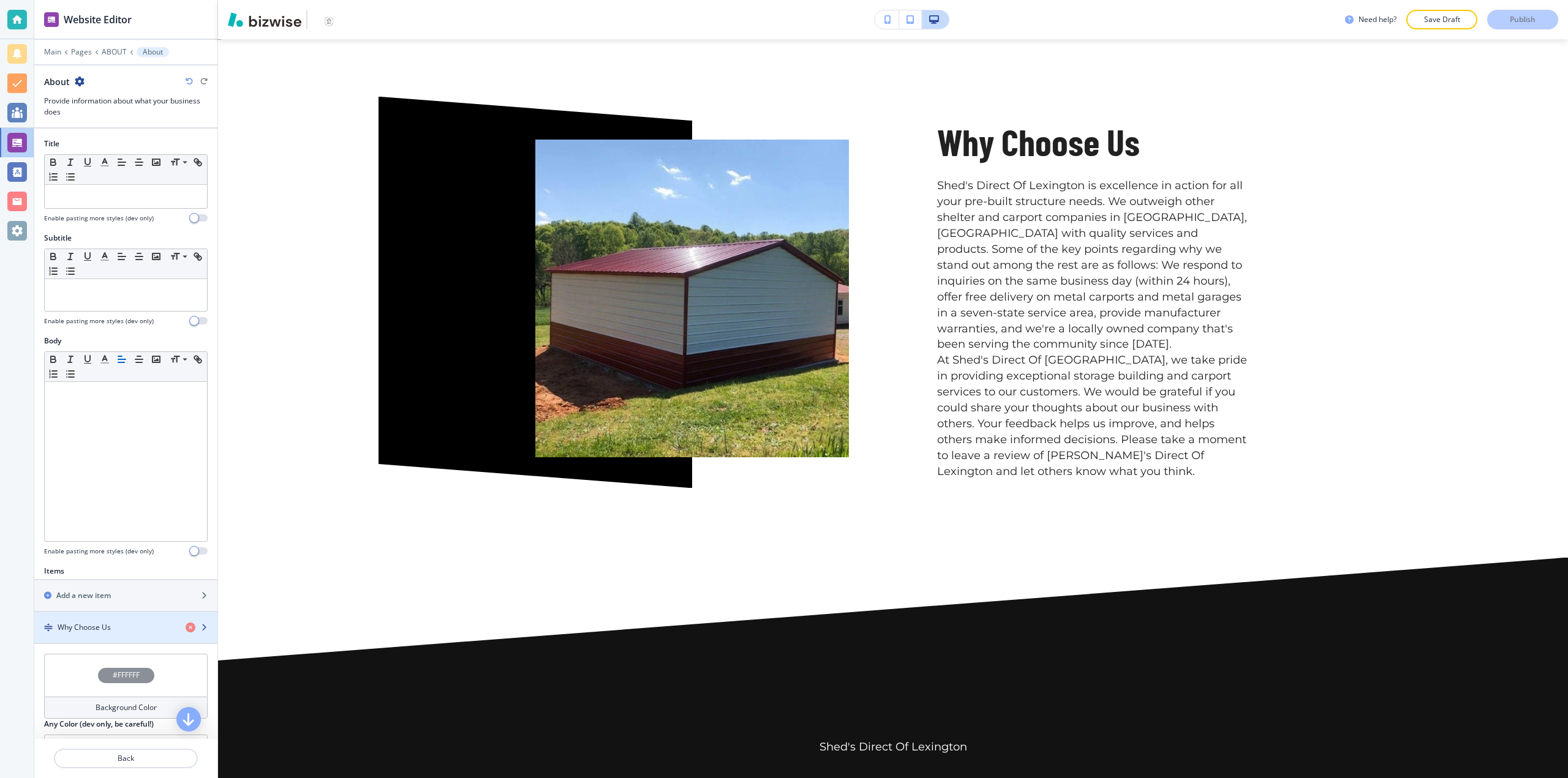
click at [99, 617] on div "button" at bounding box center [126, 617] width 183 height 10
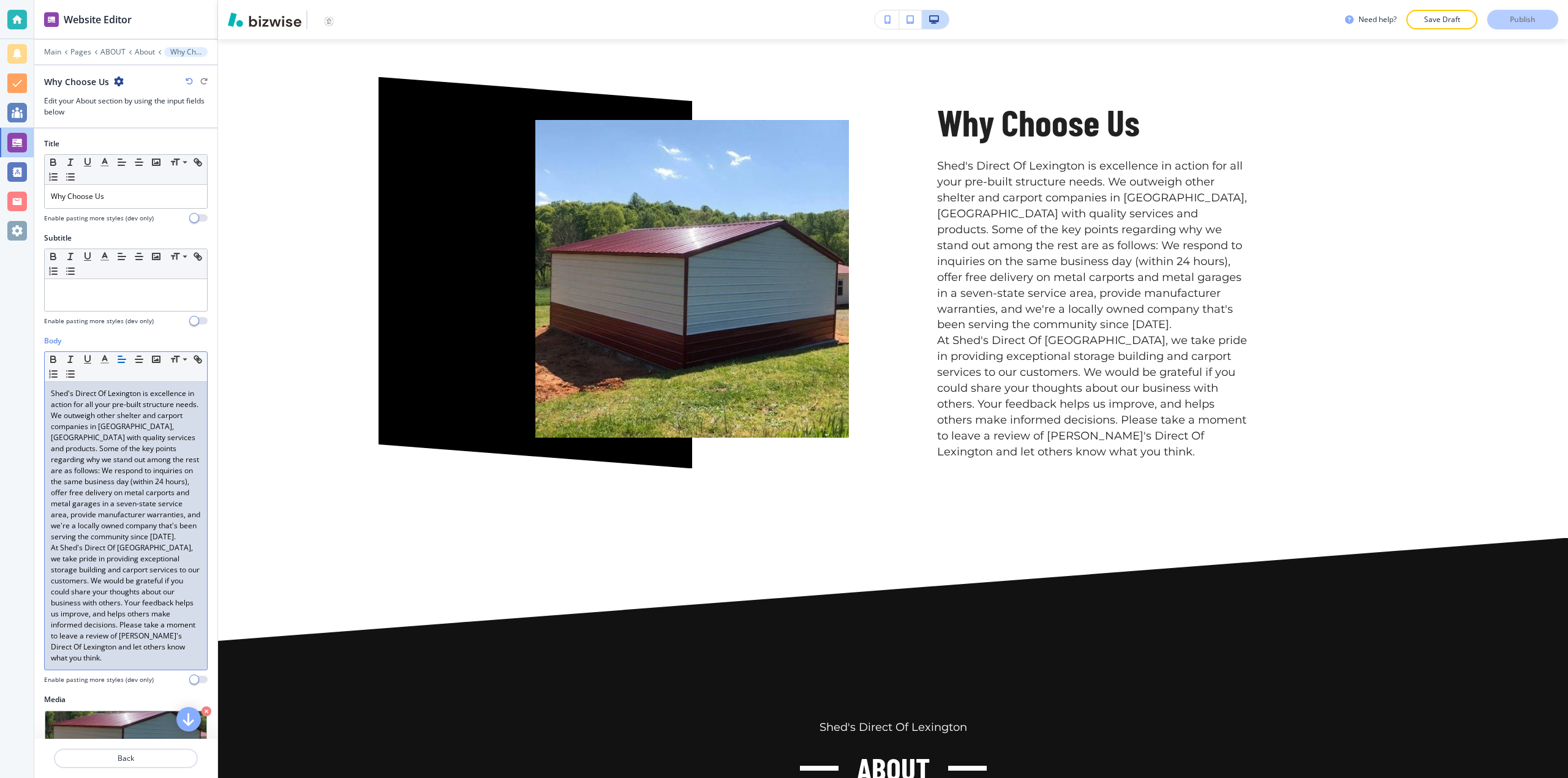
click at [194, 537] on div "Shed's Direct Of Lexington is excellence in action for all your pre-built struc…" at bounding box center [125, 526] width 162 height 288
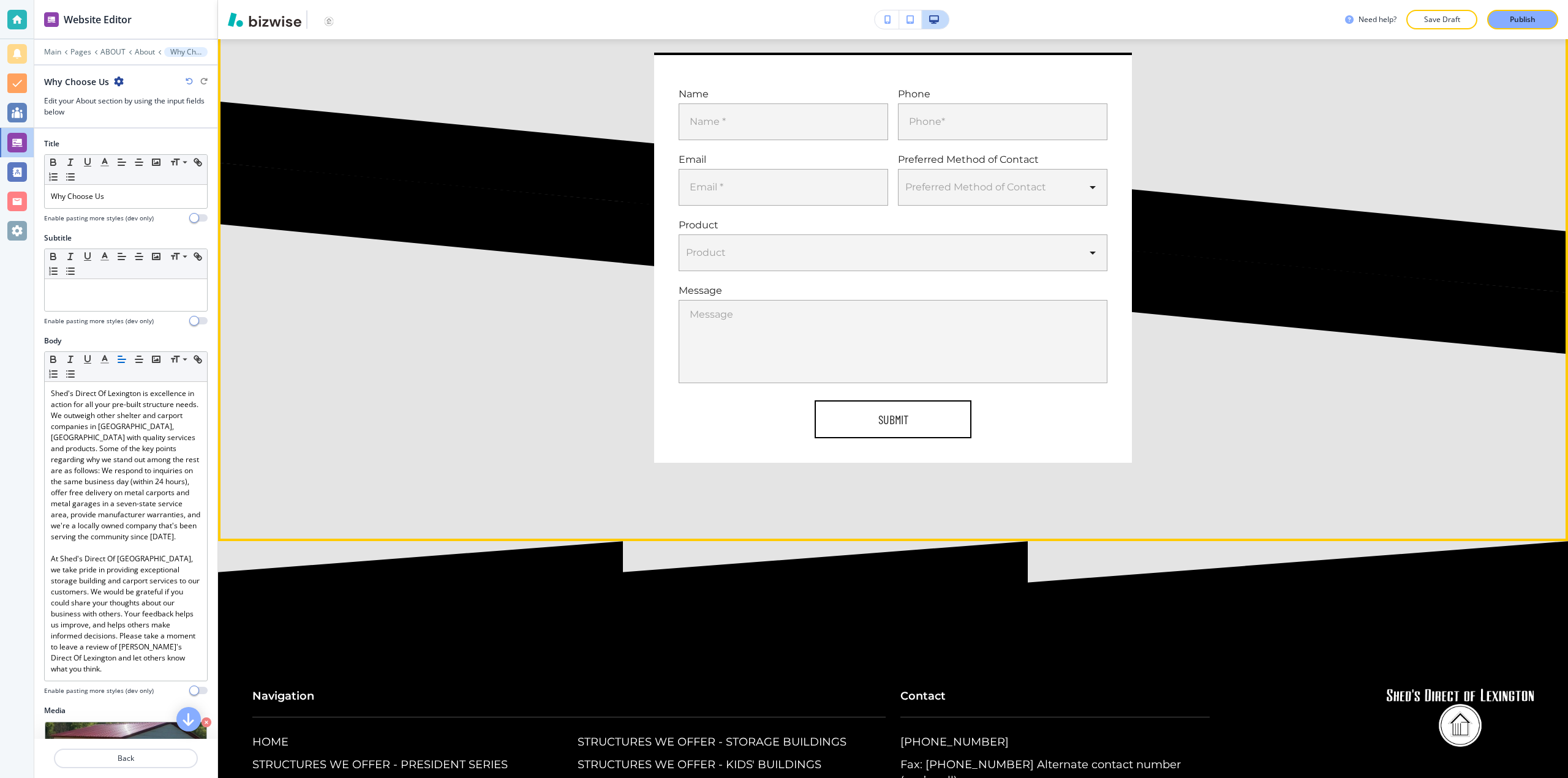
scroll to position [4511, 0]
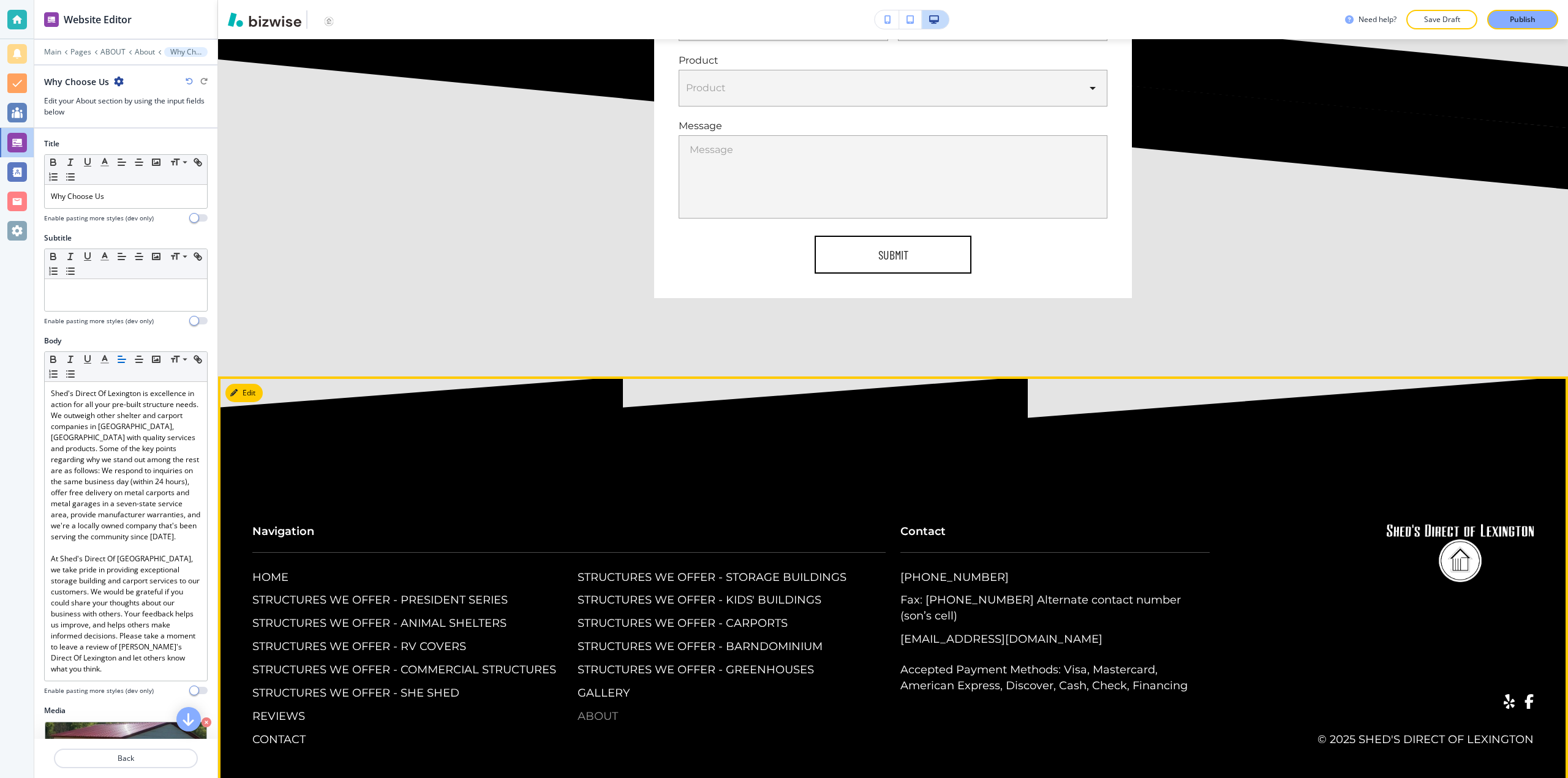
click at [584, 709] on p "ABOUT" at bounding box center [597, 716] width 40 height 16
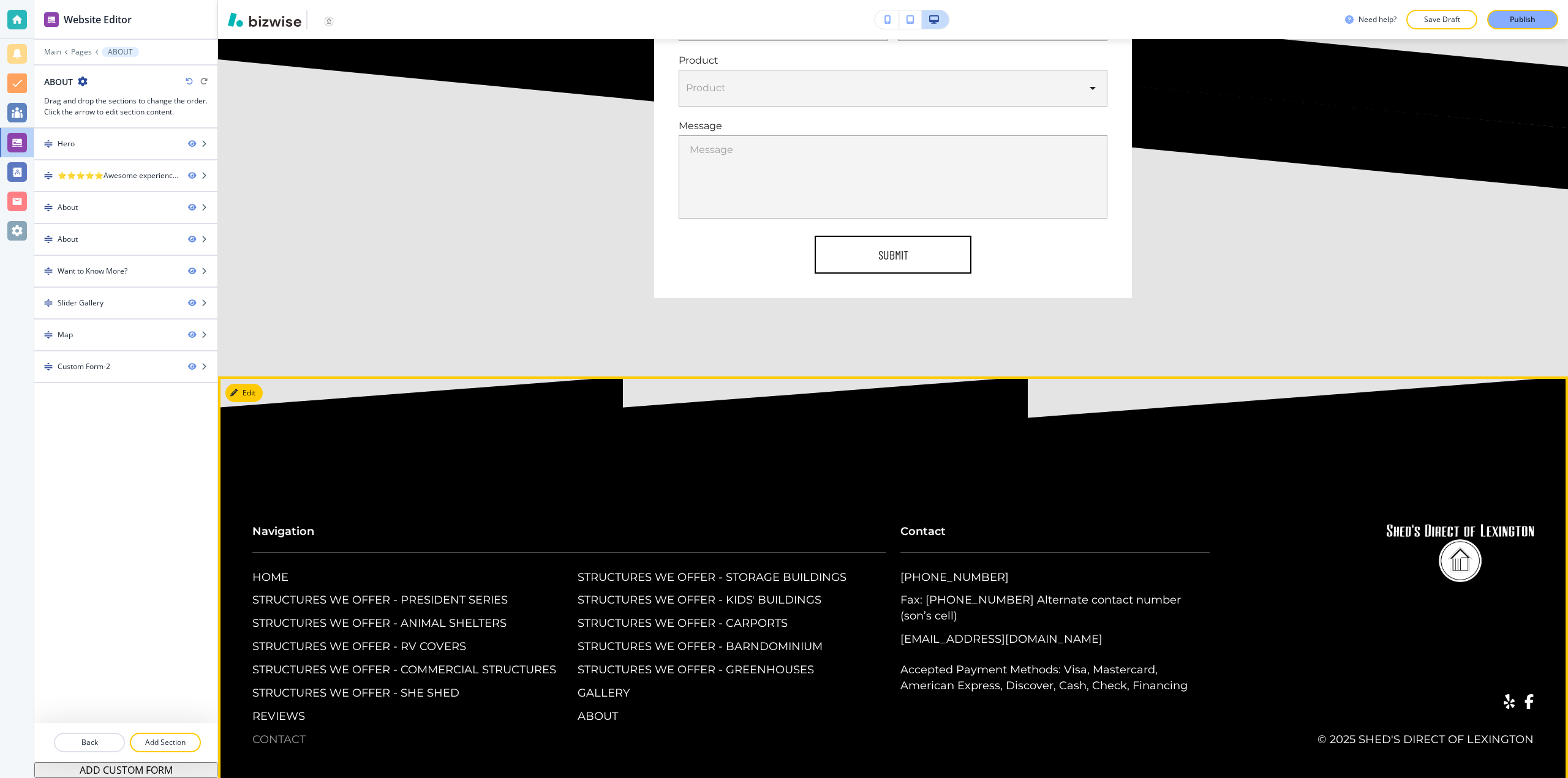
click at [300, 732] on p "CONTACT" at bounding box center [279, 740] width 53 height 16
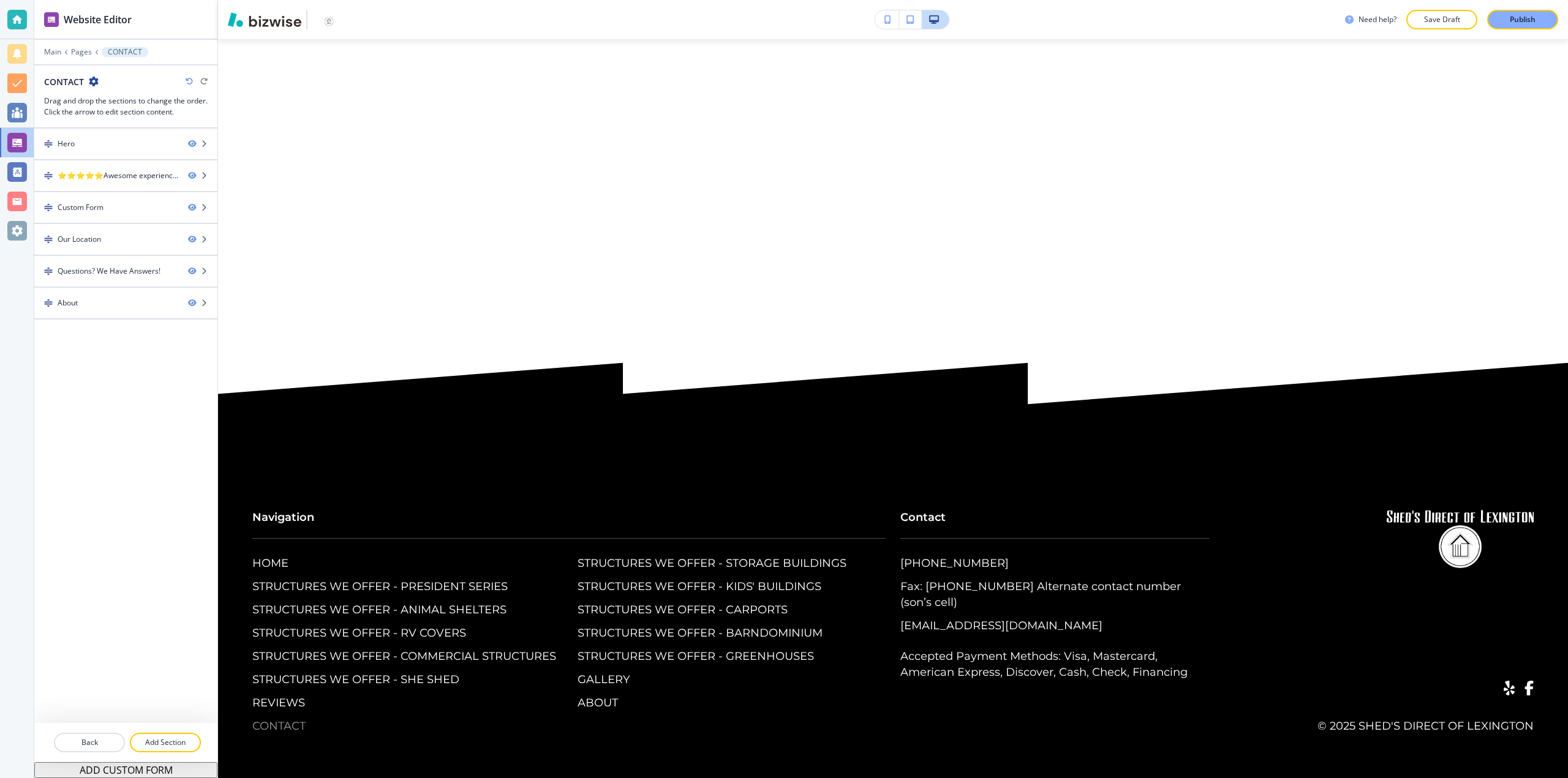
scroll to position [0, 0]
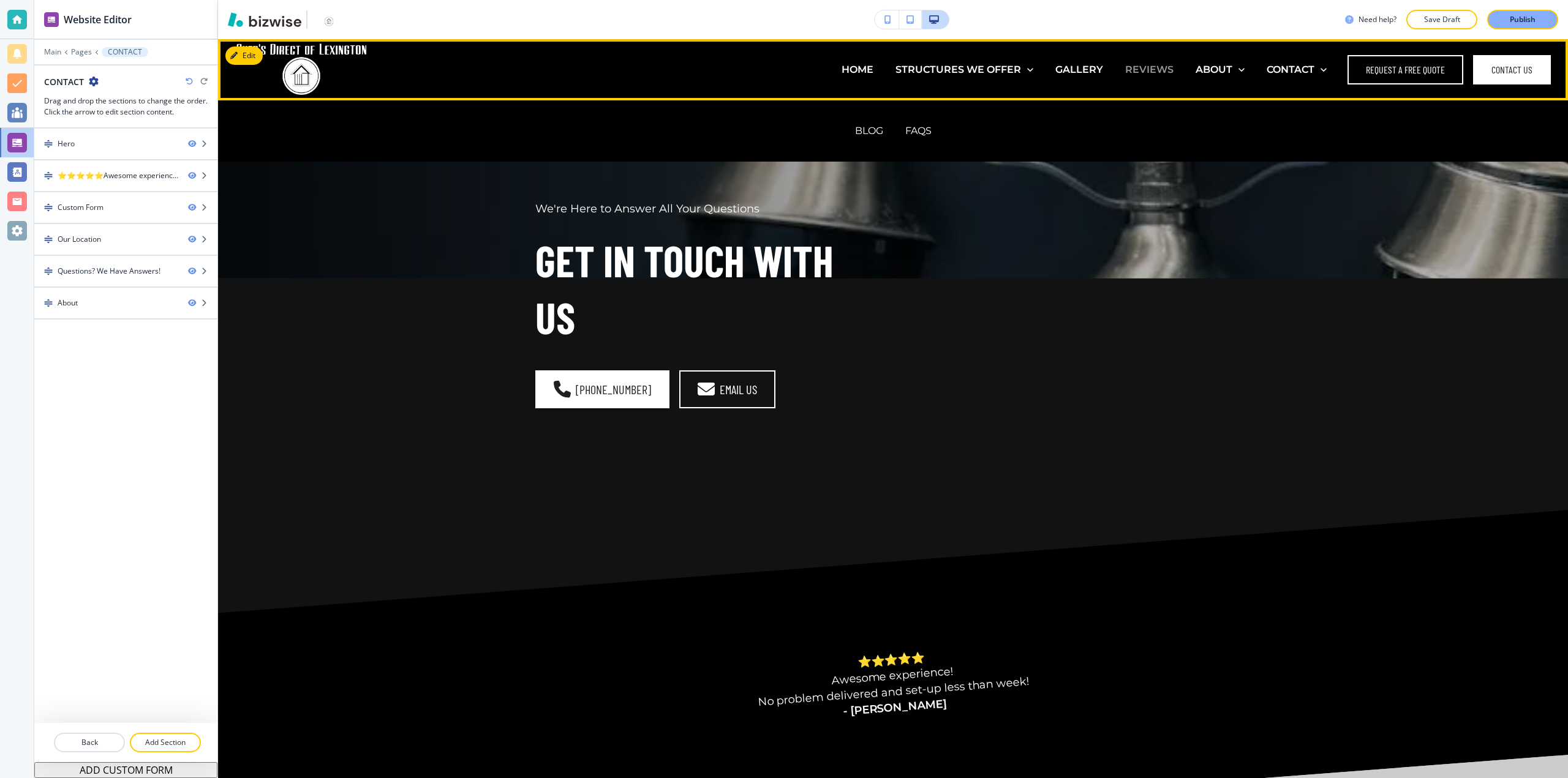
click at [1161, 72] on p "REVIEWS" at bounding box center [1149, 69] width 49 height 14
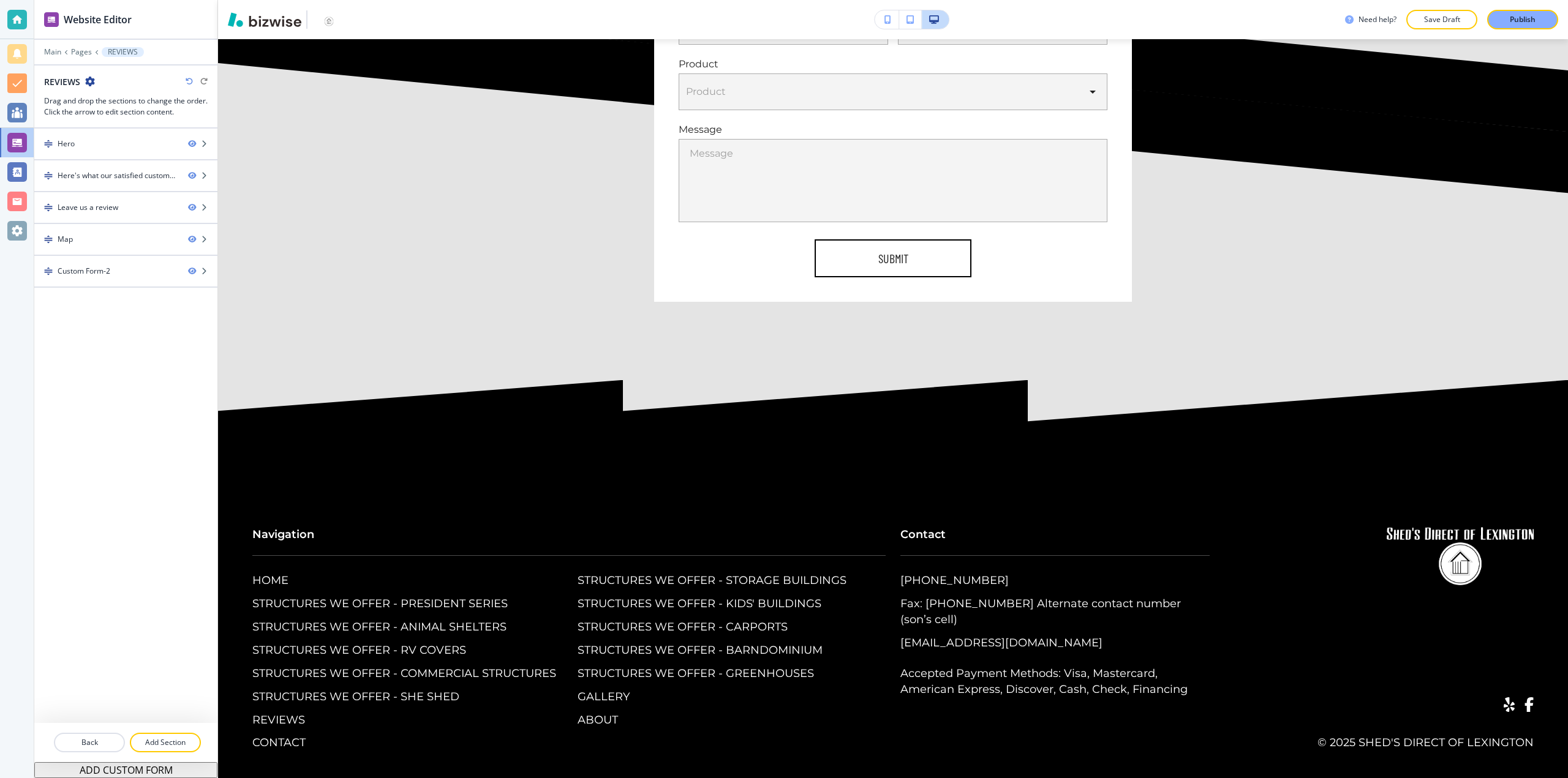
scroll to position [6284, 0]
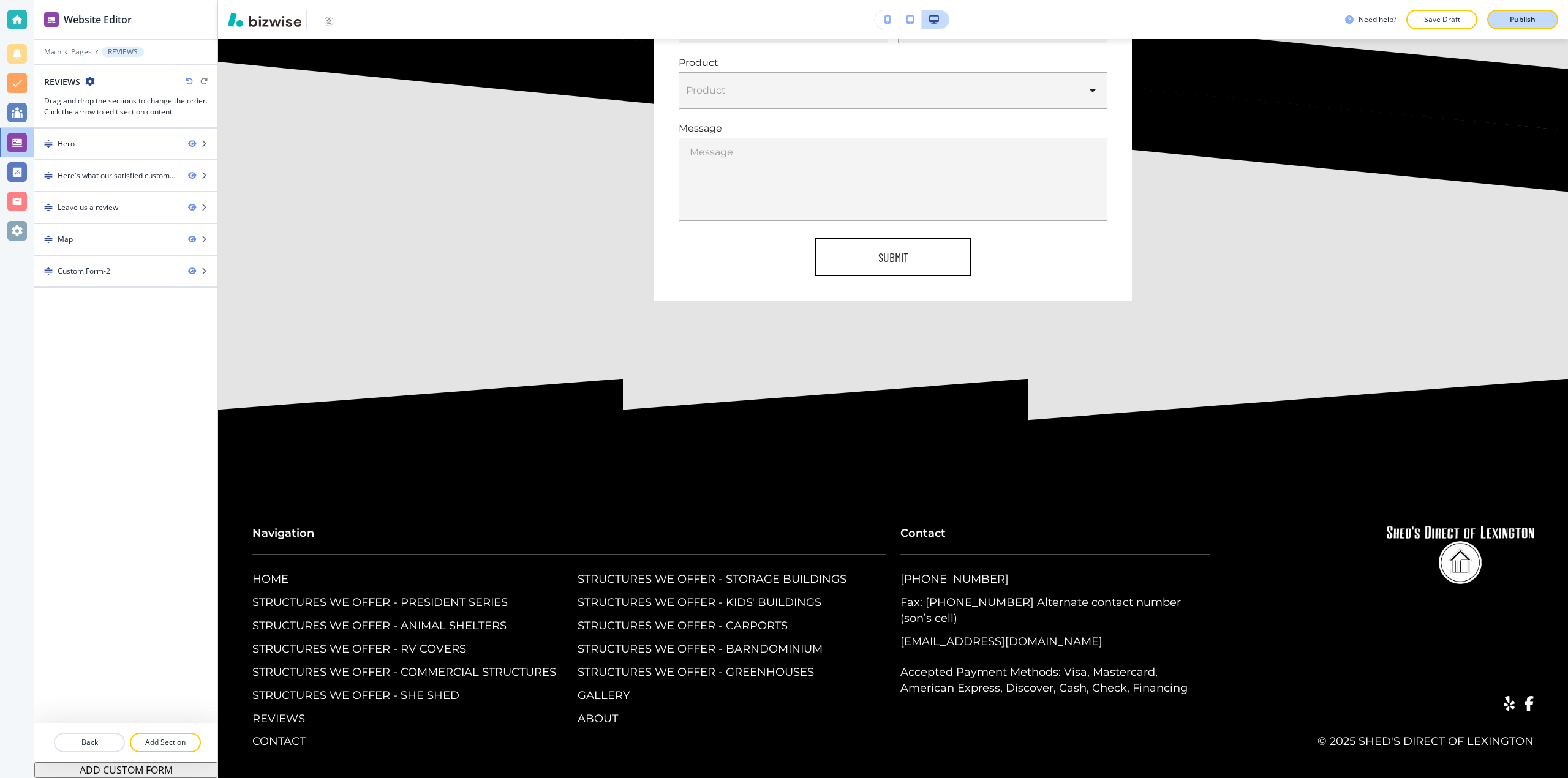
click at [1532, 14] on button "Publish" at bounding box center [1523, 19] width 71 height 20
click at [16, 233] on div at bounding box center [17, 231] width 20 height 20
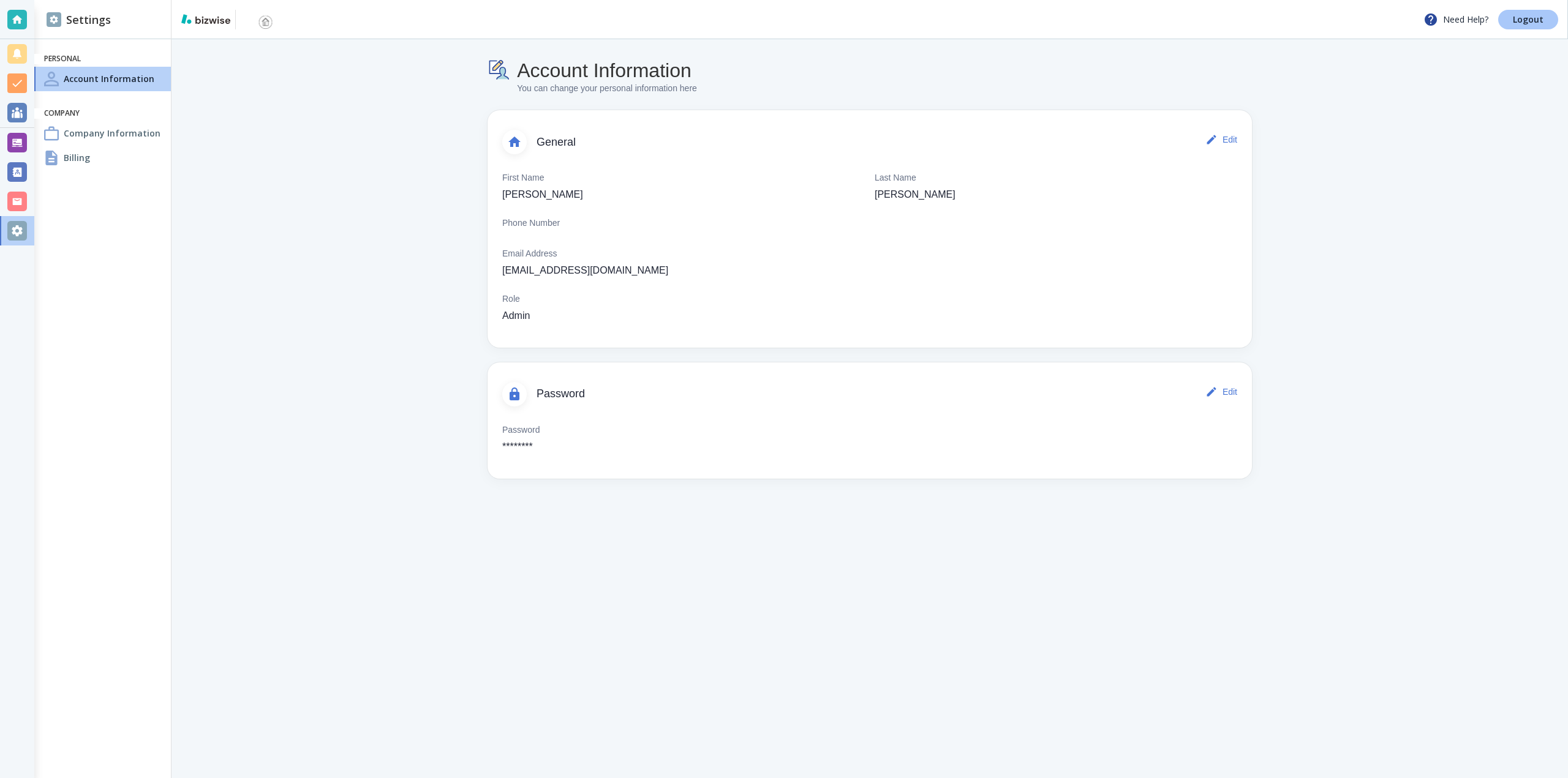
click at [1517, 15] on p "Logout" at bounding box center [1528, 19] width 31 height 9
